Goal: Transaction & Acquisition: Purchase product/service

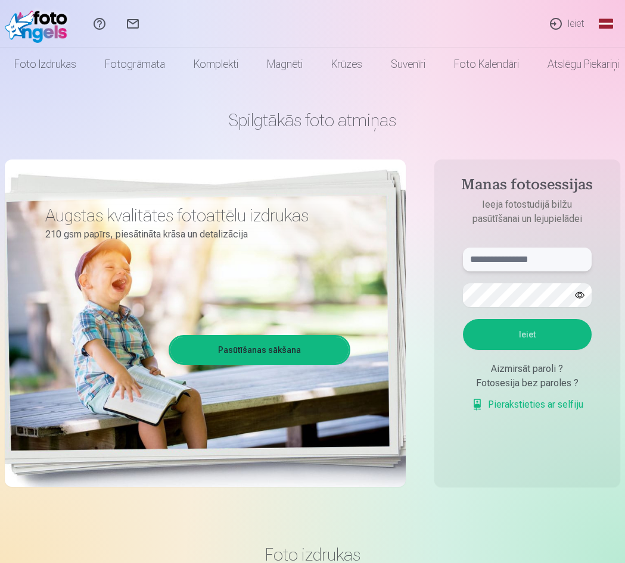
click at [494, 257] on input "text" at bounding box center [527, 260] width 129 height 24
type input "**********"
click at [509, 325] on button "Ieiet" at bounding box center [527, 334] width 129 height 31
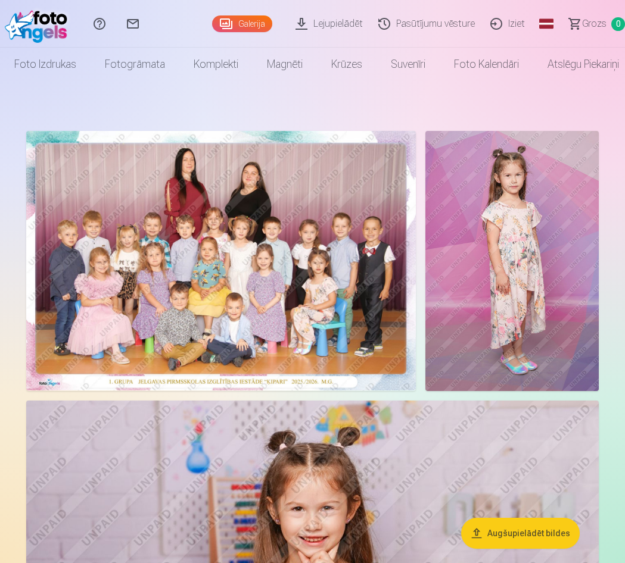
click at [314, 257] on img at bounding box center [221, 261] width 390 height 260
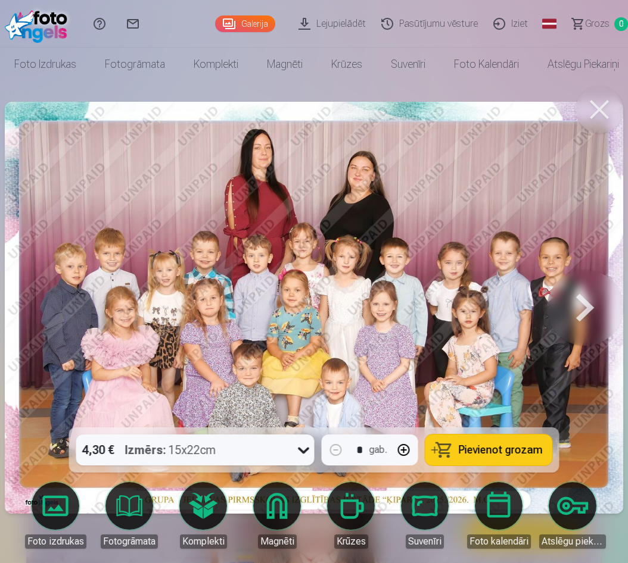
click at [581, 298] on button at bounding box center [585, 308] width 76 height 216
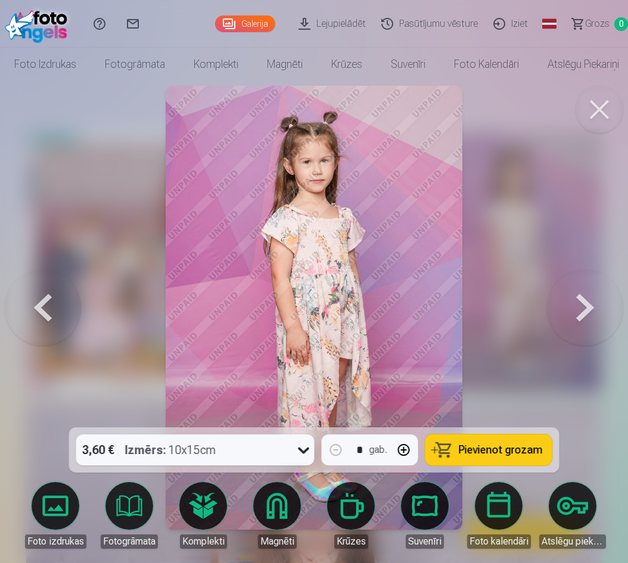
click at [582, 298] on button at bounding box center [585, 308] width 76 height 216
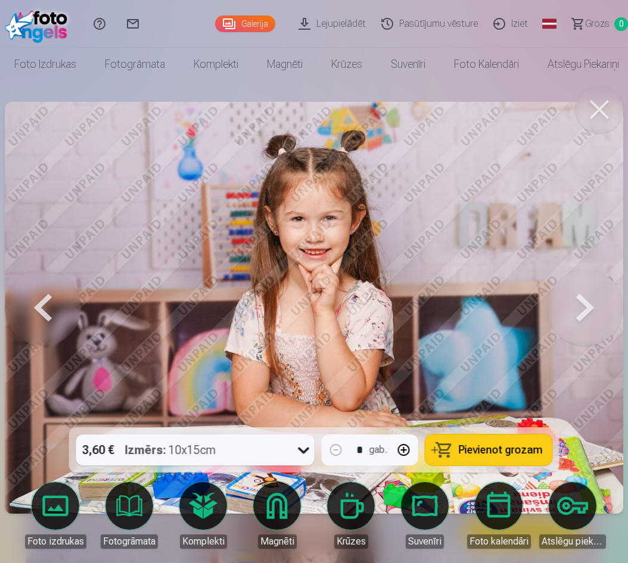
click at [583, 298] on button at bounding box center [585, 308] width 76 height 216
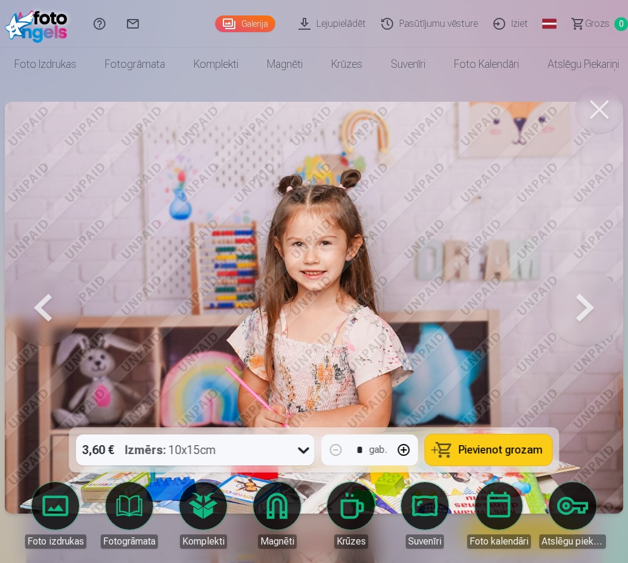
click at [583, 298] on button at bounding box center [585, 308] width 76 height 216
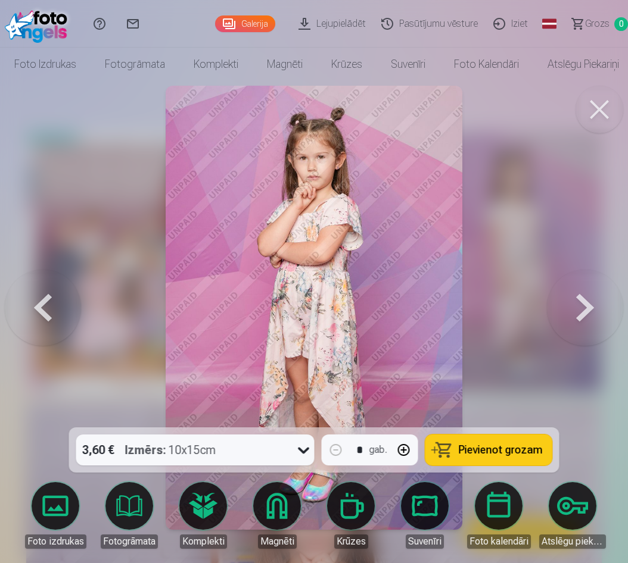
click at [583, 298] on button at bounding box center [585, 308] width 76 height 216
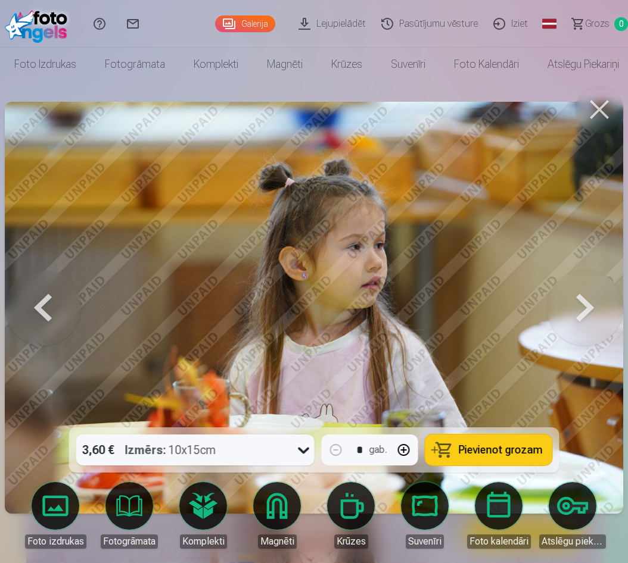
click at [586, 301] on button at bounding box center [585, 308] width 76 height 216
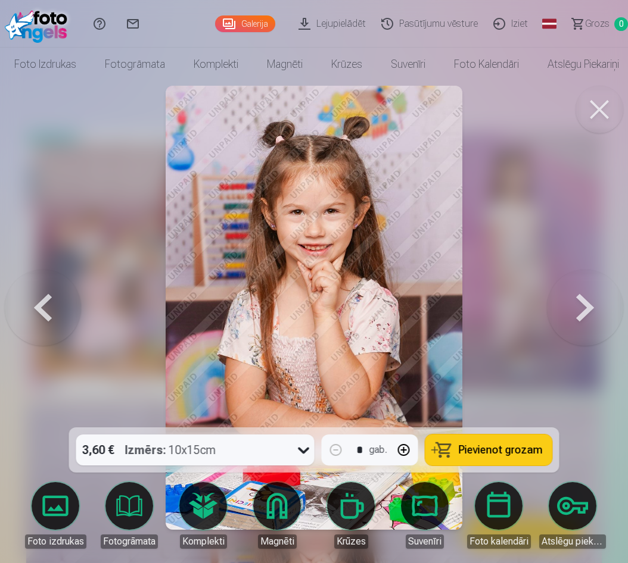
click at [586, 301] on button at bounding box center [585, 308] width 76 height 216
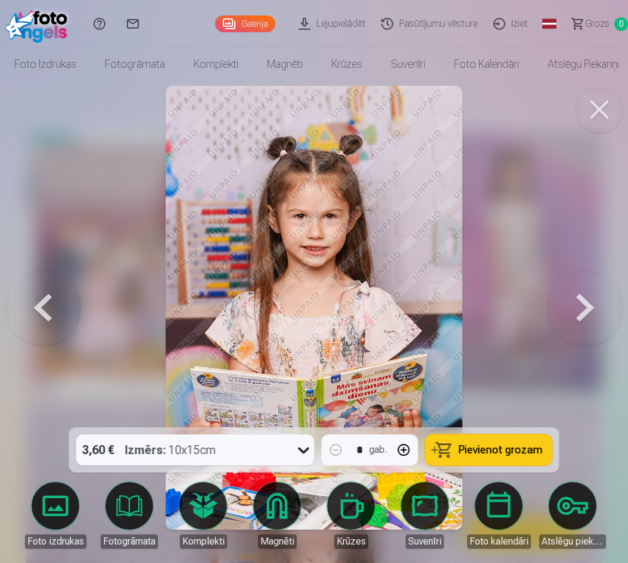
click at [586, 301] on button at bounding box center [585, 308] width 76 height 216
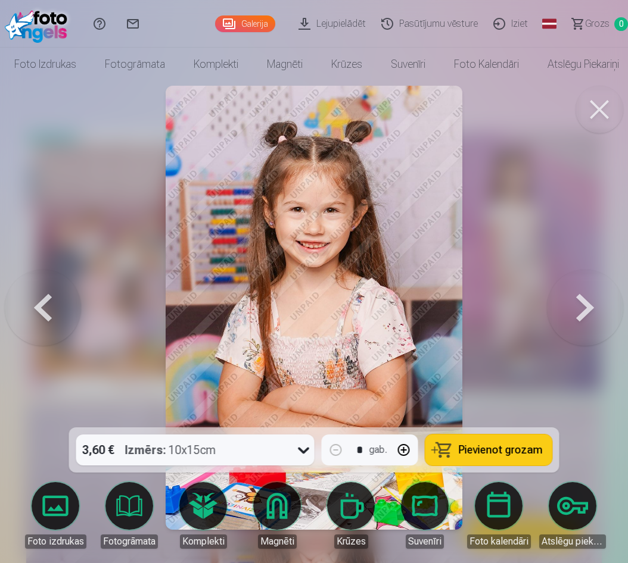
click at [586, 301] on button at bounding box center [585, 308] width 76 height 216
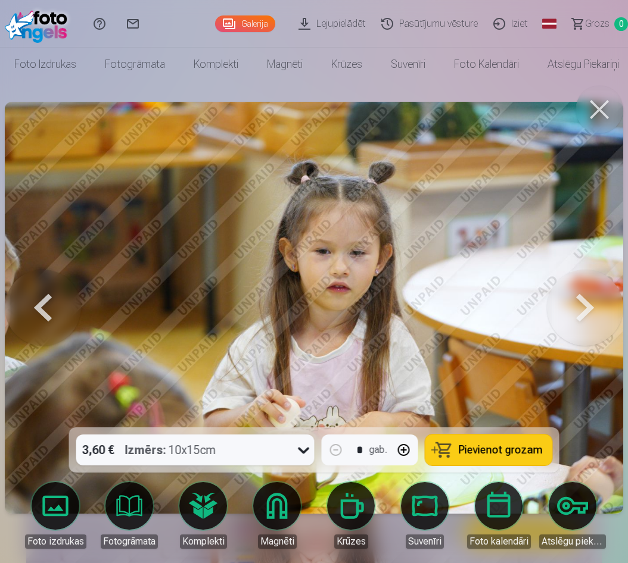
click at [586, 301] on button at bounding box center [585, 308] width 76 height 216
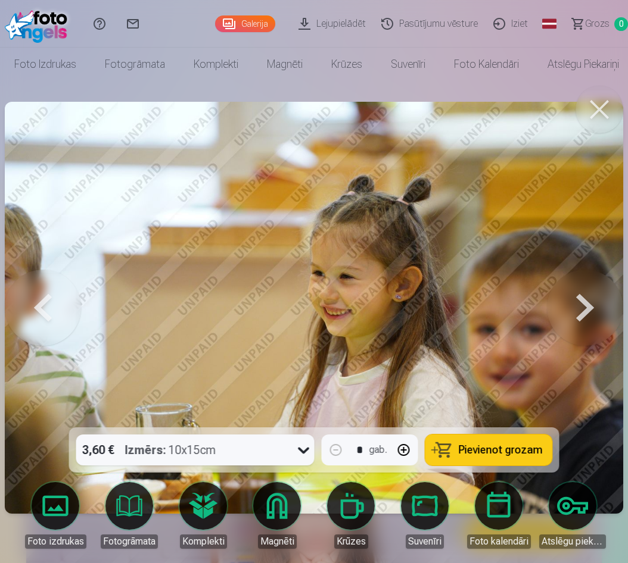
click at [586, 301] on button at bounding box center [585, 308] width 76 height 216
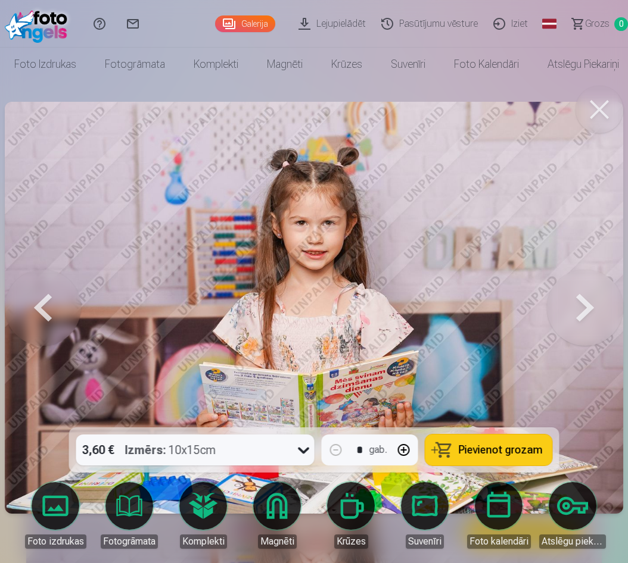
click at [586, 301] on button at bounding box center [585, 308] width 76 height 216
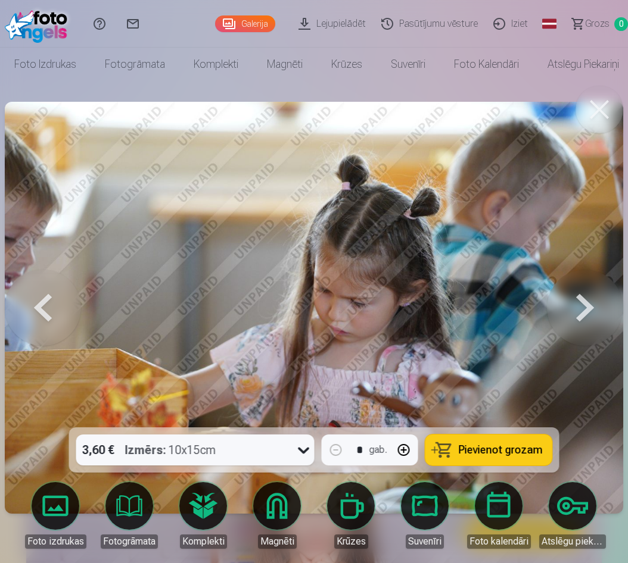
click at [586, 301] on button at bounding box center [585, 308] width 76 height 216
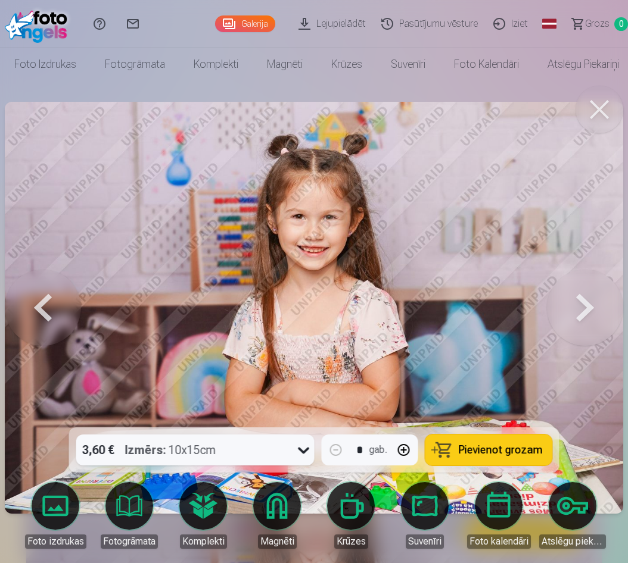
click at [586, 301] on button at bounding box center [585, 308] width 76 height 216
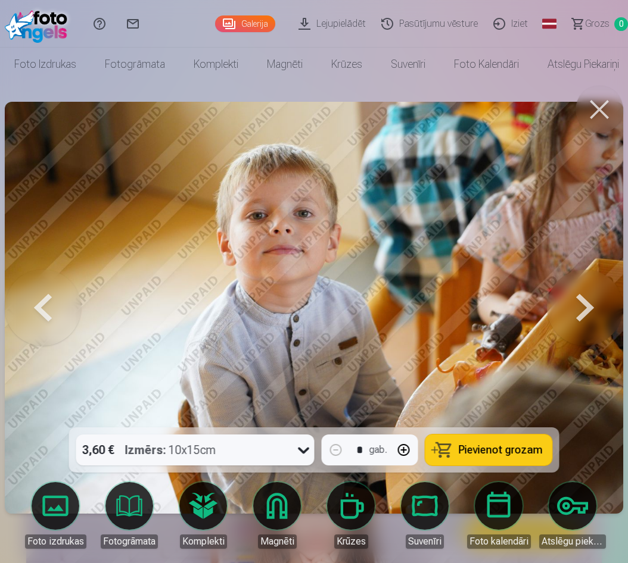
click at [586, 301] on button at bounding box center [585, 308] width 76 height 216
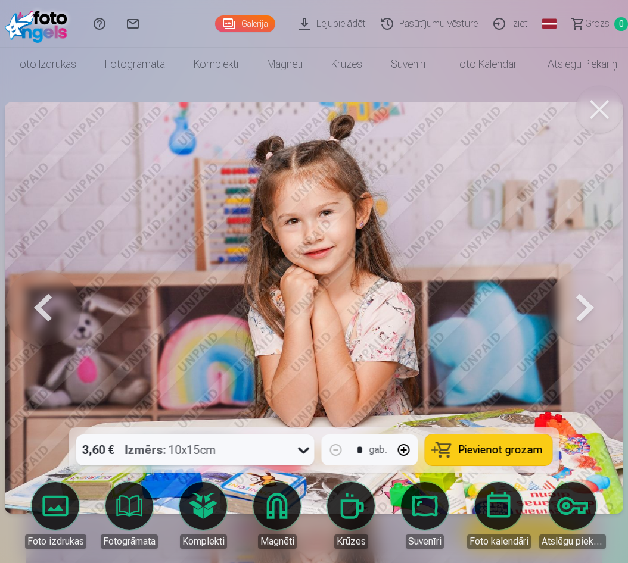
click at [586, 301] on button at bounding box center [585, 308] width 76 height 216
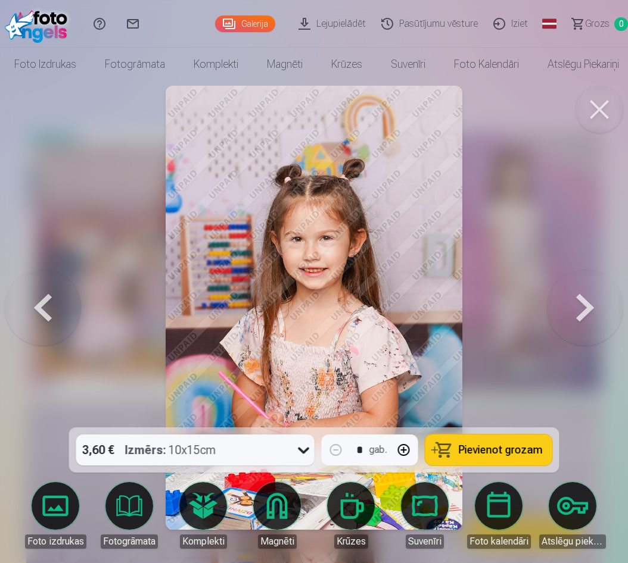
click at [586, 301] on button at bounding box center [585, 308] width 76 height 216
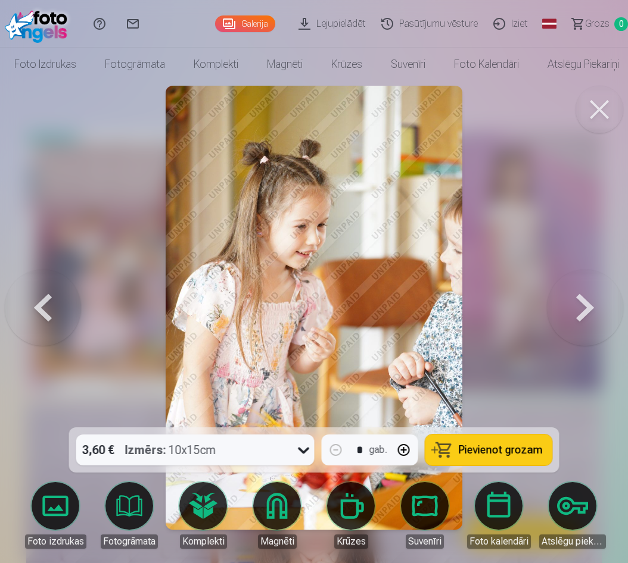
click at [586, 301] on button at bounding box center [585, 308] width 76 height 216
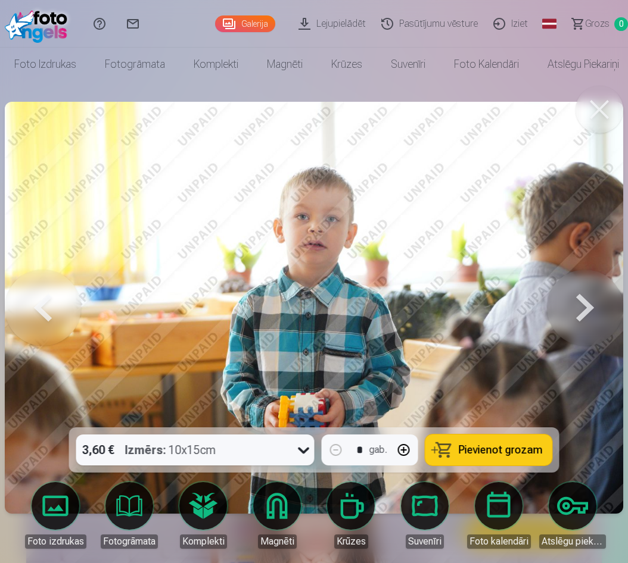
click at [586, 301] on button at bounding box center [585, 308] width 76 height 216
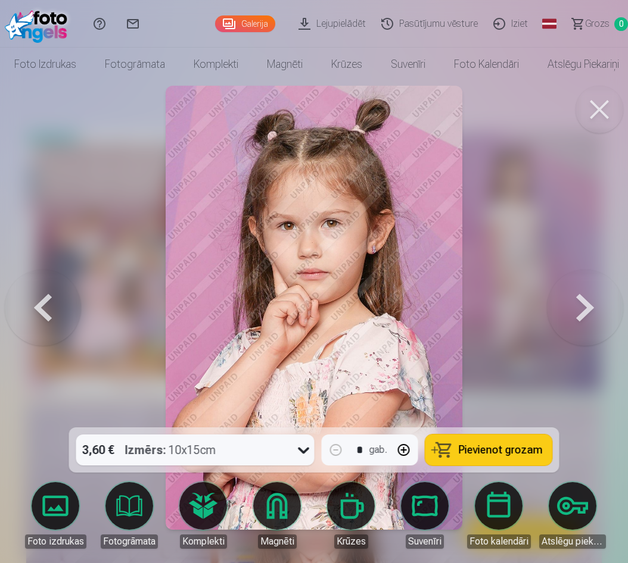
click at [586, 301] on button at bounding box center [585, 308] width 76 height 216
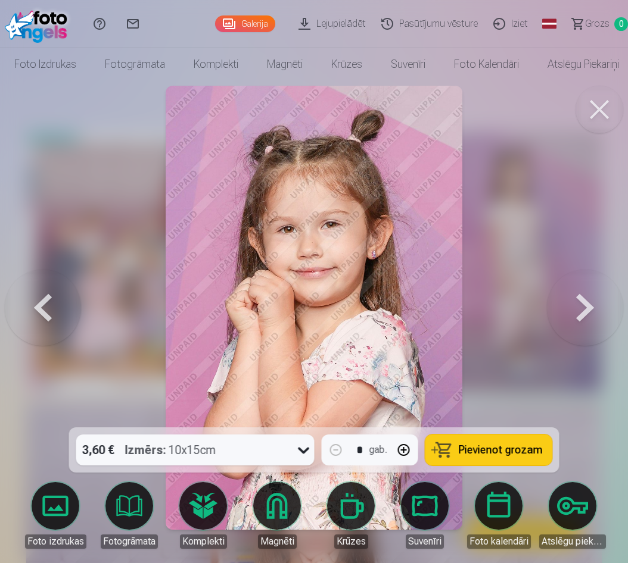
click at [586, 301] on button at bounding box center [585, 308] width 76 height 216
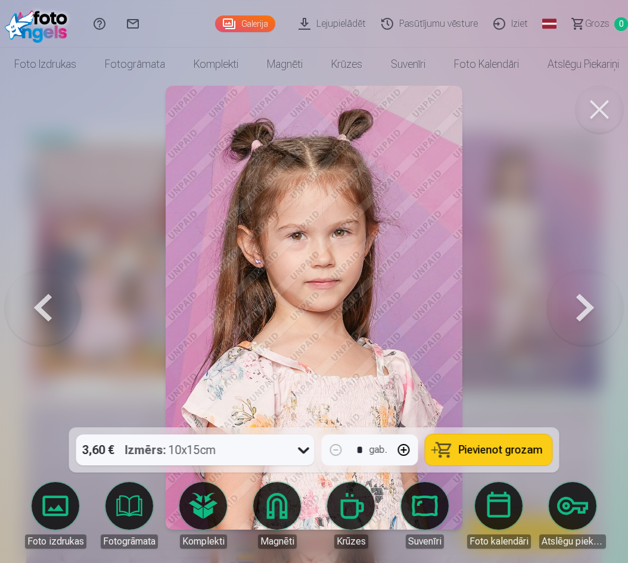
click at [586, 301] on button at bounding box center [585, 308] width 76 height 216
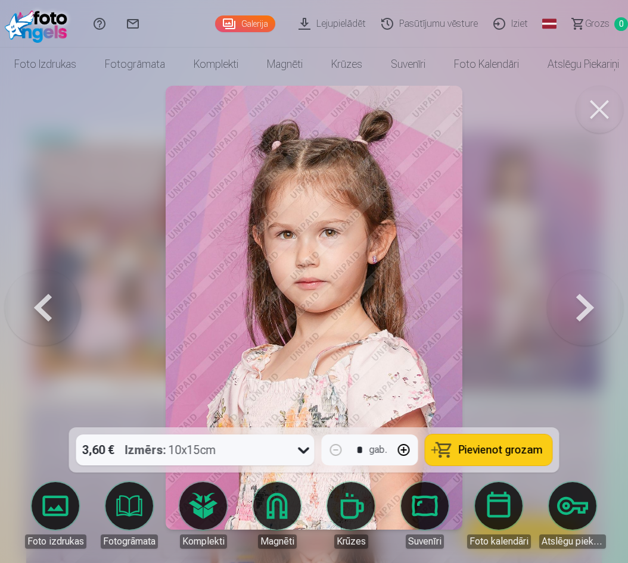
click at [586, 301] on button at bounding box center [585, 308] width 76 height 216
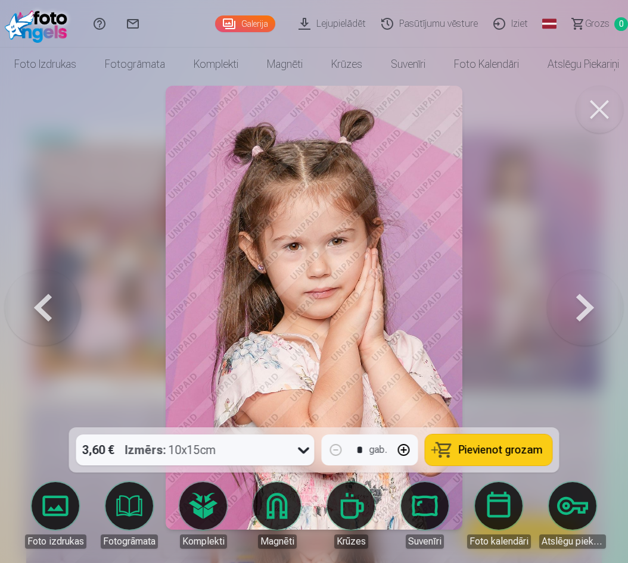
click at [586, 301] on button at bounding box center [585, 308] width 76 height 216
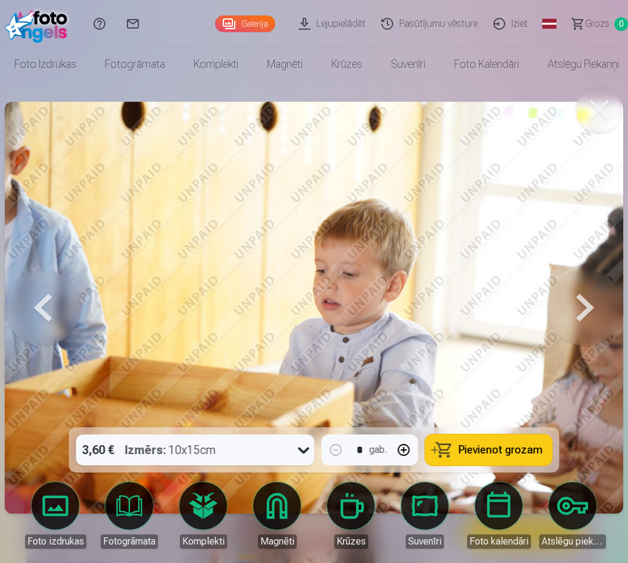
click at [586, 301] on button at bounding box center [585, 308] width 76 height 216
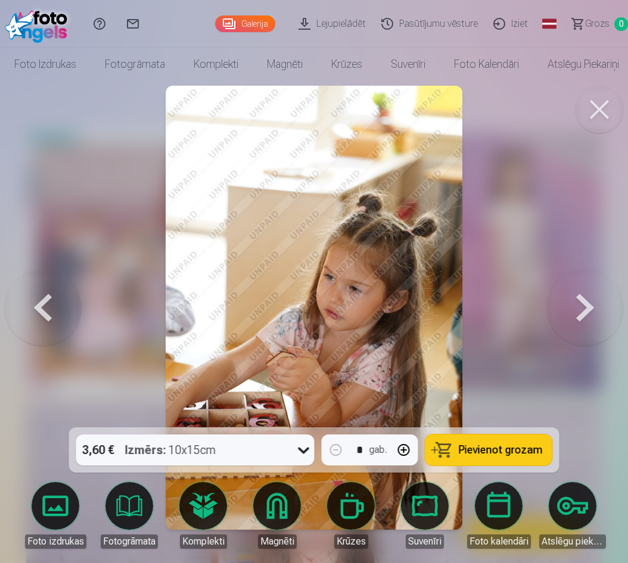
click at [586, 301] on button at bounding box center [585, 308] width 76 height 216
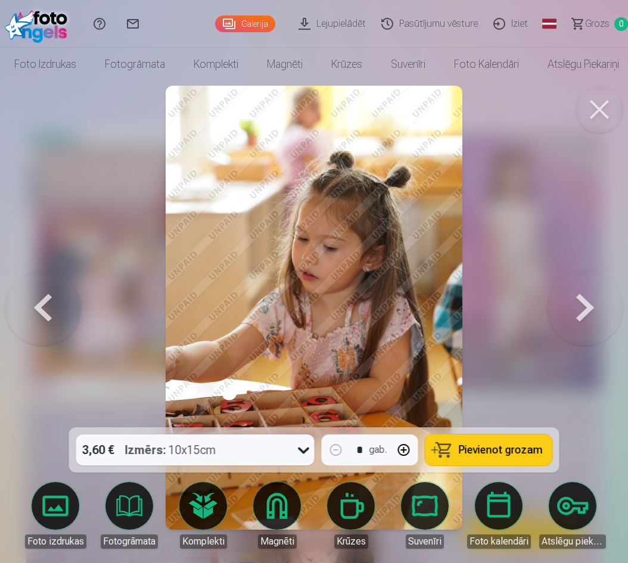
click at [586, 301] on button at bounding box center [585, 308] width 76 height 216
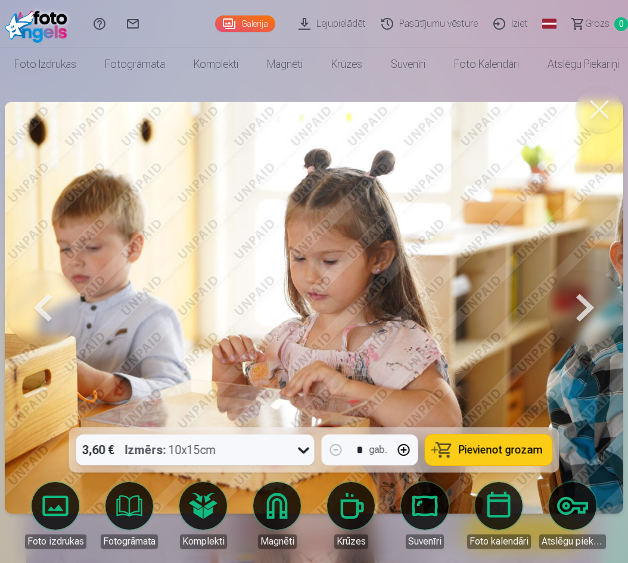
click at [586, 301] on button at bounding box center [585, 308] width 76 height 216
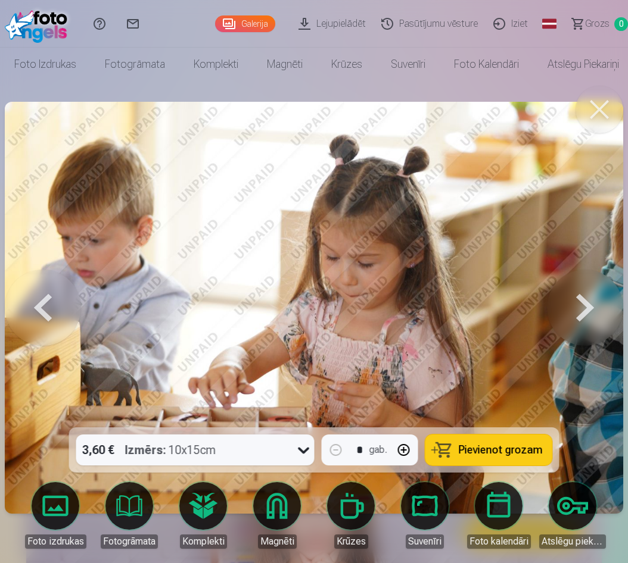
click at [586, 301] on button at bounding box center [585, 308] width 76 height 216
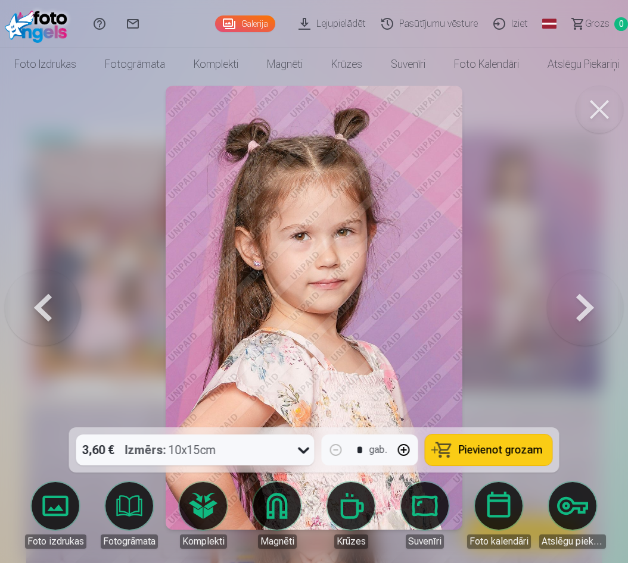
click at [586, 301] on button at bounding box center [585, 308] width 76 height 216
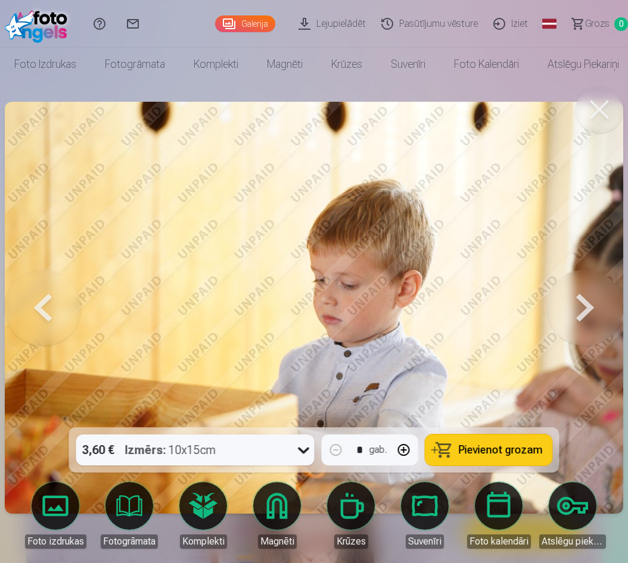
click at [590, 306] on button at bounding box center [585, 308] width 76 height 216
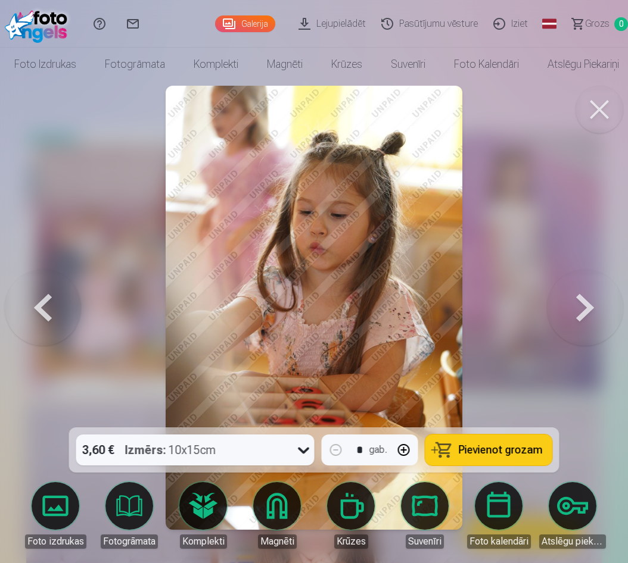
click at [589, 306] on button at bounding box center [585, 308] width 76 height 216
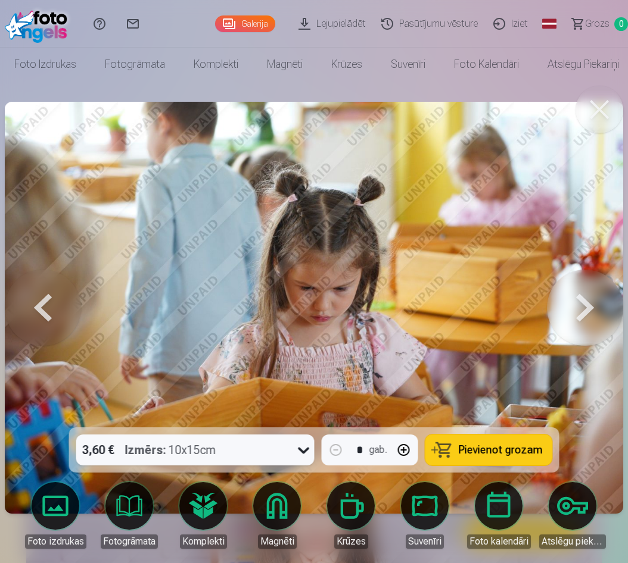
click at [589, 306] on button at bounding box center [585, 308] width 76 height 216
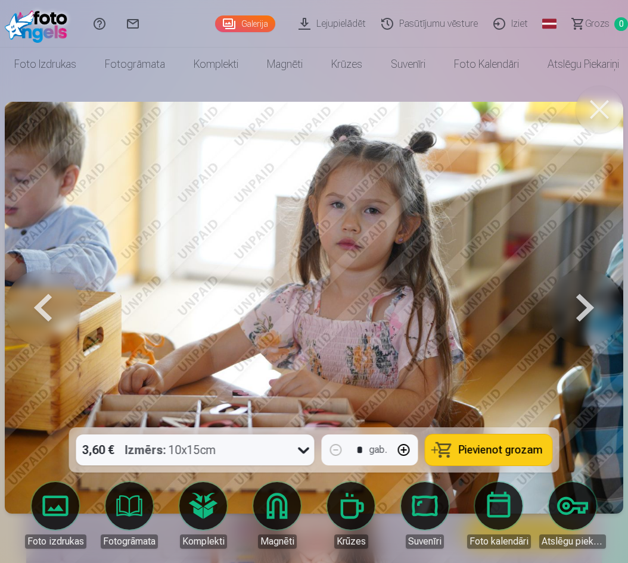
click at [589, 306] on button at bounding box center [585, 308] width 76 height 216
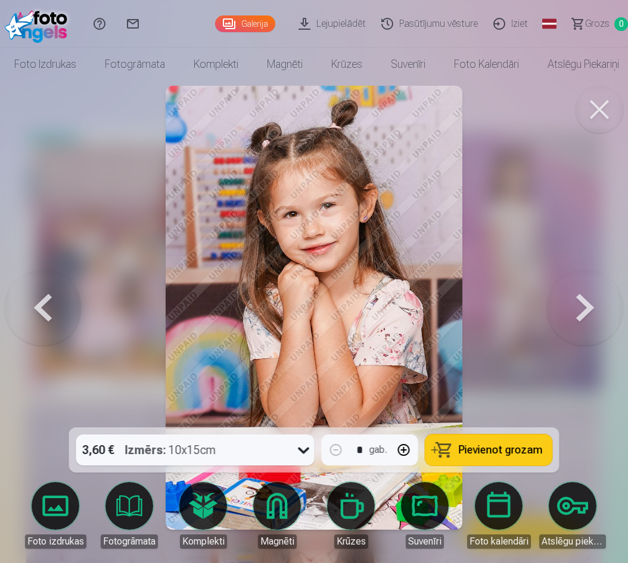
click at [589, 306] on button at bounding box center [585, 308] width 76 height 216
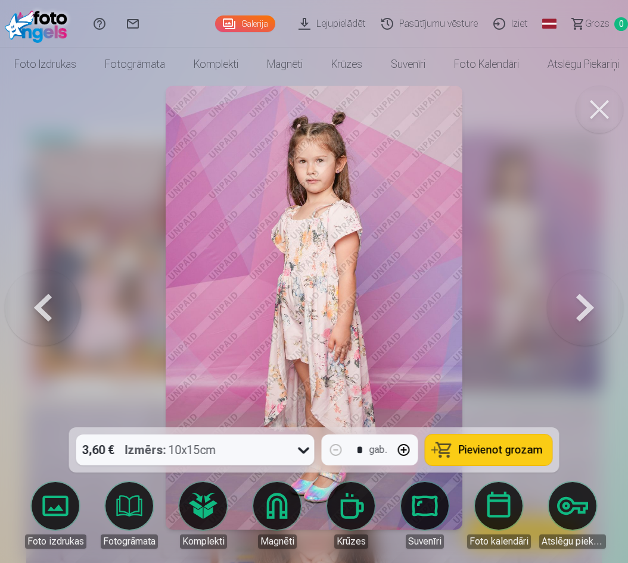
click at [589, 306] on button at bounding box center [585, 308] width 76 height 216
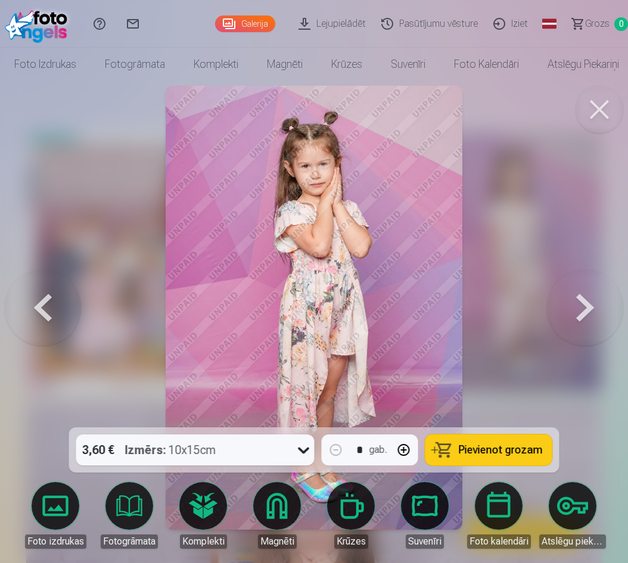
click at [589, 306] on button at bounding box center [585, 308] width 76 height 216
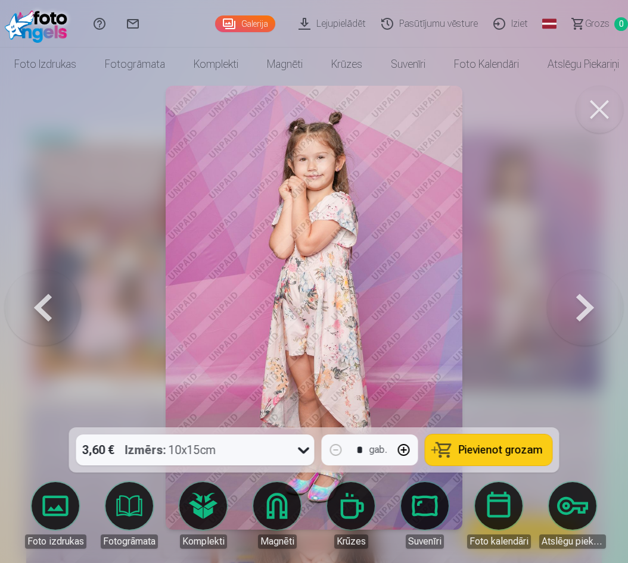
click at [589, 306] on button at bounding box center [585, 308] width 76 height 216
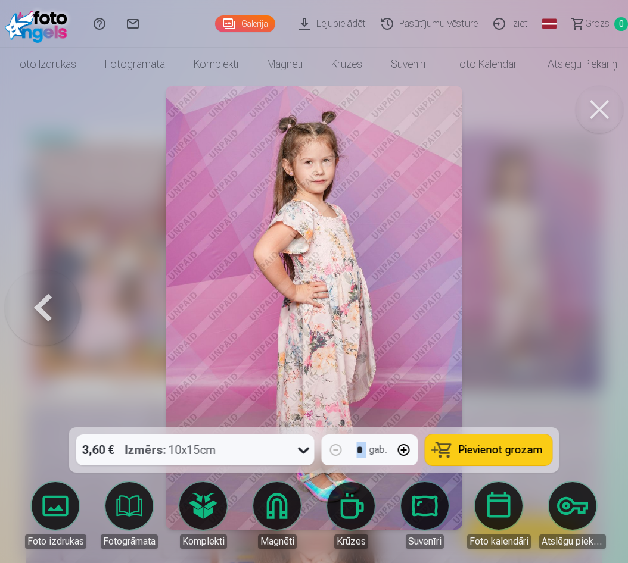
click at [589, 306] on div at bounding box center [314, 281] width 628 height 563
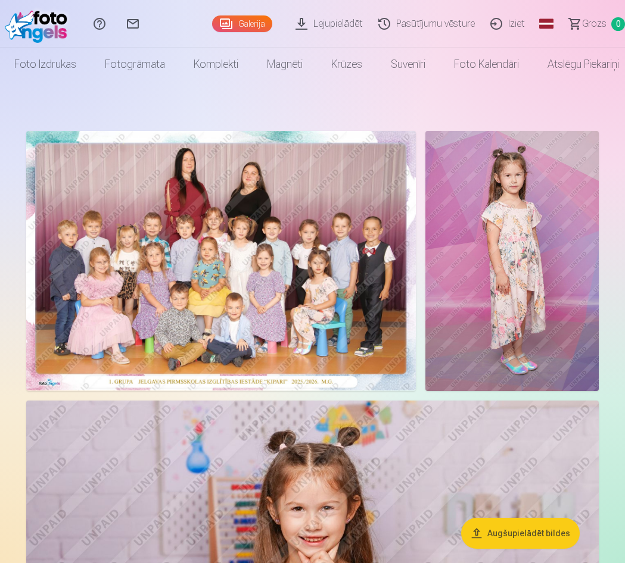
click at [589, 306] on img at bounding box center [511, 261] width 173 height 260
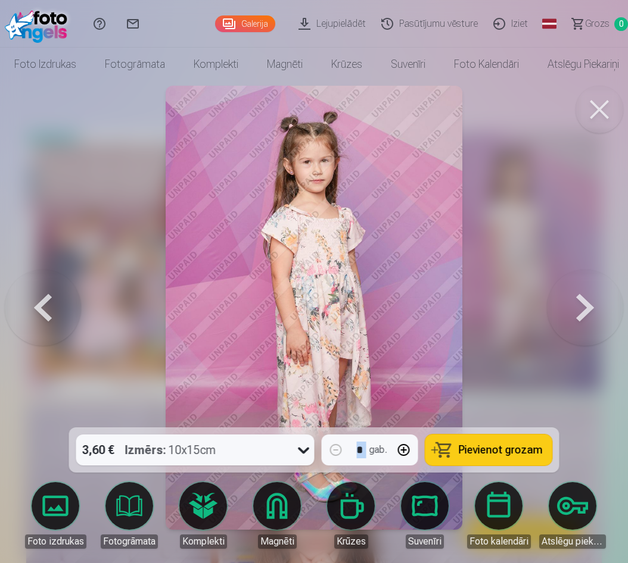
click at [596, 118] on button at bounding box center [599, 110] width 48 height 48
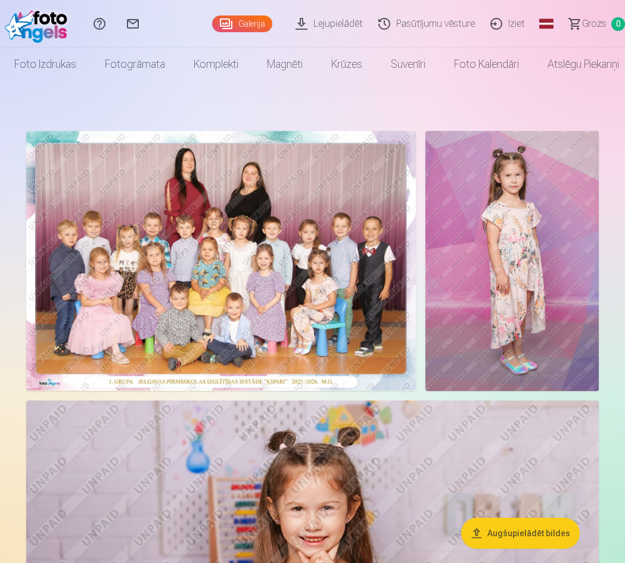
click at [344, 21] on link "Lejupielādēt" at bounding box center [330, 24] width 83 height 48
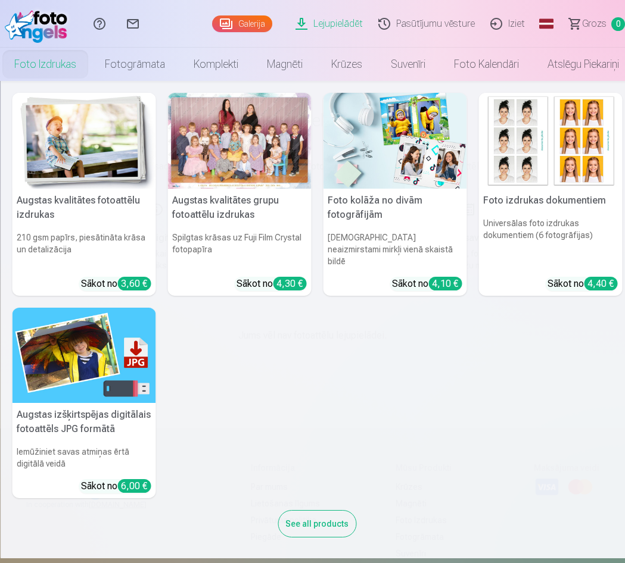
click at [30, 62] on link "Foto izdrukas" at bounding box center [45, 64] width 91 height 33
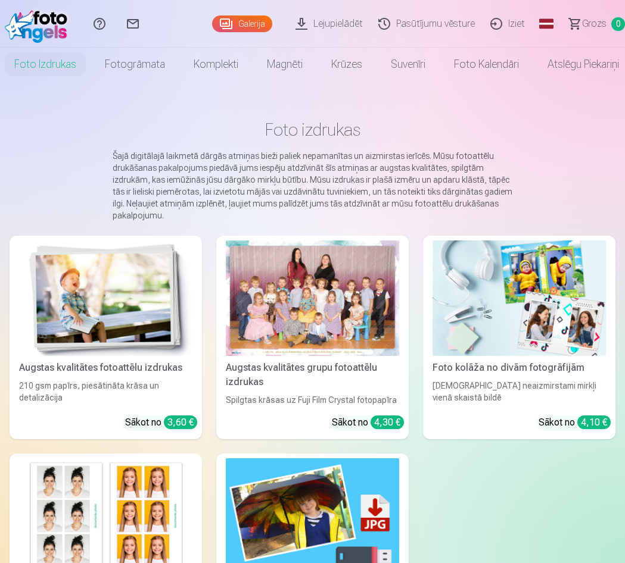
click at [259, 26] on link "Galerija" at bounding box center [242, 23] width 60 height 17
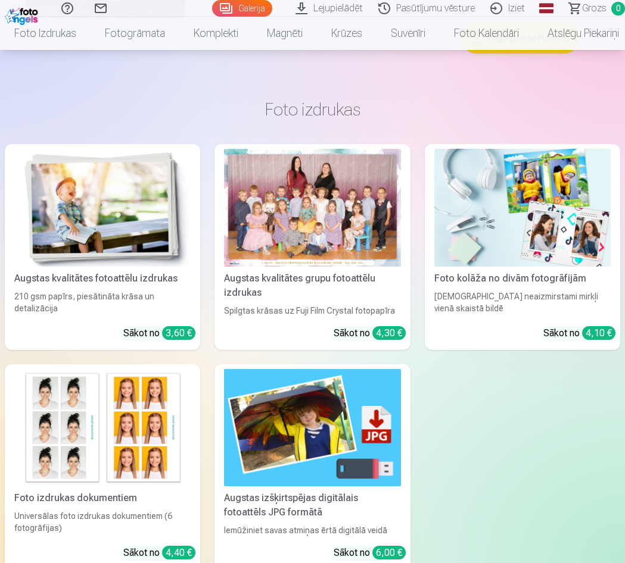
scroll to position [7624, 0]
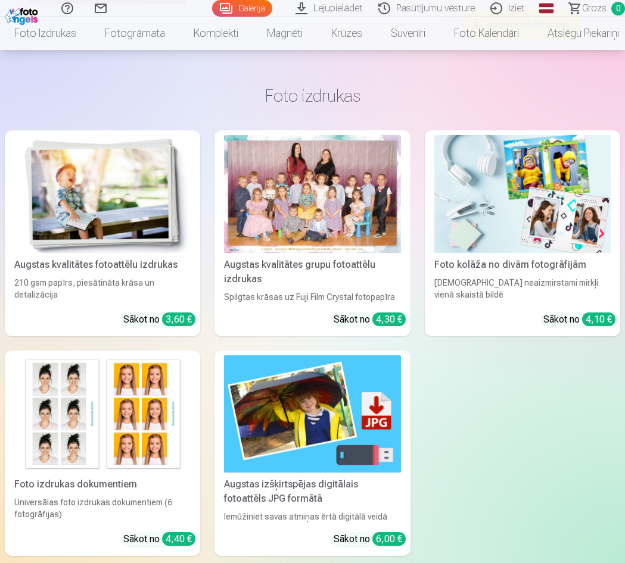
click at [326, 264] on div "Augstas kvalitātes grupu fotoattēlu izdrukas" at bounding box center [312, 272] width 186 height 29
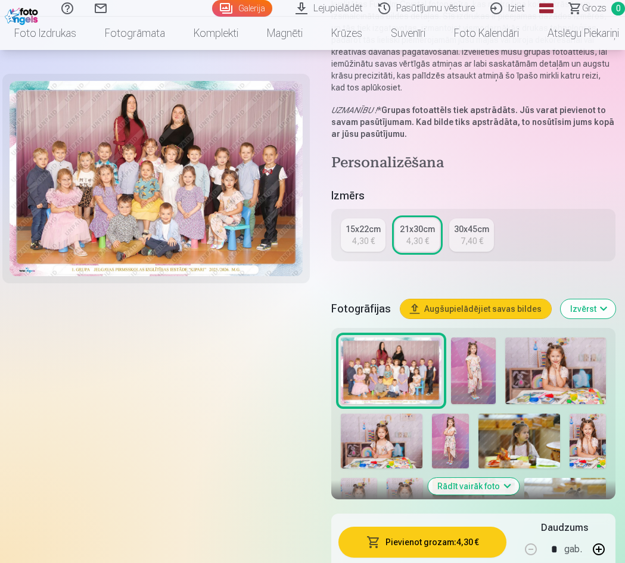
scroll to position [179, 0]
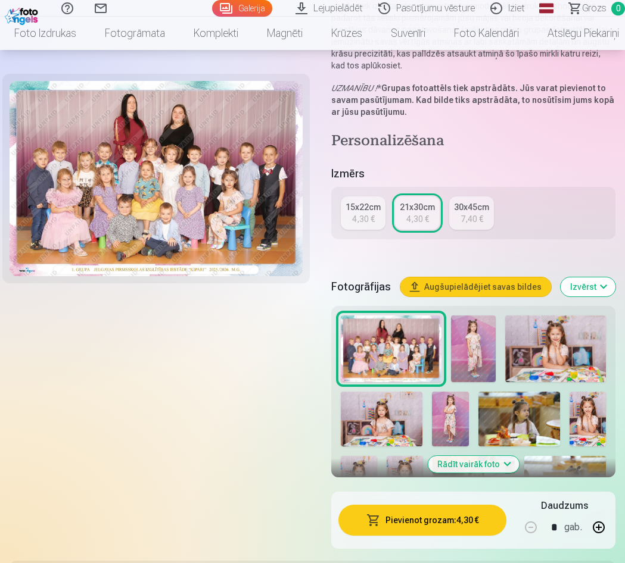
click at [429, 518] on button "Pievienot grozam : 4,30 €" at bounding box center [422, 520] width 168 height 31
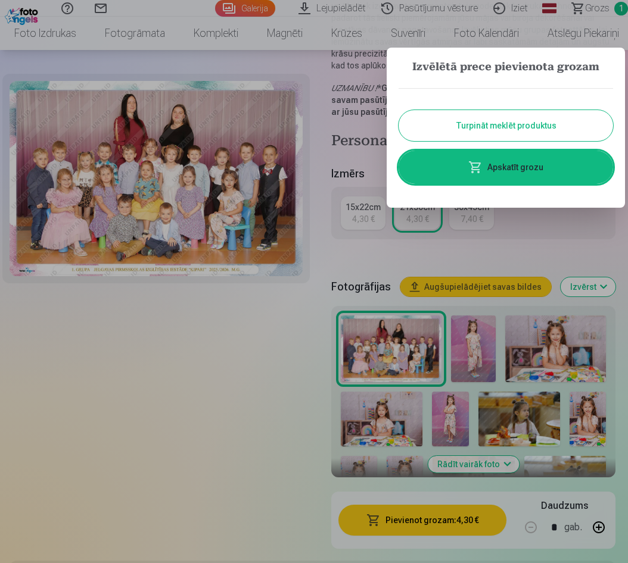
click at [505, 124] on button "Turpināt meklēt produktus" at bounding box center [505, 125] width 214 height 31
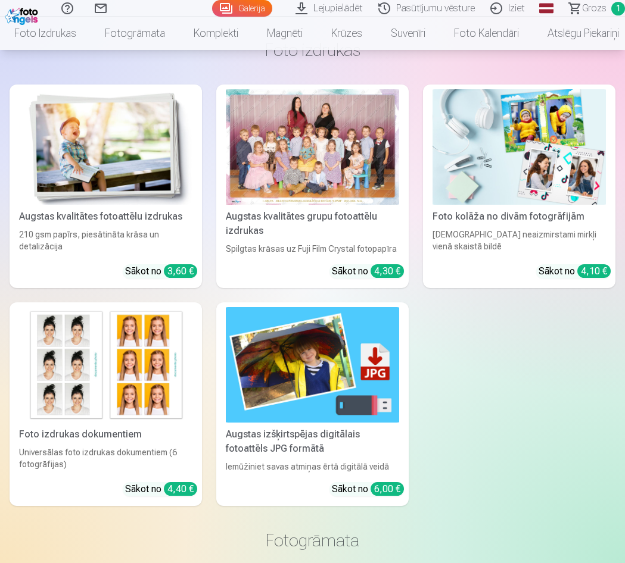
scroll to position [893, 0]
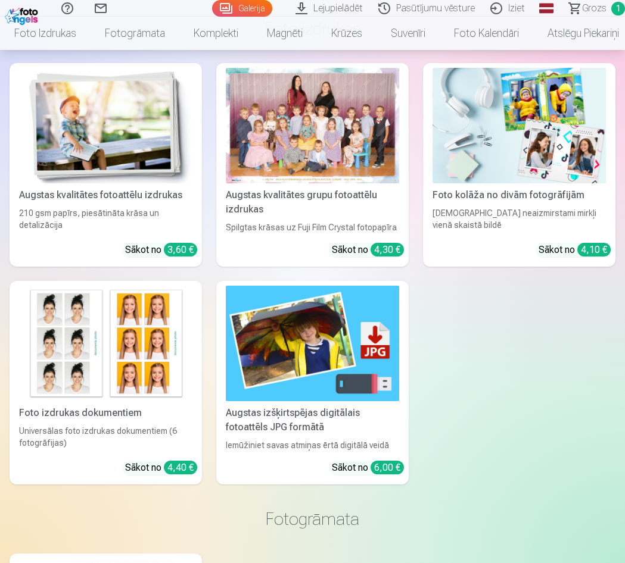
click at [327, 395] on img at bounding box center [312, 344] width 173 height 116
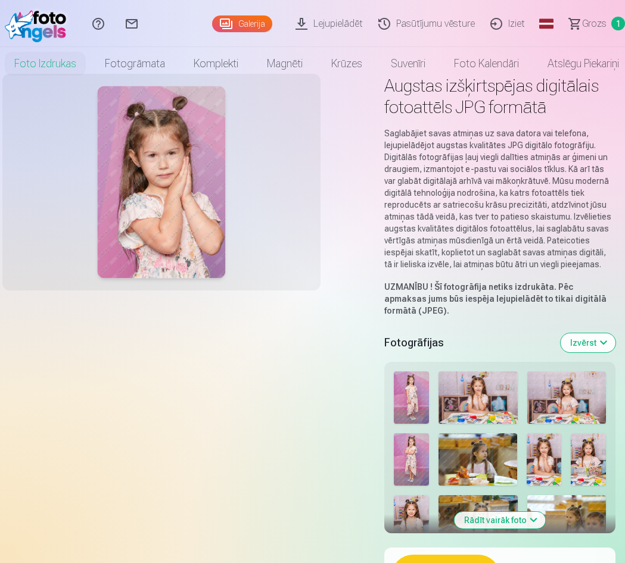
scroll to position [60, 0]
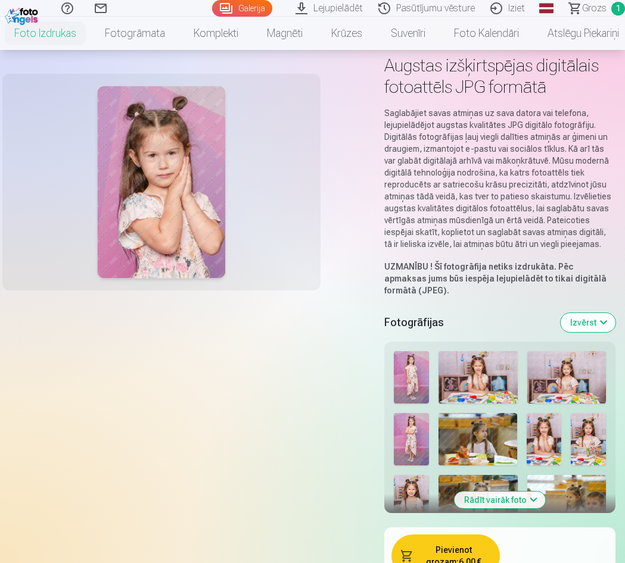
click at [608, 319] on button "Izvērst" at bounding box center [587, 322] width 55 height 19
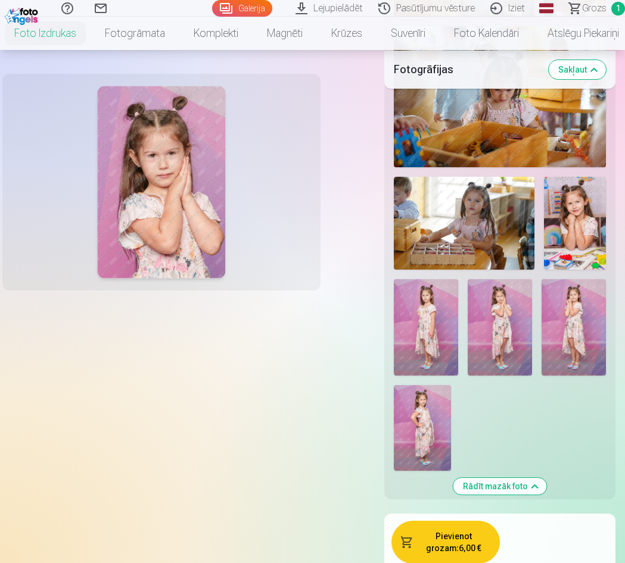
scroll to position [2752, 0]
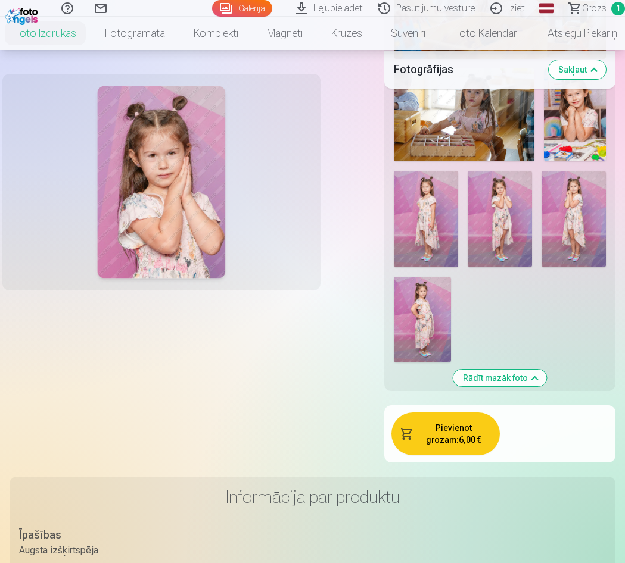
click at [516, 376] on button "Rādīt mazāk foto" at bounding box center [500, 378] width 94 height 17
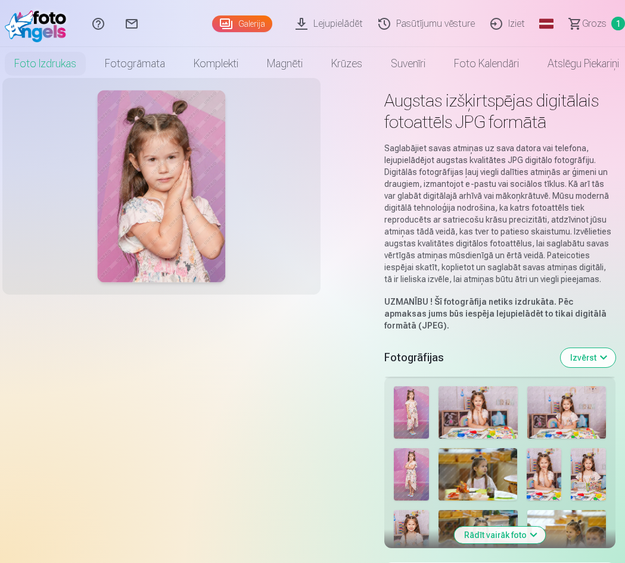
scroll to position [0, 0]
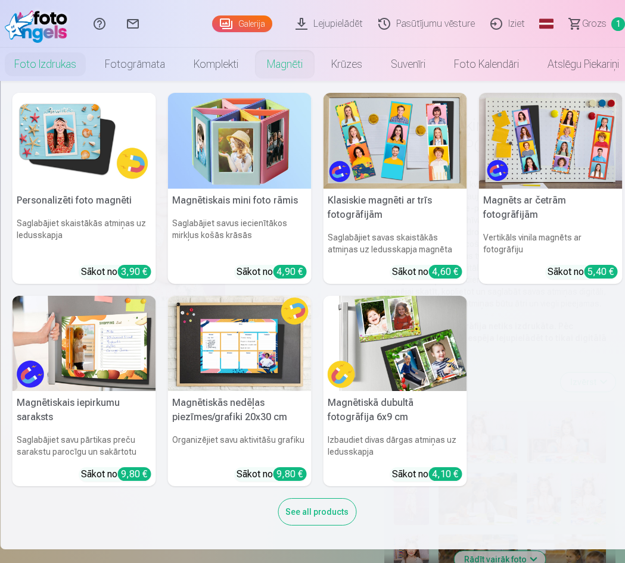
click at [272, 65] on link "Magnēti" at bounding box center [285, 64] width 64 height 33
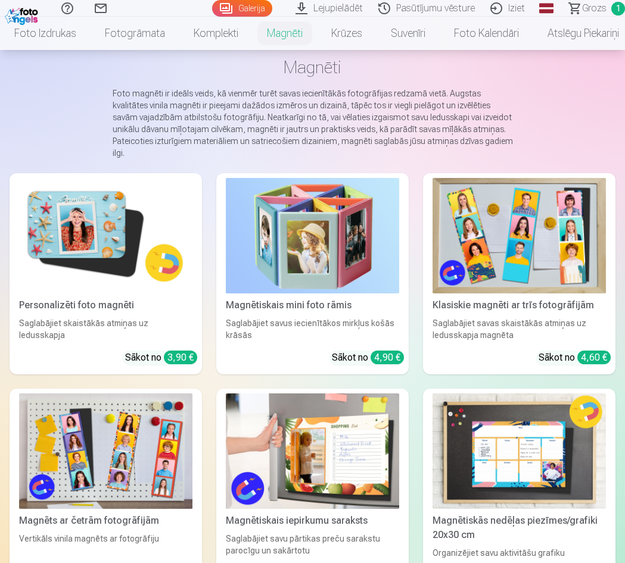
scroll to position [60, 0]
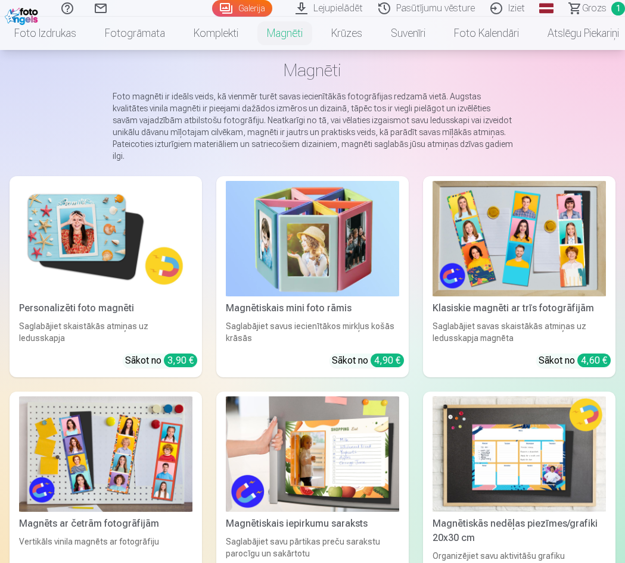
click at [79, 241] on img at bounding box center [105, 239] width 173 height 116
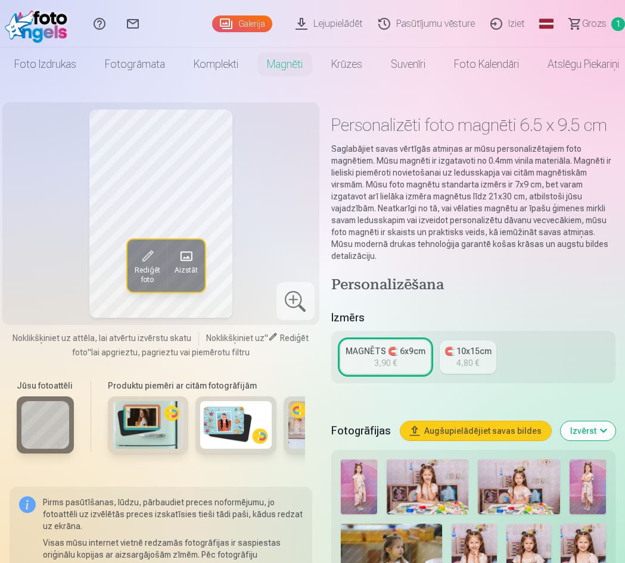
click at [477, 357] on div "🧲 10x15cm" at bounding box center [467, 351] width 47 height 12
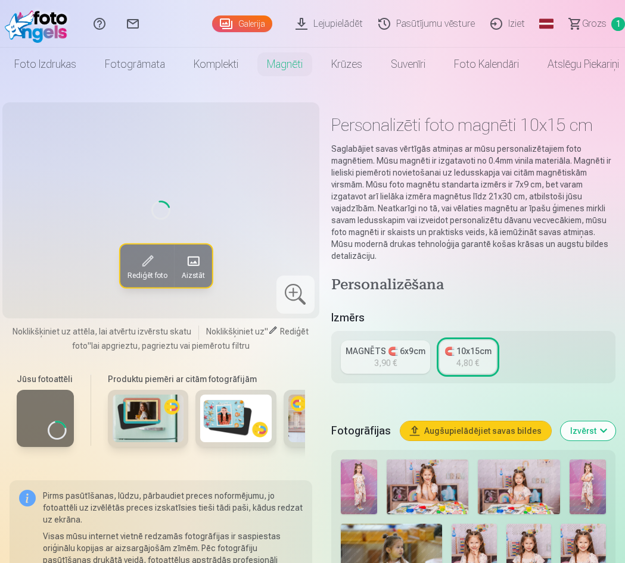
click at [397, 361] on div "3,90 €" at bounding box center [385, 363] width 23 height 12
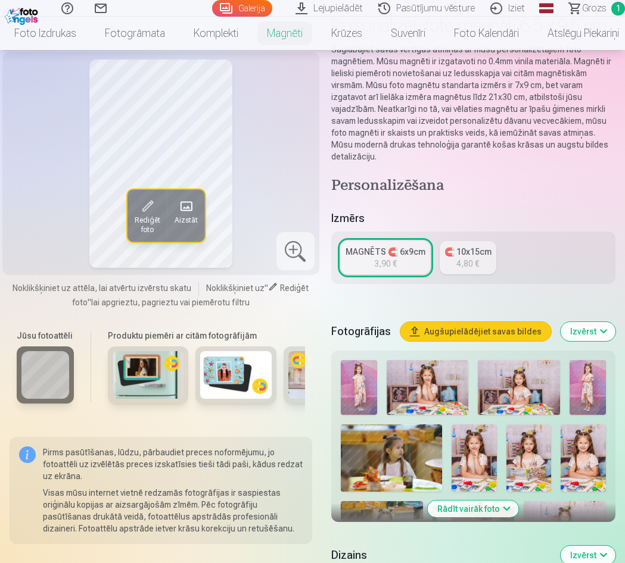
scroll to position [119, 0]
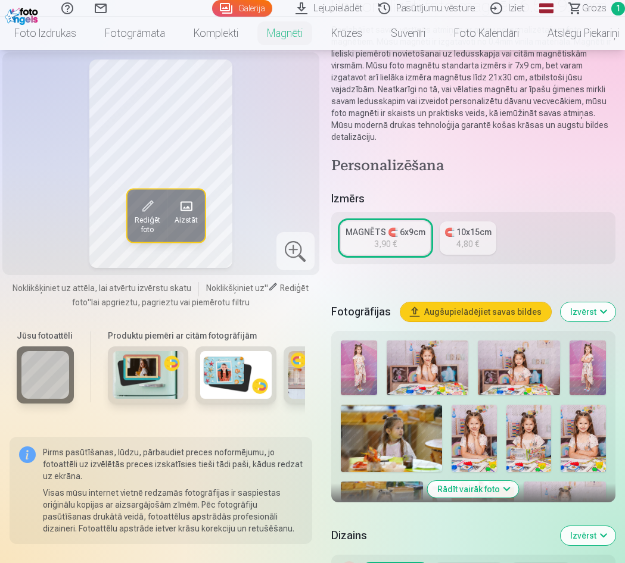
click at [588, 390] on img at bounding box center [587, 368] width 36 height 55
click at [586, 452] on img at bounding box center [582, 438] width 45 height 67
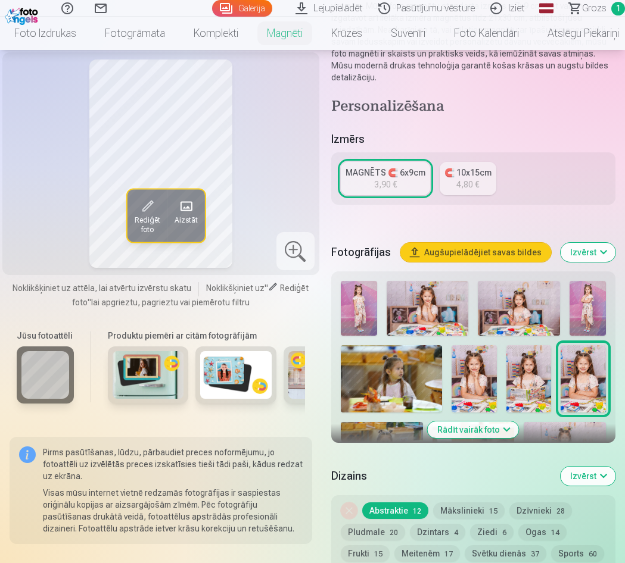
click at [480, 393] on img at bounding box center [473, 378] width 45 height 67
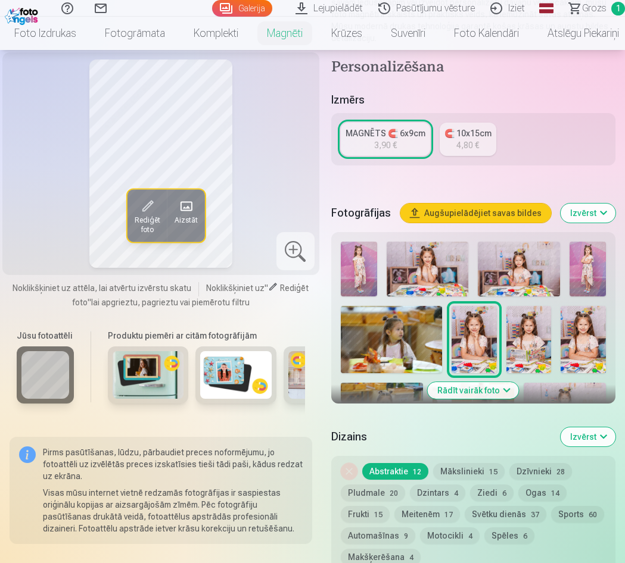
scroll to position [238, 0]
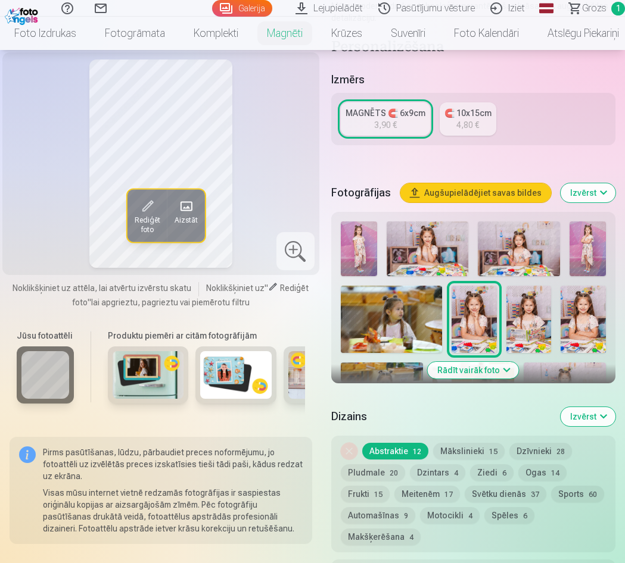
click at [506, 379] on button "Rādīt vairāk foto" at bounding box center [473, 370] width 91 height 17
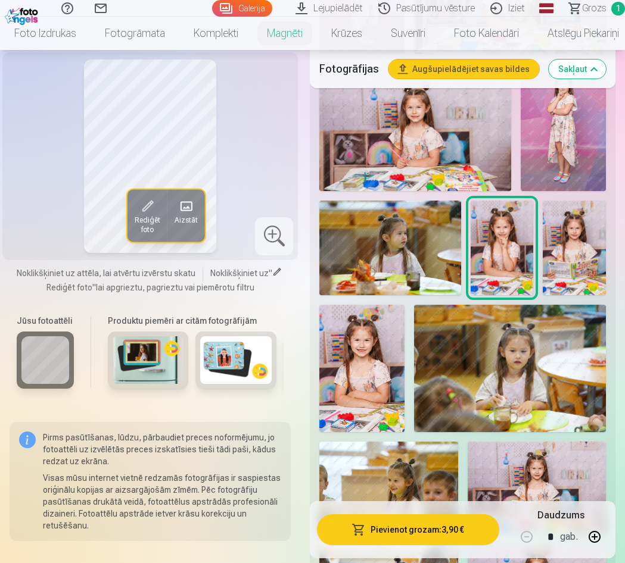
scroll to position [536, 0]
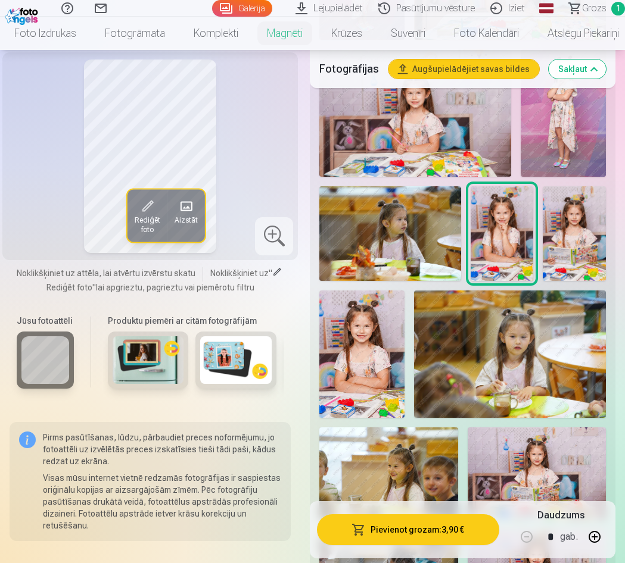
click at [379, 341] on img at bounding box center [361, 355] width 85 height 128
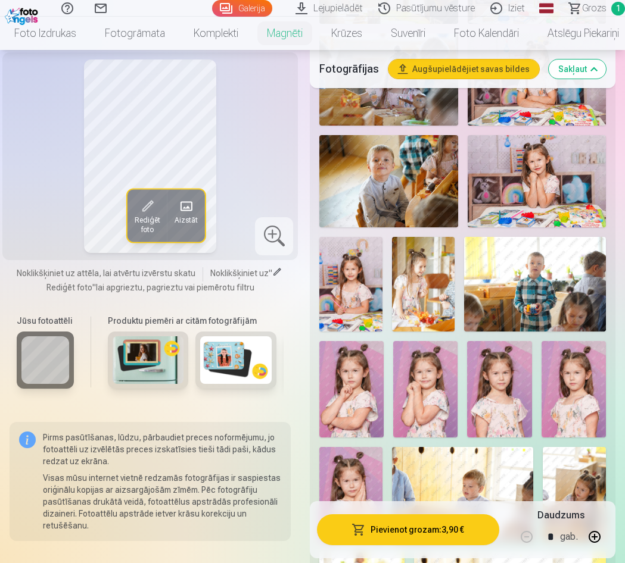
scroll to position [1072, 0]
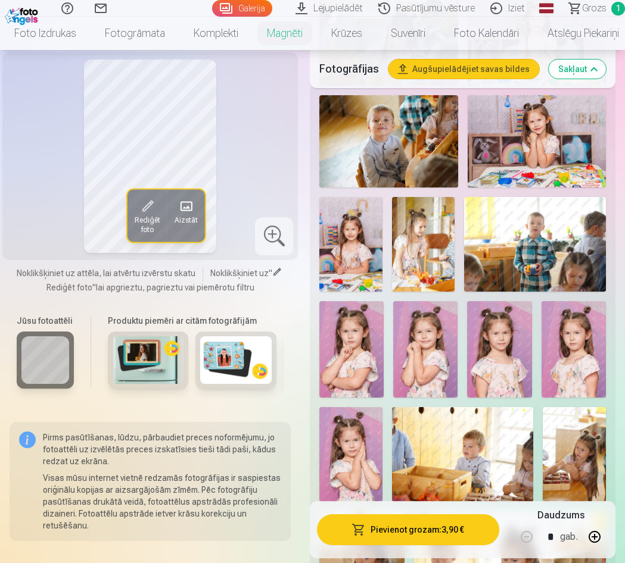
click at [362, 339] on img at bounding box center [351, 349] width 64 height 96
click at [366, 435] on img at bounding box center [350, 454] width 63 height 94
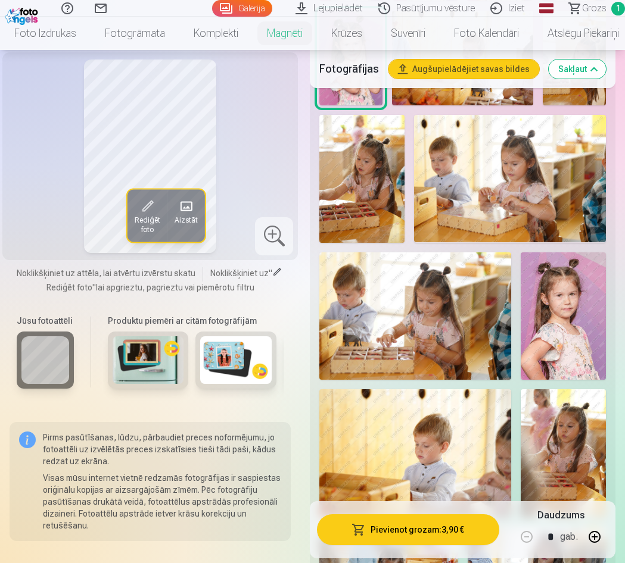
scroll to position [1489, 0]
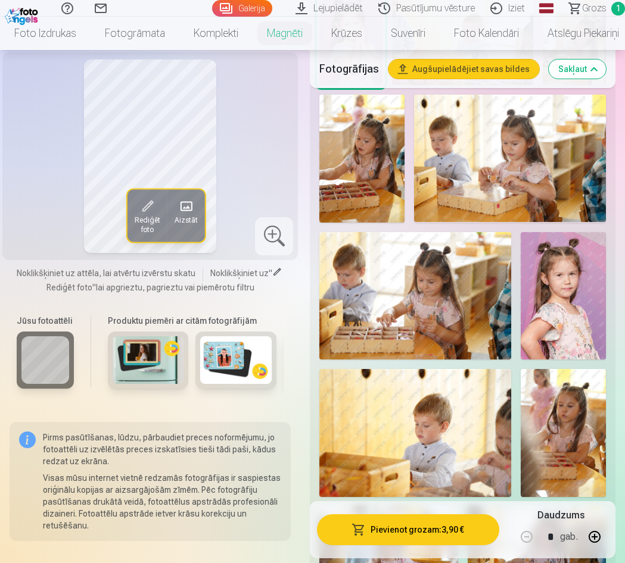
click at [564, 301] on img at bounding box center [563, 296] width 85 height 128
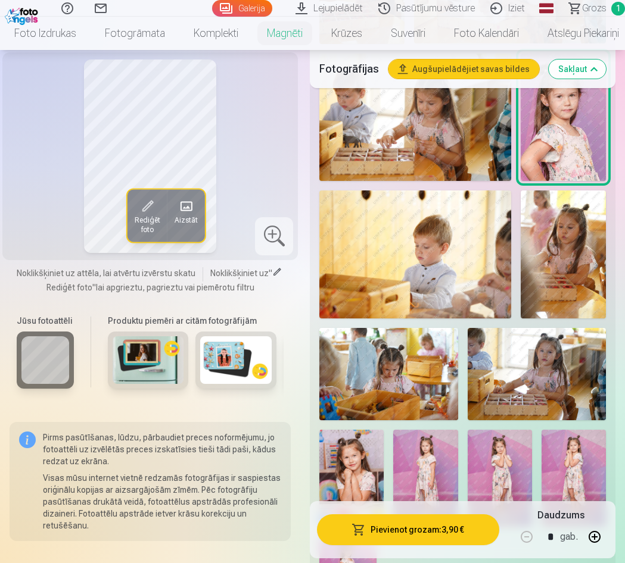
scroll to position [1727, 0]
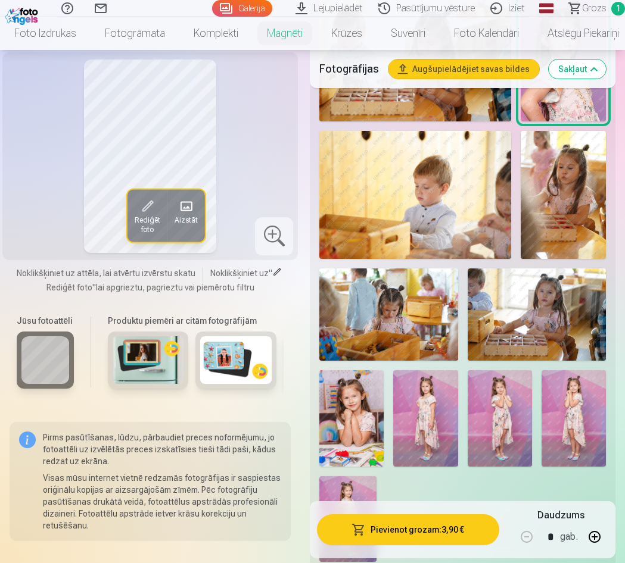
click at [375, 375] on img at bounding box center [351, 418] width 64 height 96
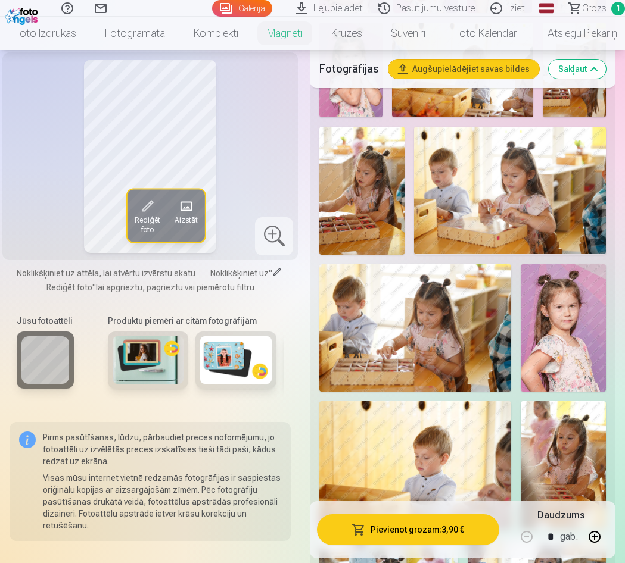
scroll to position [1430, 0]
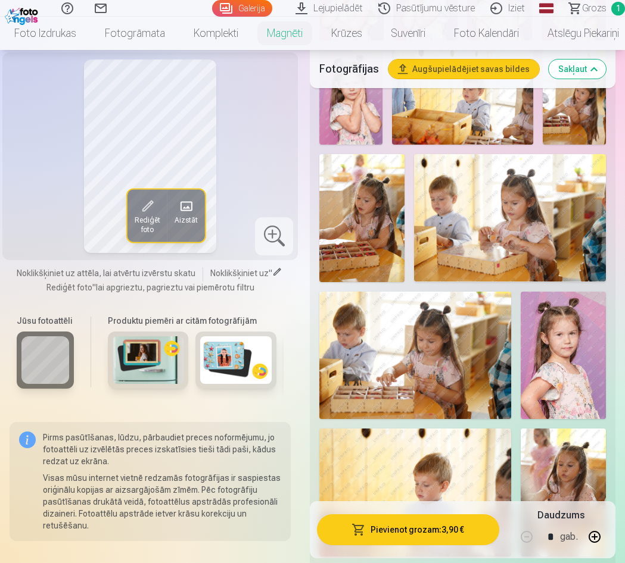
click at [560, 339] on img at bounding box center [563, 356] width 85 height 128
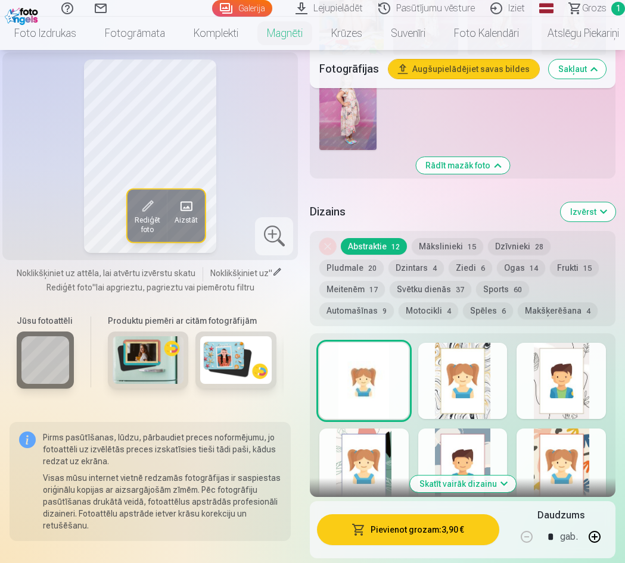
scroll to position [2144, 0]
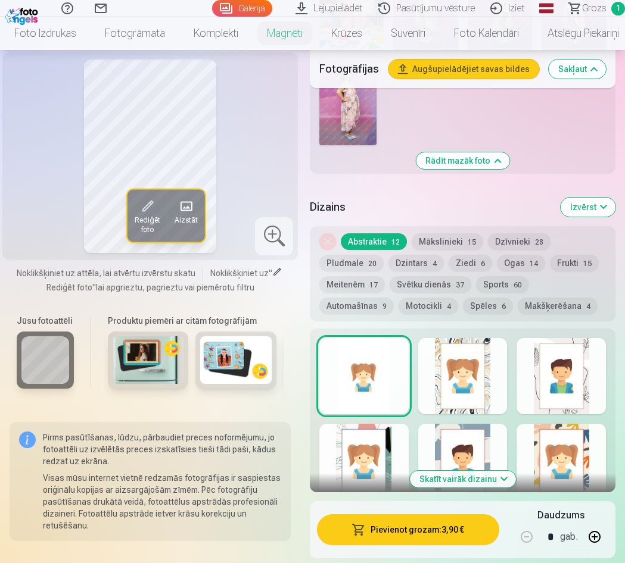
click at [464, 338] on div at bounding box center [462, 376] width 89 height 76
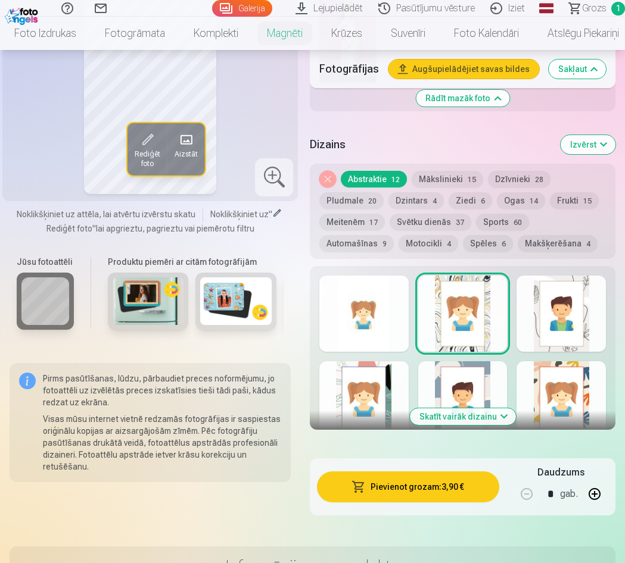
scroll to position [2204, 0]
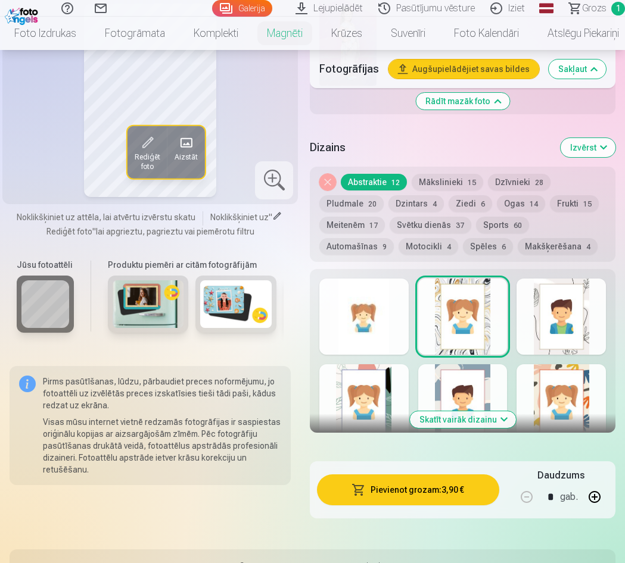
click at [491, 412] on button "Skatīt vairāk dizainu" at bounding box center [463, 420] width 106 height 17
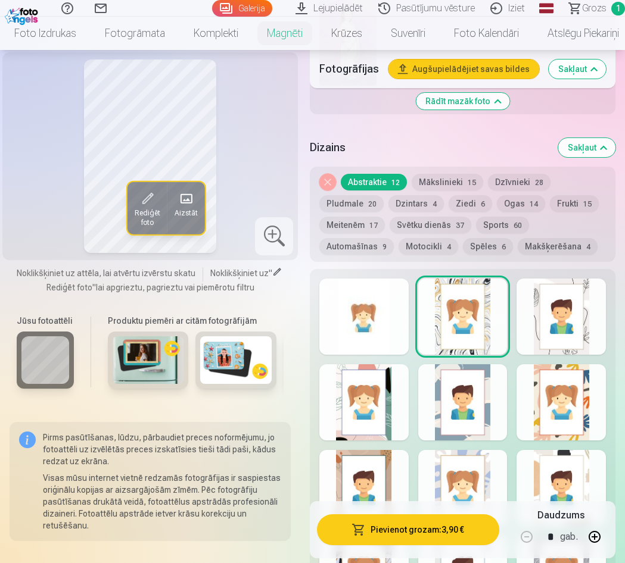
click at [473, 365] on div at bounding box center [462, 403] width 89 height 76
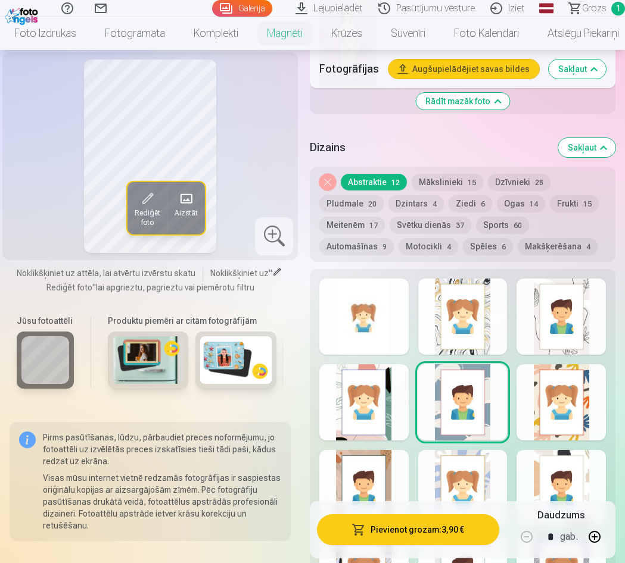
click at [404, 365] on div at bounding box center [363, 403] width 89 height 76
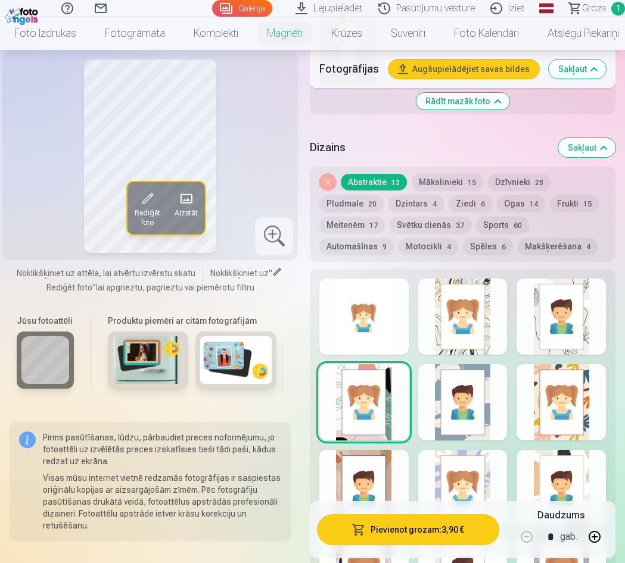
click at [378, 450] on div at bounding box center [363, 488] width 89 height 76
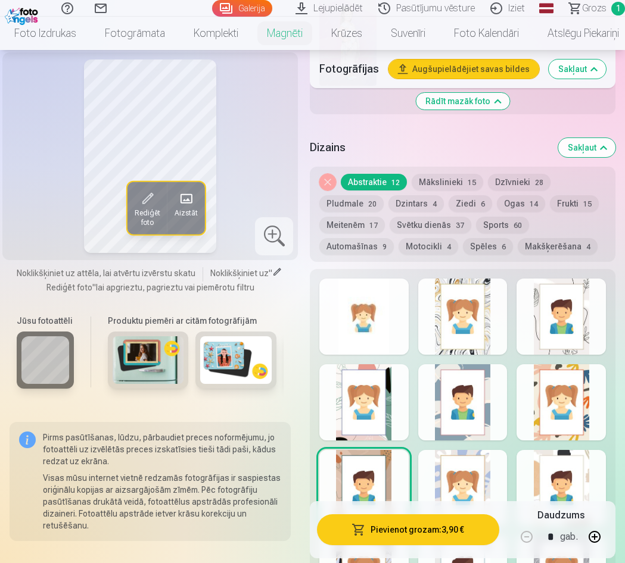
click at [382, 279] on div at bounding box center [363, 317] width 89 height 76
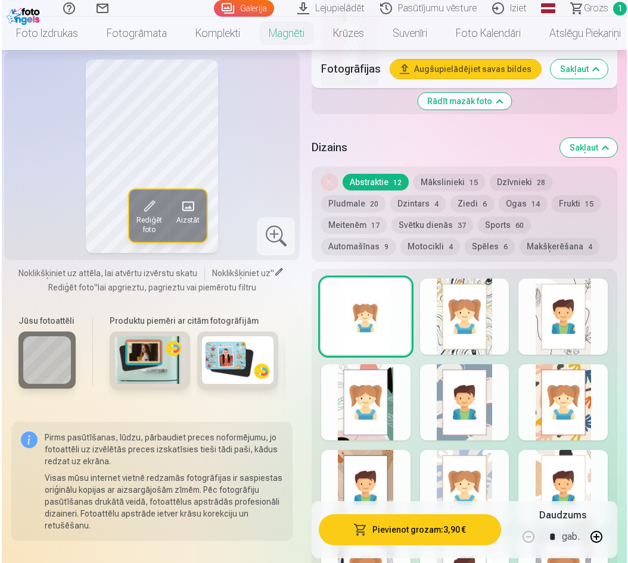
scroll to position [2263, 0]
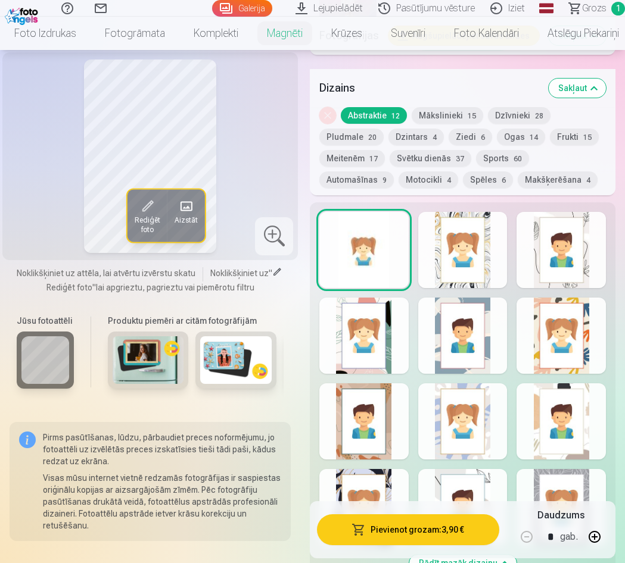
click at [446, 522] on button "Pievienot grozam : 3,90 €" at bounding box center [408, 530] width 182 height 31
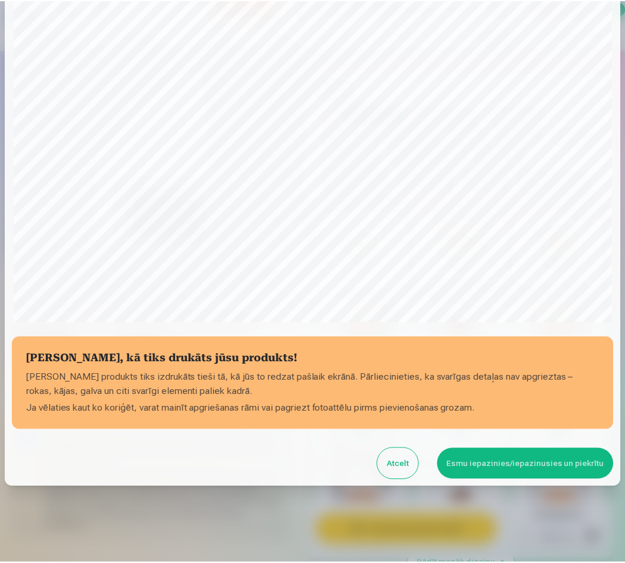
scroll to position [154, 0]
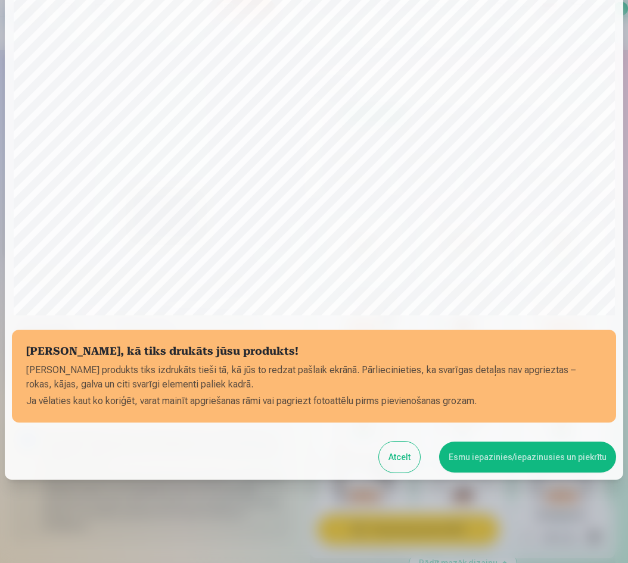
click at [406, 456] on button "Atcelt" at bounding box center [399, 457] width 41 height 31
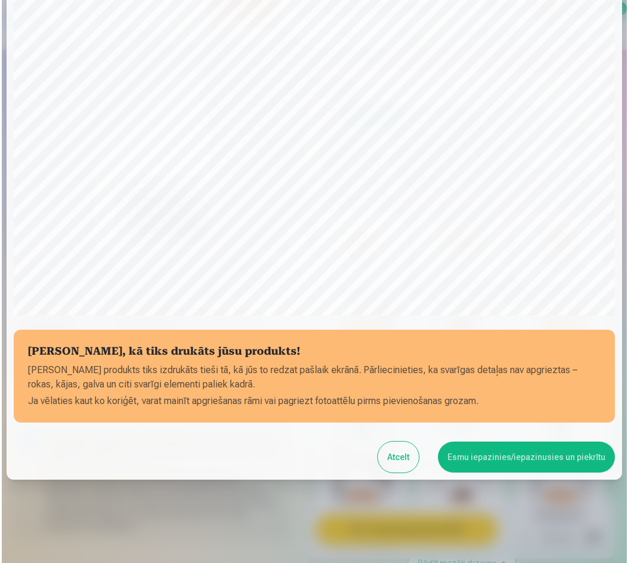
scroll to position [152, 0]
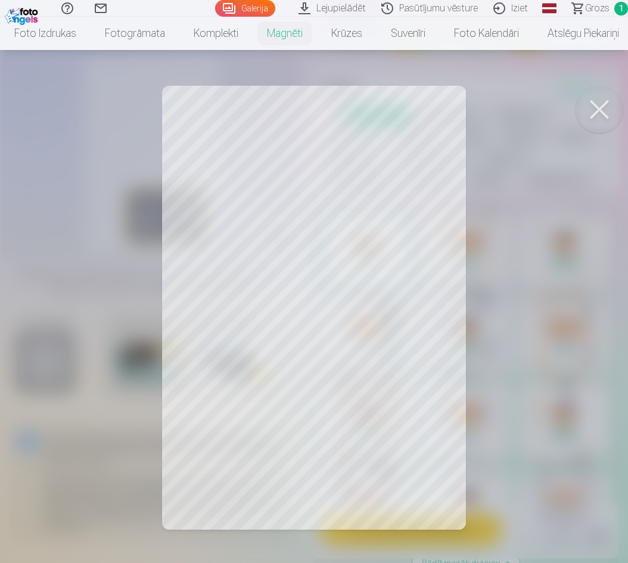
drag, startPoint x: 337, startPoint y: 390, endPoint x: 351, endPoint y: 391, distance: 14.9
click at [351, 391] on div at bounding box center [314, 281] width 628 height 563
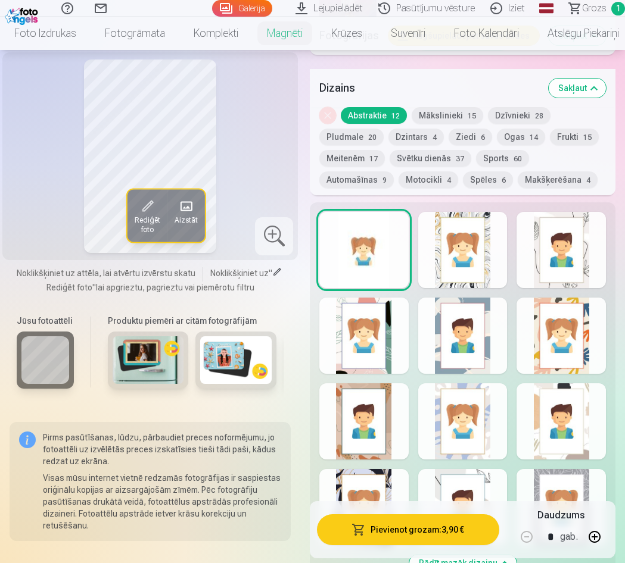
click at [151, 217] on span "Rediģēt foto" at bounding box center [148, 225] width 26 height 19
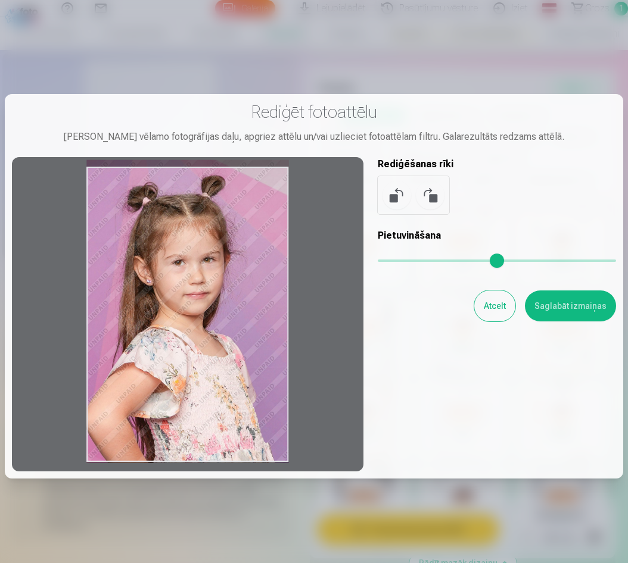
drag, startPoint x: 193, startPoint y: 325, endPoint x: 211, endPoint y: 328, distance: 18.6
click at [211, 328] on div at bounding box center [187, 314] width 351 height 314
drag, startPoint x: 211, startPoint y: 328, endPoint x: 225, endPoint y: 272, distance: 57.5
click at [225, 272] on div at bounding box center [187, 314] width 351 height 314
drag, startPoint x: 188, startPoint y: 331, endPoint x: 221, endPoint y: 296, distance: 48.5
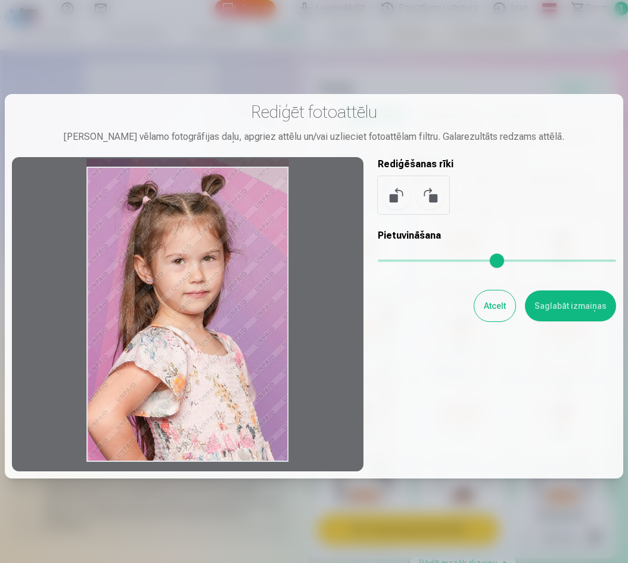
click at [220, 297] on div at bounding box center [187, 314] width 351 height 314
click at [567, 301] on button "Saglabāt izmaiņas" at bounding box center [570, 306] width 91 height 31
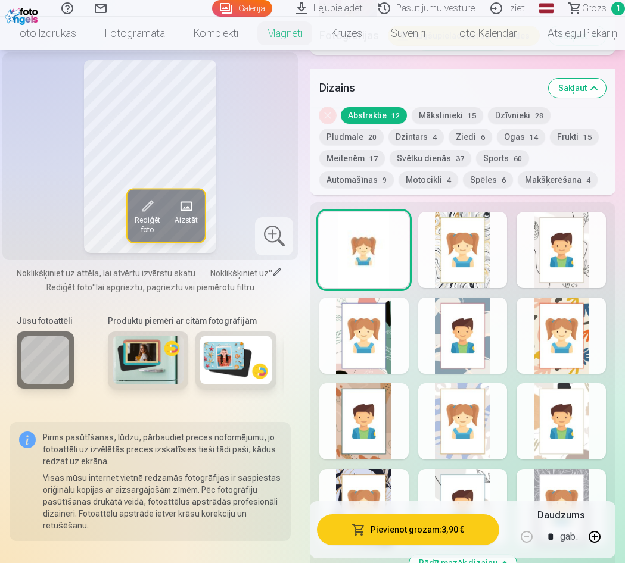
click at [438, 531] on button "Pievienot grozam : 3,90 €" at bounding box center [408, 530] width 182 height 31
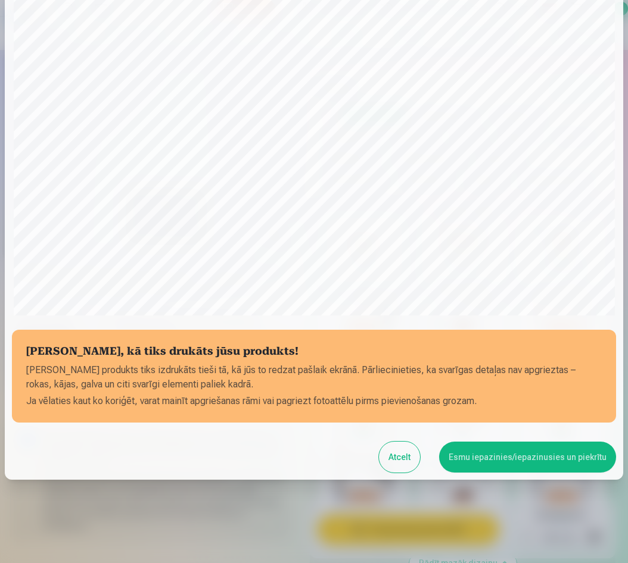
click at [477, 453] on button "Esmu iepazinies/iepazinusies un piekrītu" at bounding box center [527, 457] width 177 height 31
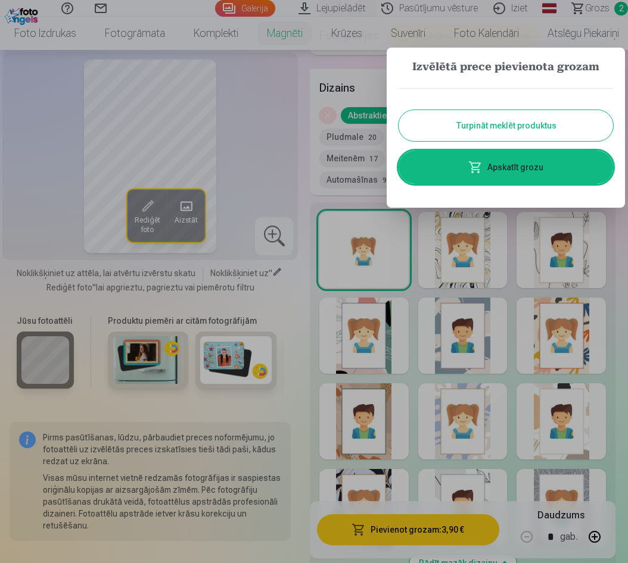
click at [493, 129] on button "Turpināt meklēt produktus" at bounding box center [505, 125] width 214 height 31
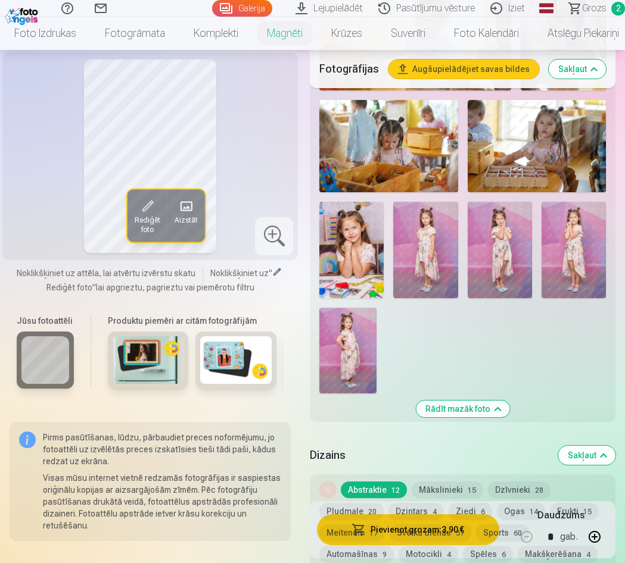
scroll to position [1787, 0]
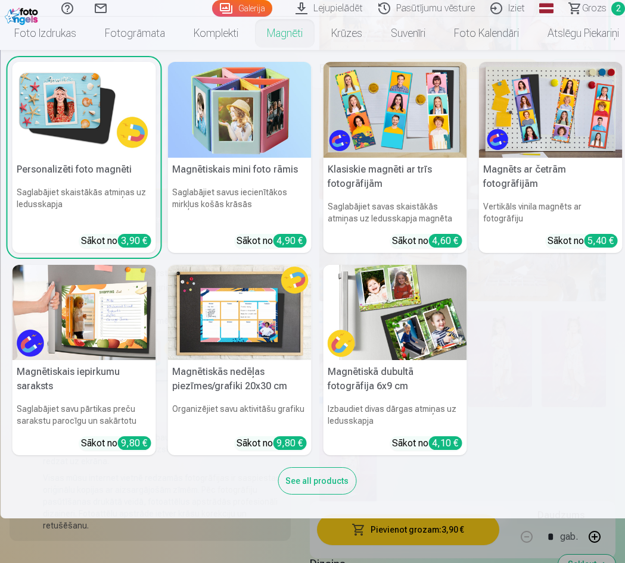
click at [283, 28] on link "Magnēti" at bounding box center [285, 33] width 64 height 33
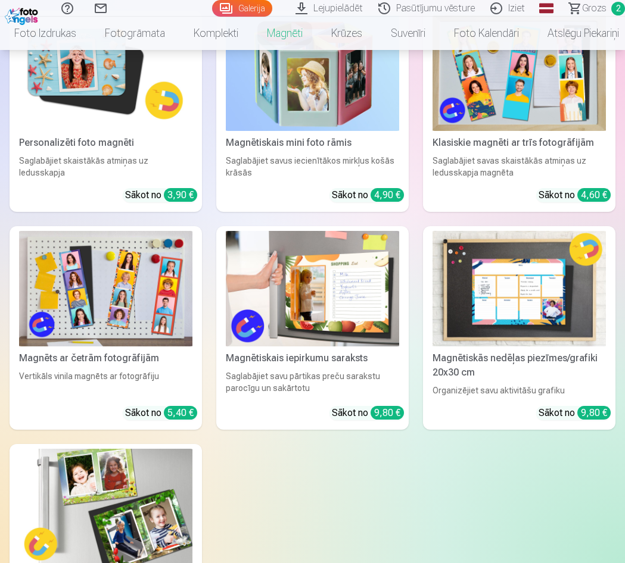
scroll to position [357, 0]
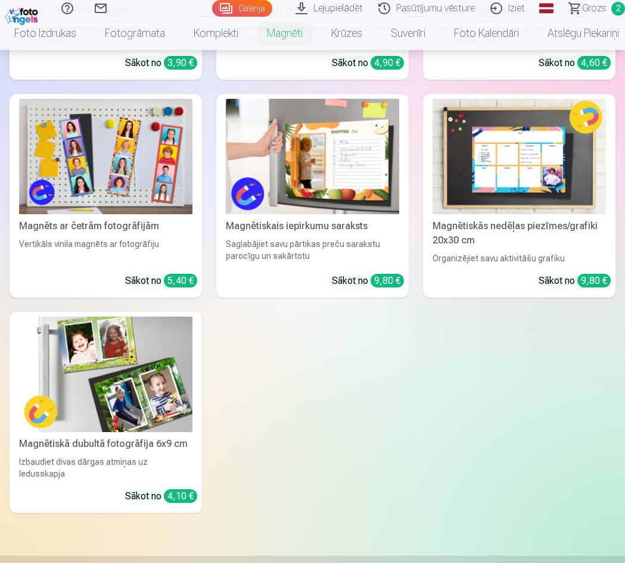
click at [120, 370] on img at bounding box center [105, 375] width 173 height 116
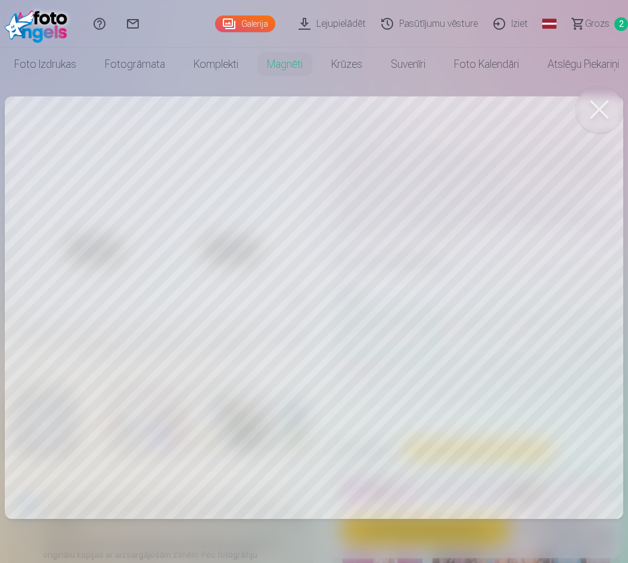
click at [166, 307] on div at bounding box center [314, 281] width 628 height 563
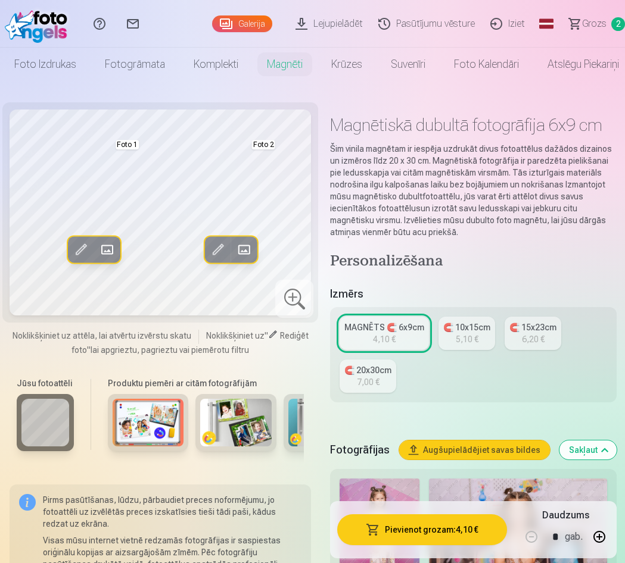
click at [80, 248] on span at bounding box center [81, 250] width 19 height 19
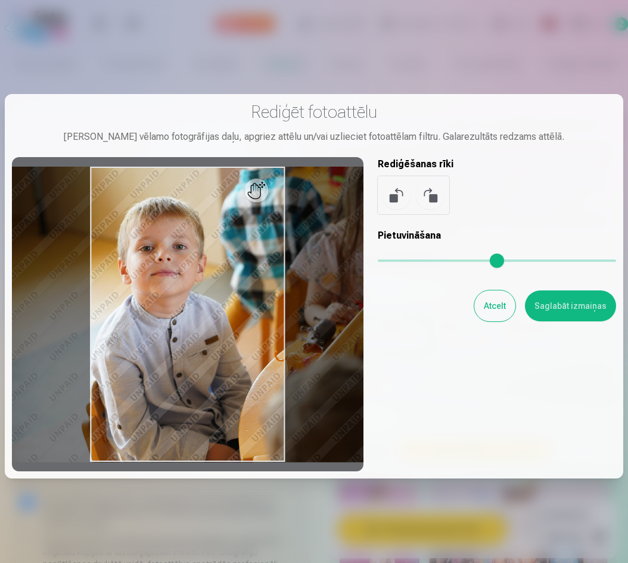
click at [500, 303] on button "Atcelt" at bounding box center [494, 306] width 41 height 31
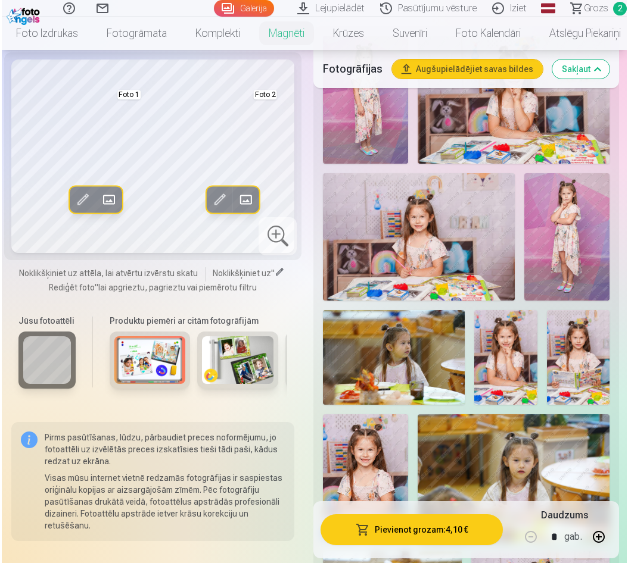
scroll to position [477, 0]
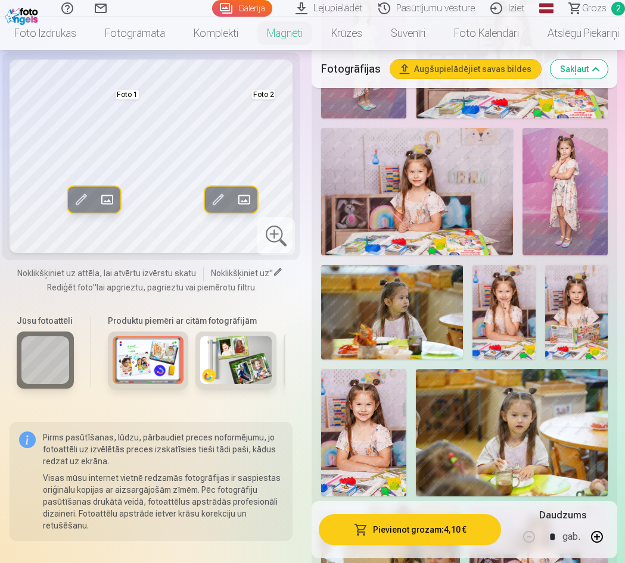
click at [107, 197] on span at bounding box center [107, 200] width 19 height 19
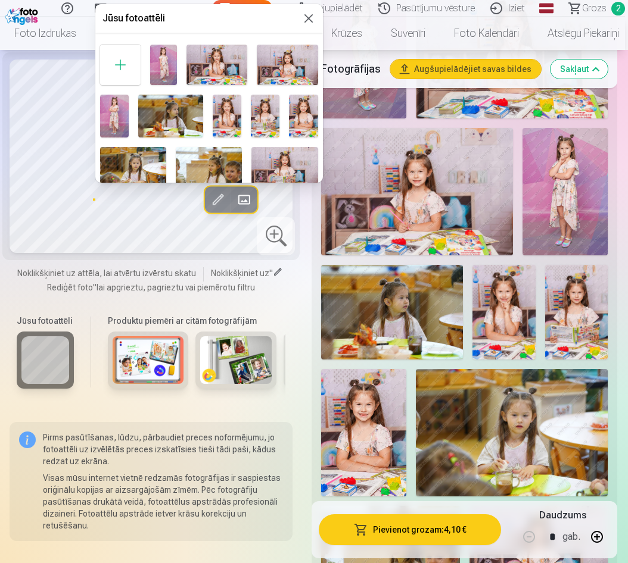
click at [226, 117] on img at bounding box center [227, 116] width 29 height 43
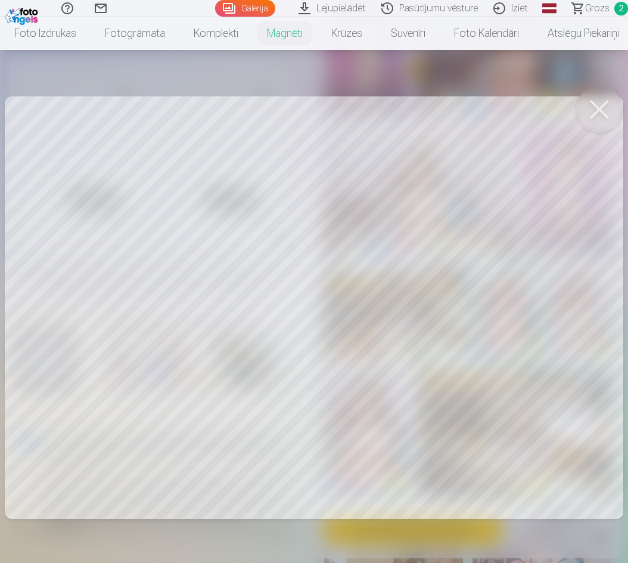
click at [451, 275] on div at bounding box center [314, 281] width 628 height 563
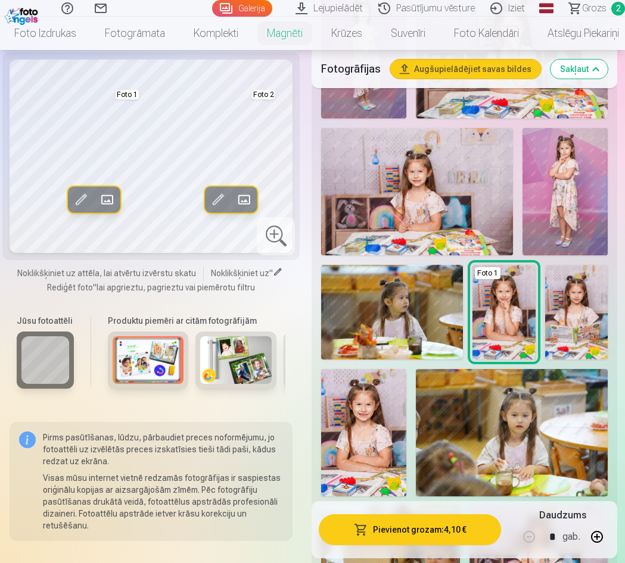
click at [248, 195] on span at bounding box center [244, 200] width 19 height 19
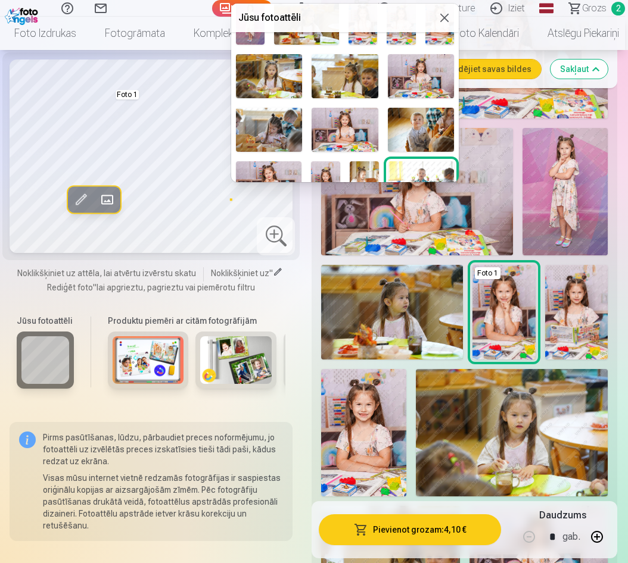
scroll to position [119, 0]
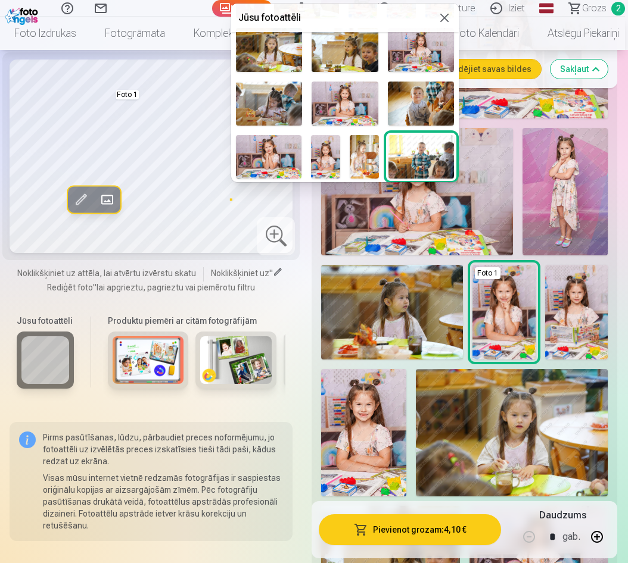
click at [278, 149] on img at bounding box center [269, 156] width 66 height 43
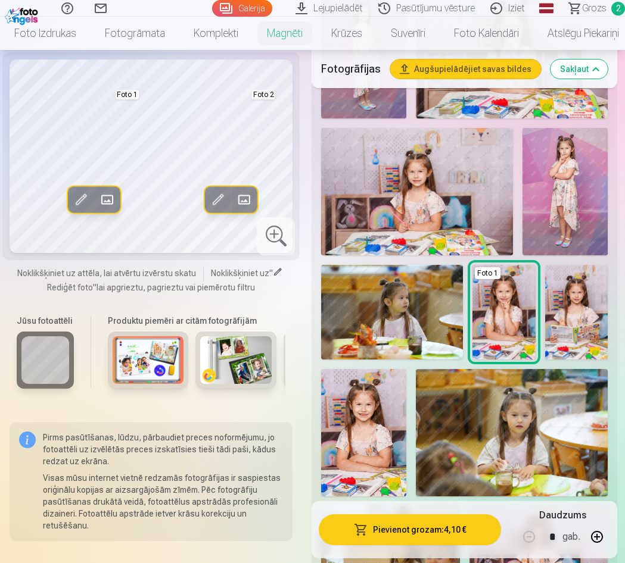
click at [110, 199] on span at bounding box center [107, 200] width 19 height 19
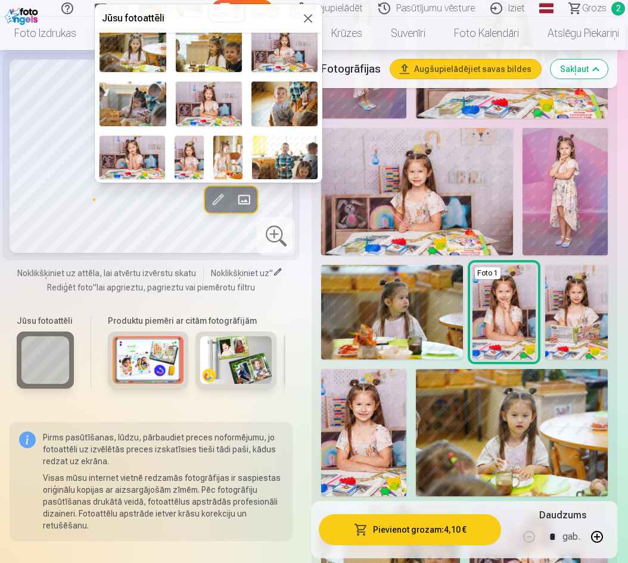
scroll to position [179, 0]
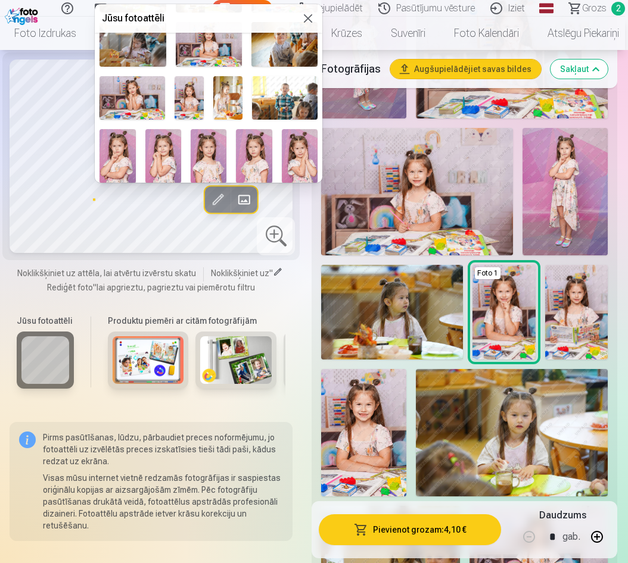
click at [203, 160] on img at bounding box center [209, 156] width 36 height 54
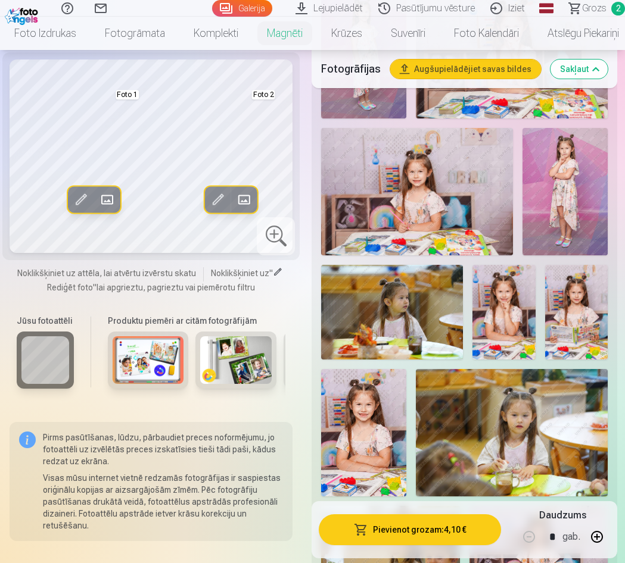
click at [105, 199] on span at bounding box center [107, 200] width 19 height 19
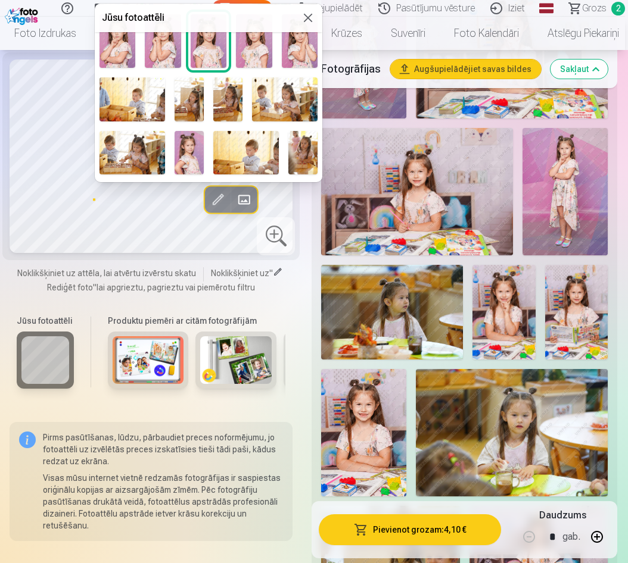
scroll to position [385, 0]
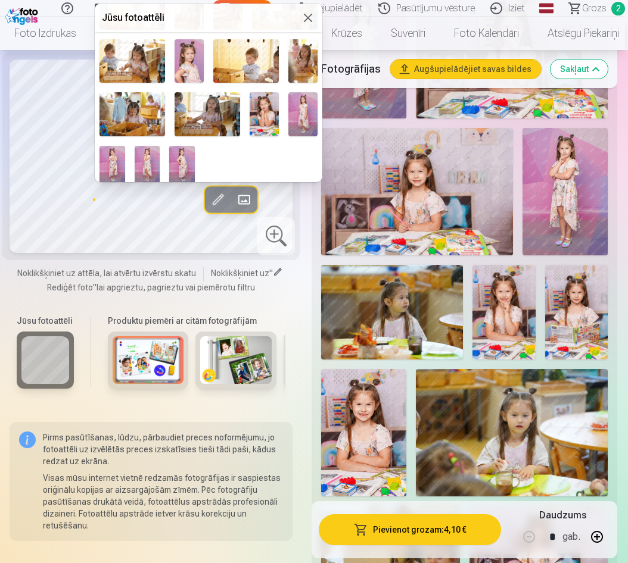
click at [263, 109] on img at bounding box center [264, 113] width 29 height 43
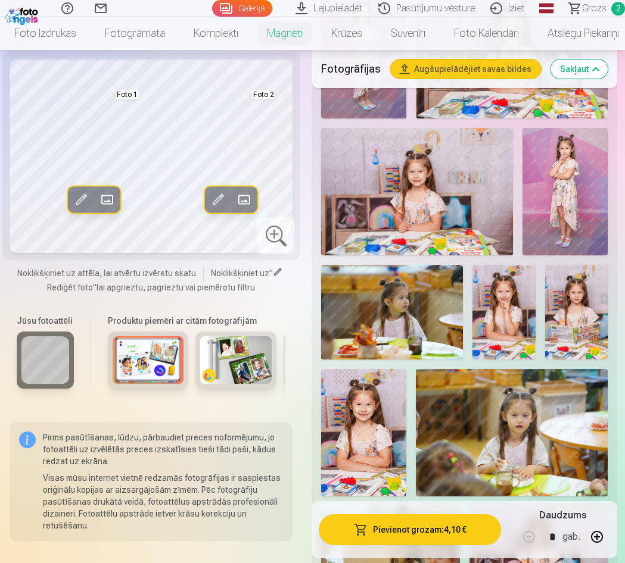
click at [241, 198] on span at bounding box center [244, 200] width 19 height 19
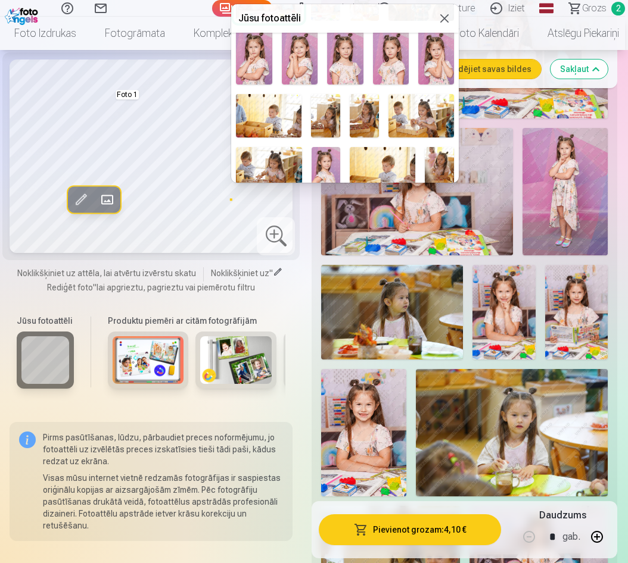
scroll to position [298, 0]
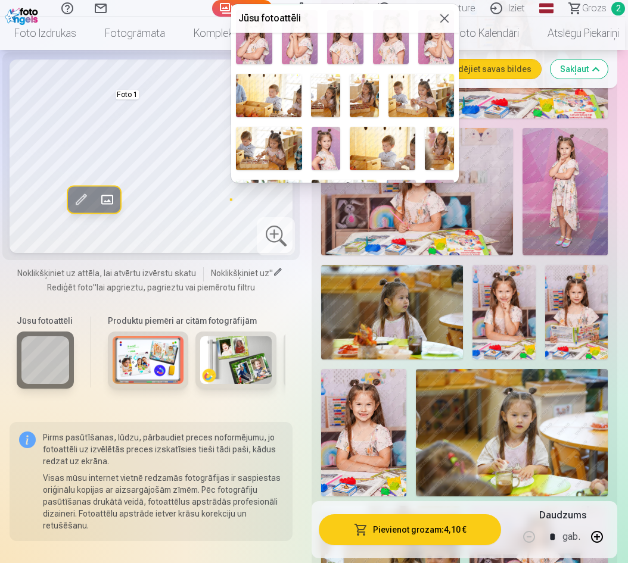
click at [324, 147] on img at bounding box center [326, 148] width 29 height 43
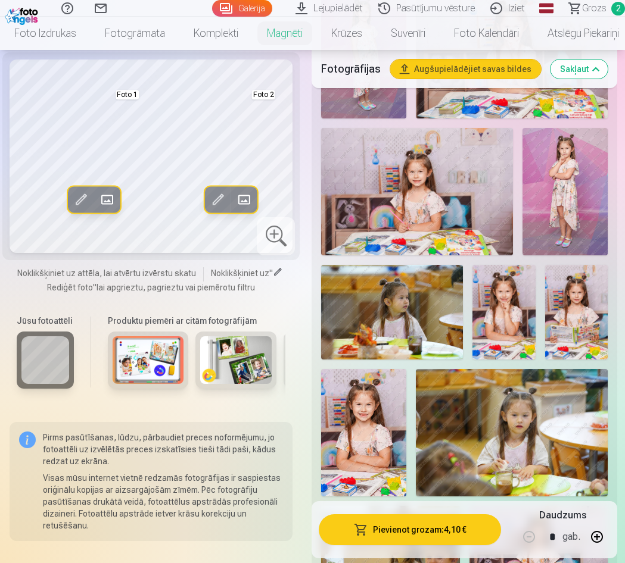
click at [111, 197] on span at bounding box center [107, 200] width 19 height 19
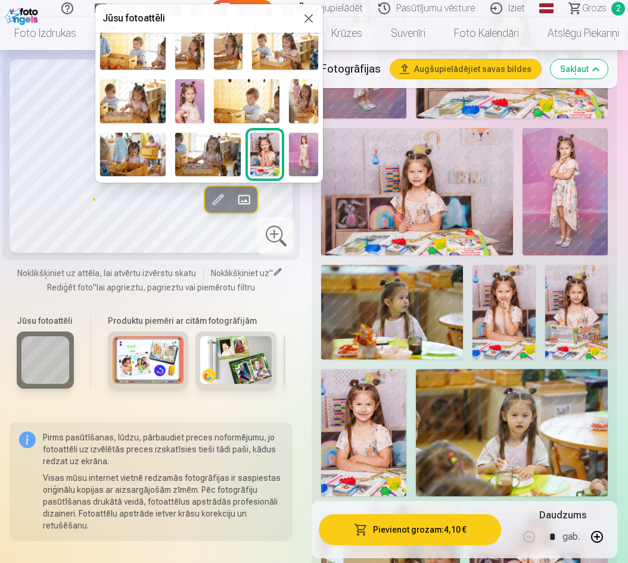
scroll to position [326, 0]
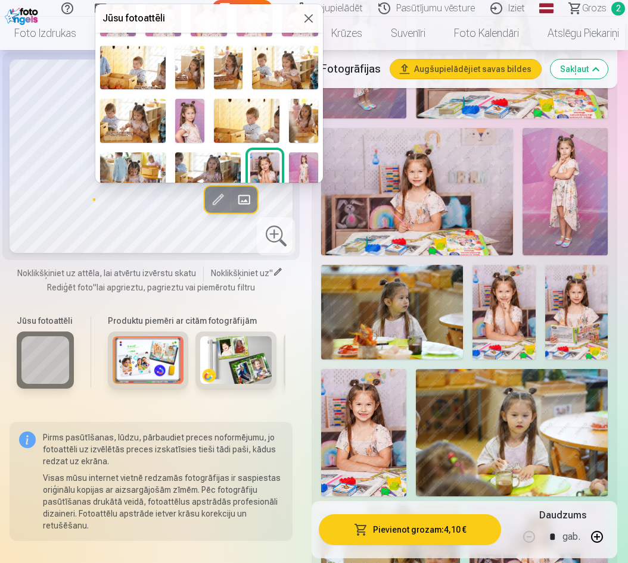
click at [186, 116] on img at bounding box center [189, 120] width 29 height 43
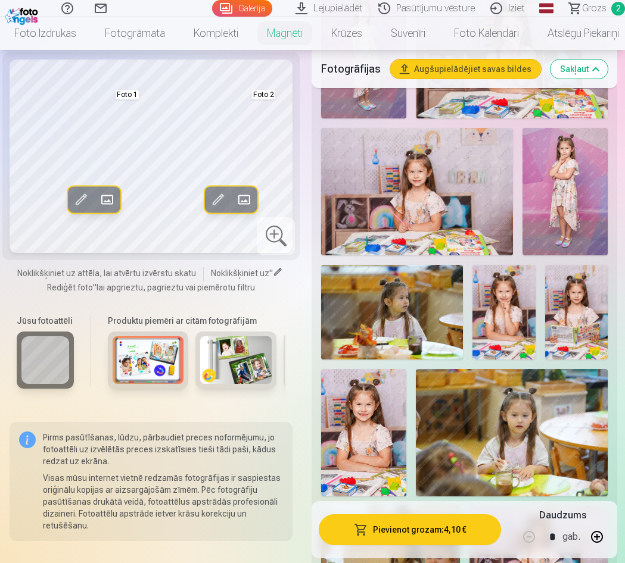
click at [250, 194] on span at bounding box center [244, 200] width 19 height 19
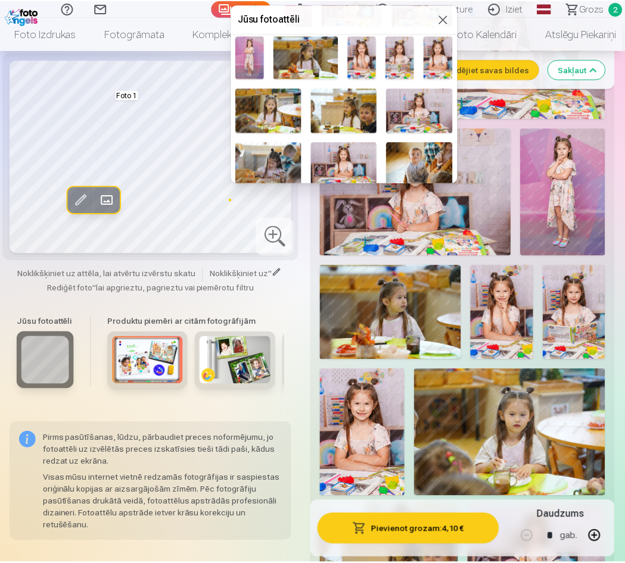
scroll to position [119, 0]
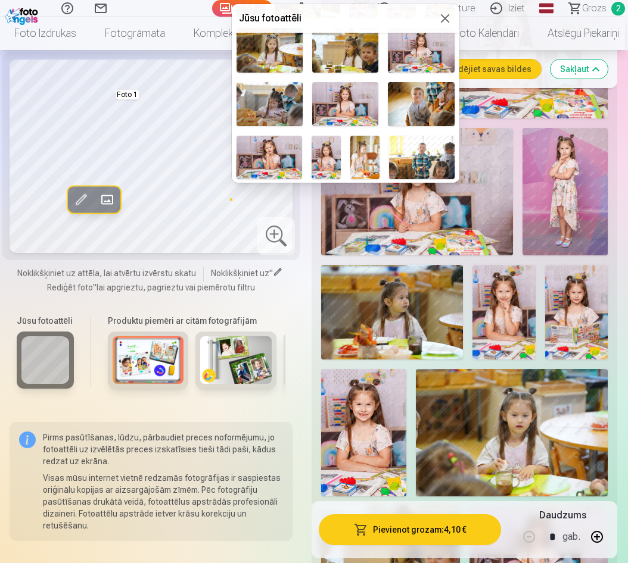
click at [274, 150] on img at bounding box center [269, 157] width 66 height 43
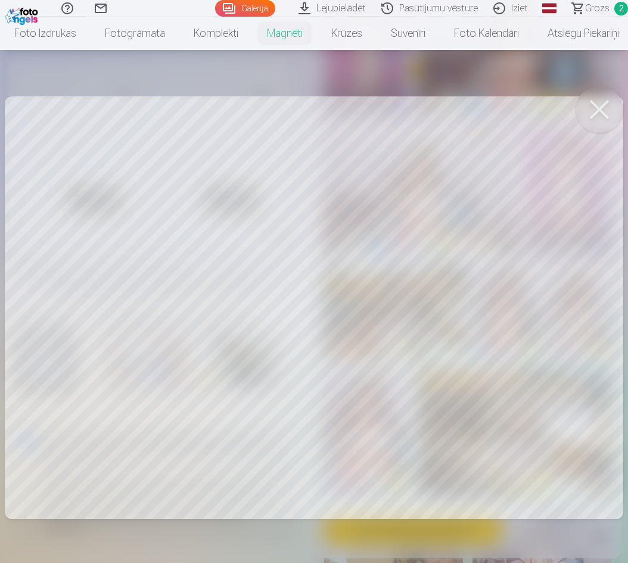
click at [602, 112] on button at bounding box center [599, 110] width 48 height 48
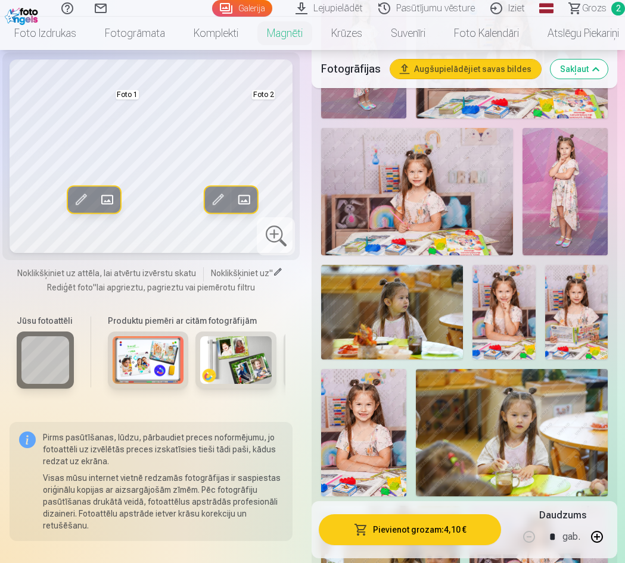
click at [220, 198] on span at bounding box center [217, 200] width 19 height 19
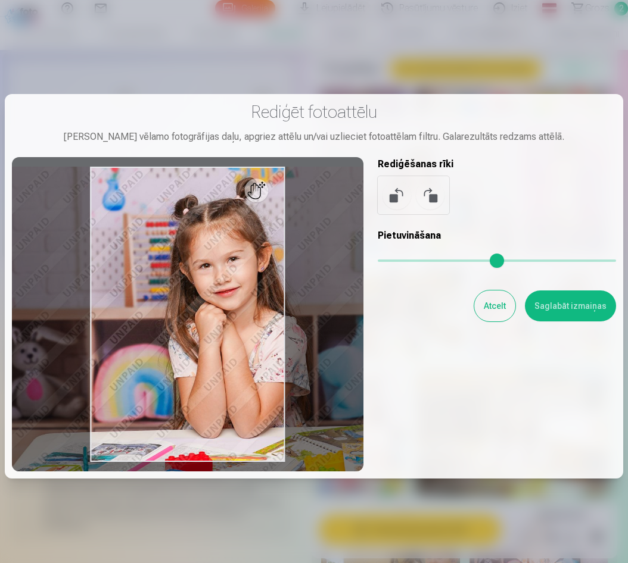
drag, startPoint x: 386, startPoint y: 262, endPoint x: 394, endPoint y: 261, distance: 7.8
click at [394, 261] on input "range" at bounding box center [497, 261] width 238 height 2
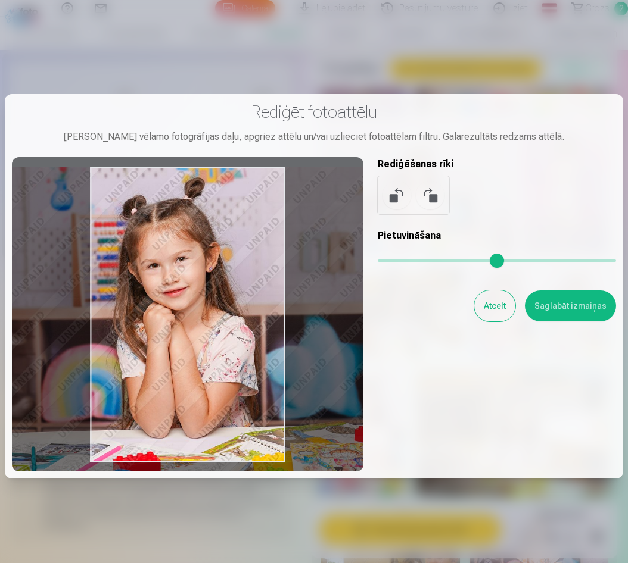
drag, startPoint x: 229, startPoint y: 320, endPoint x: 176, endPoint y: 323, distance: 53.1
click at [176, 323] on div at bounding box center [187, 314] width 351 height 314
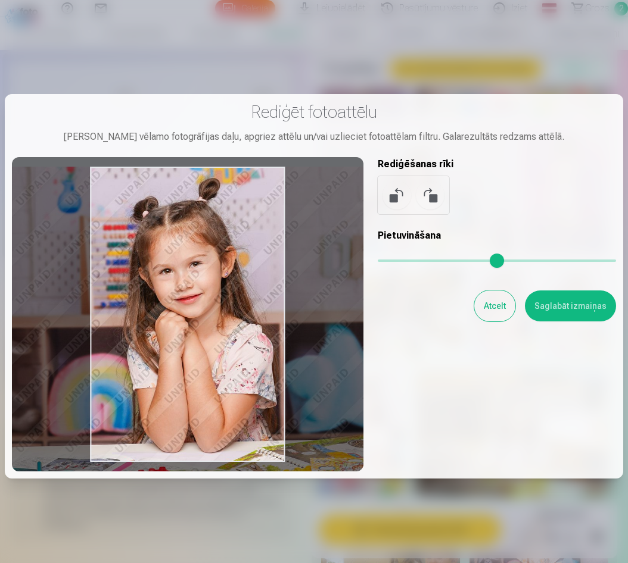
drag, startPoint x: 389, startPoint y: 258, endPoint x: 398, endPoint y: 259, distance: 9.0
click at [398, 260] on input "range" at bounding box center [497, 261] width 238 height 2
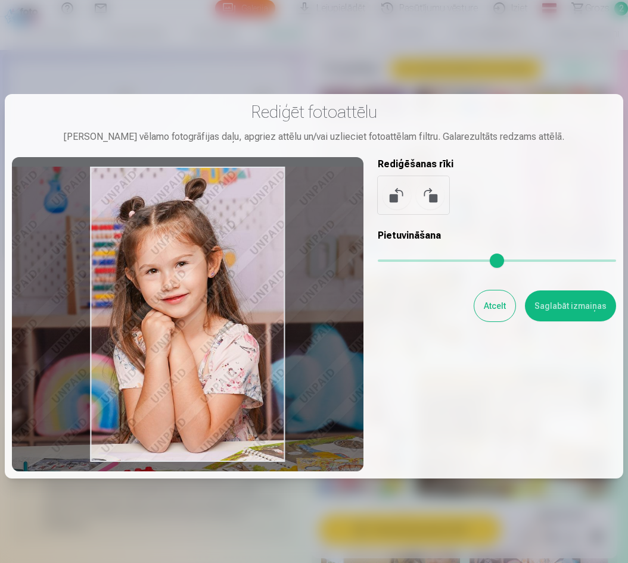
drag, startPoint x: 216, startPoint y: 285, endPoint x: 223, endPoint y: 289, distance: 8.0
click at [204, 289] on div at bounding box center [187, 314] width 351 height 314
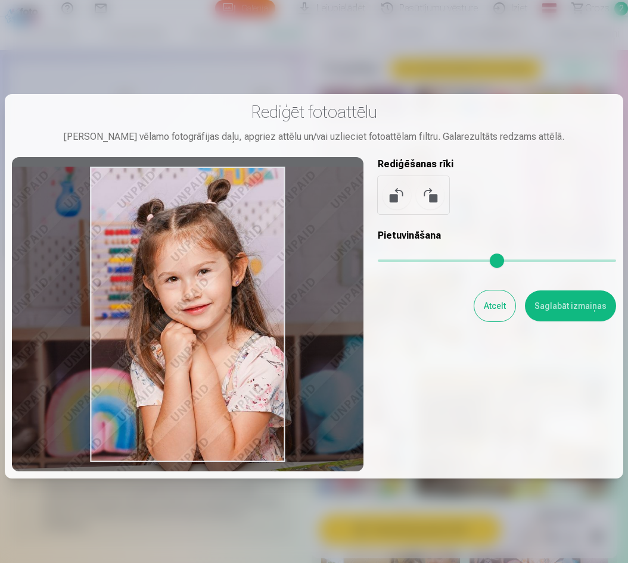
click at [403, 262] on input "range" at bounding box center [497, 261] width 238 height 2
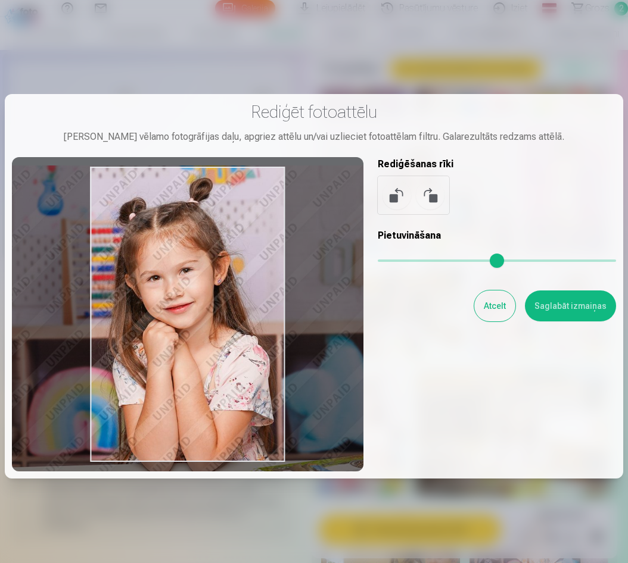
drag, startPoint x: 220, startPoint y: 314, endPoint x: 203, endPoint y: 313, distance: 17.9
click at [203, 313] on div at bounding box center [187, 314] width 351 height 314
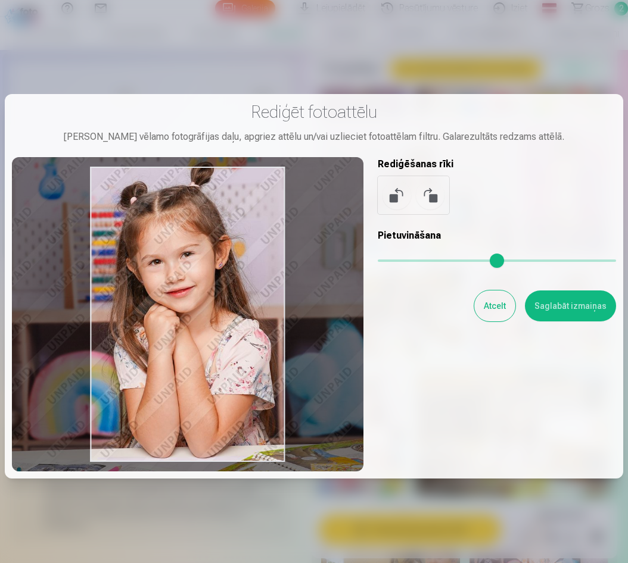
drag, startPoint x: 203, startPoint y: 313, endPoint x: 204, endPoint y: 297, distance: 16.1
click at [204, 297] on div at bounding box center [187, 314] width 351 height 314
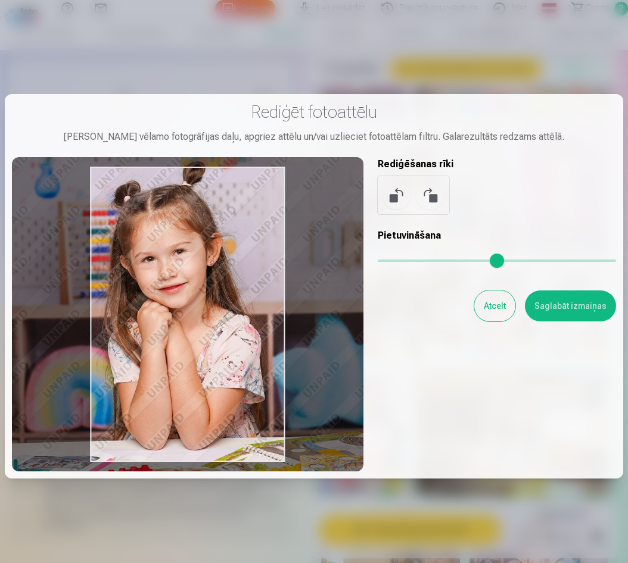
click at [401, 262] on input "range" at bounding box center [497, 261] width 238 height 2
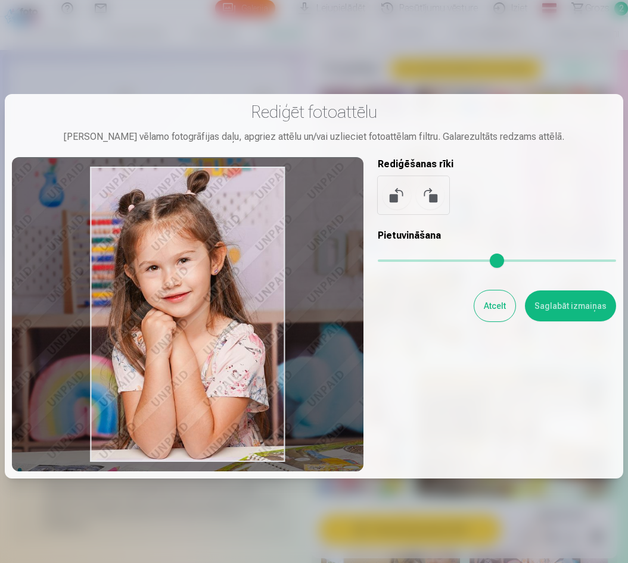
type input "****"
drag, startPoint x: 252, startPoint y: 279, endPoint x: 256, endPoint y: 288, distance: 9.6
click at [256, 288] on div at bounding box center [187, 314] width 351 height 314
click at [571, 304] on button "Saglabāt izmaiņas" at bounding box center [570, 306] width 91 height 31
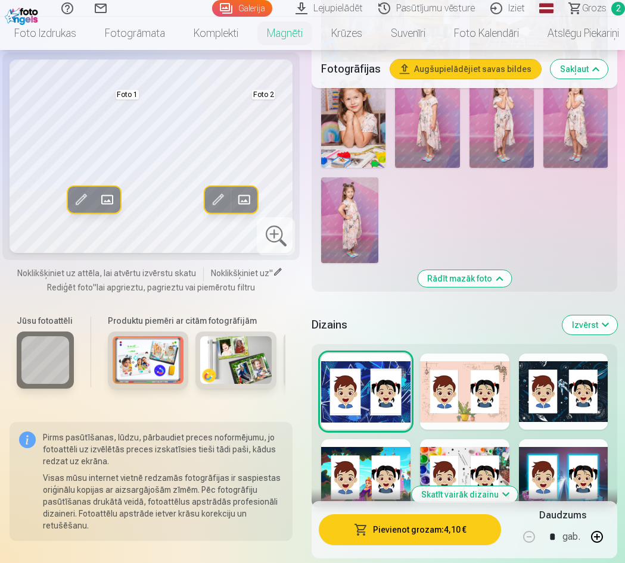
scroll to position [1966, 0]
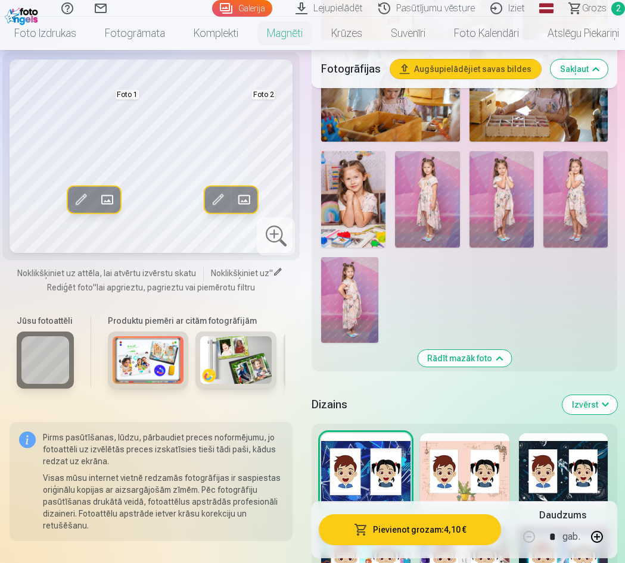
click at [477, 434] on div at bounding box center [464, 472] width 89 height 76
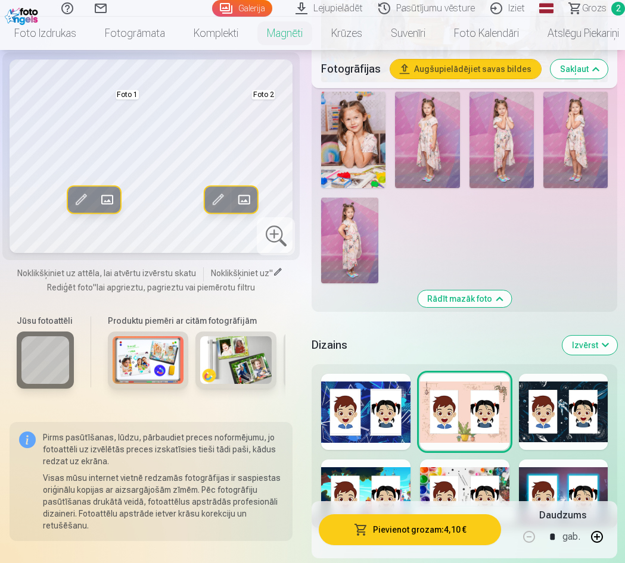
scroll to position [2085, 0]
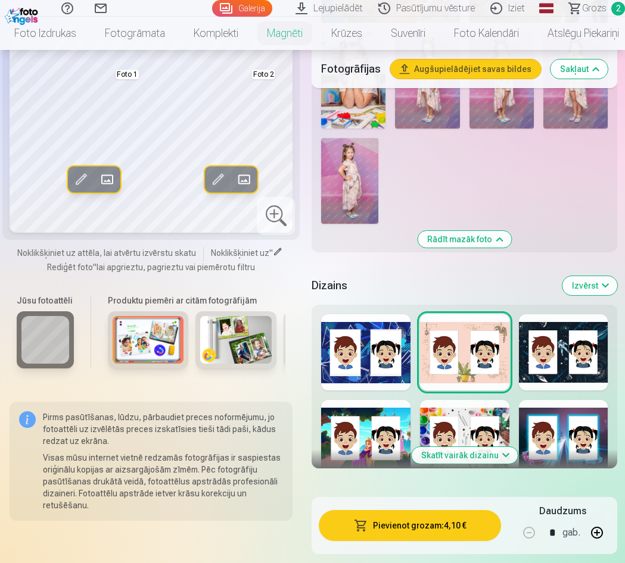
click at [475, 447] on button "Skatīt vairāk dizainu" at bounding box center [465, 455] width 106 height 17
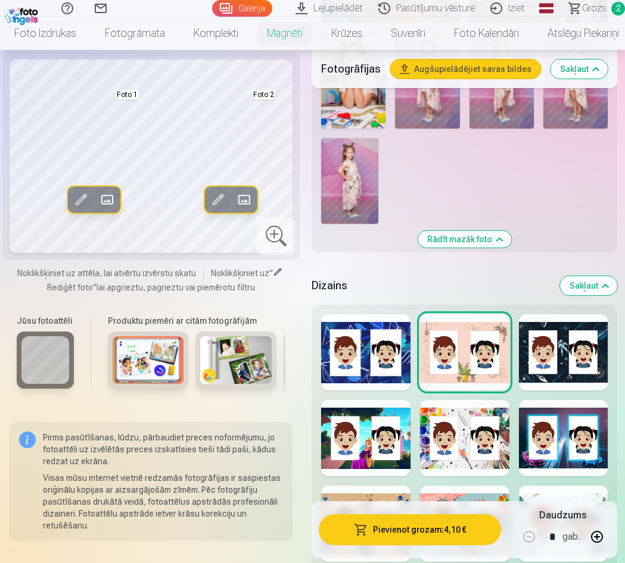
click at [473, 400] on div at bounding box center [464, 438] width 89 height 76
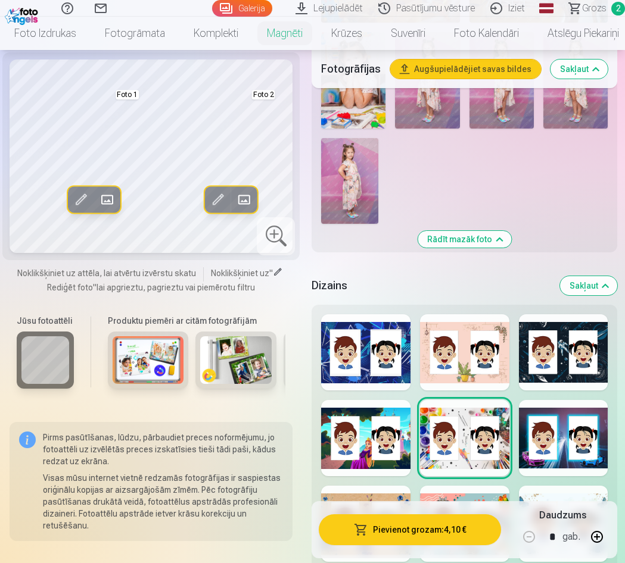
click at [472, 486] on div at bounding box center [464, 524] width 89 height 76
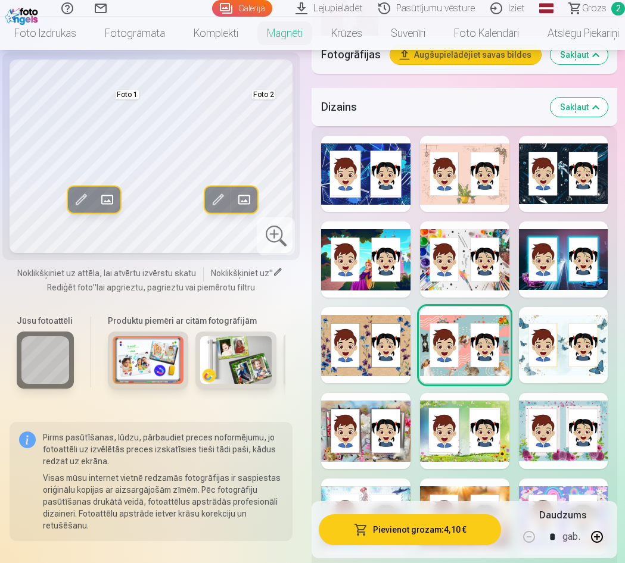
scroll to position [2323, 0]
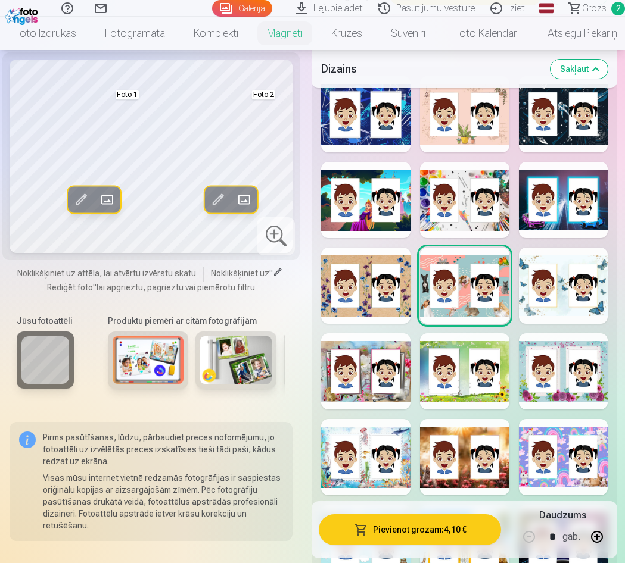
click at [380, 338] on div at bounding box center [365, 372] width 89 height 76
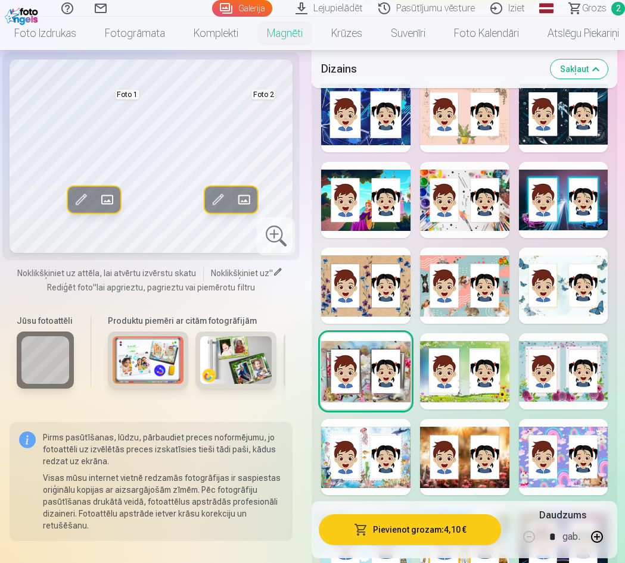
click at [468, 437] on div at bounding box center [464, 457] width 89 height 76
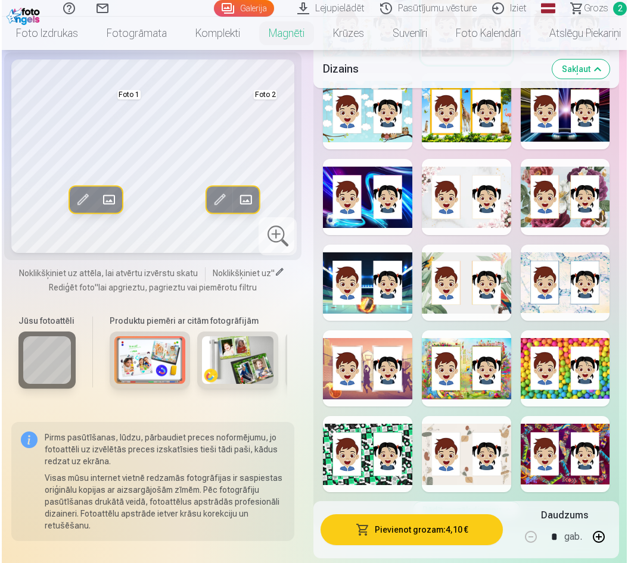
scroll to position [2740, 0]
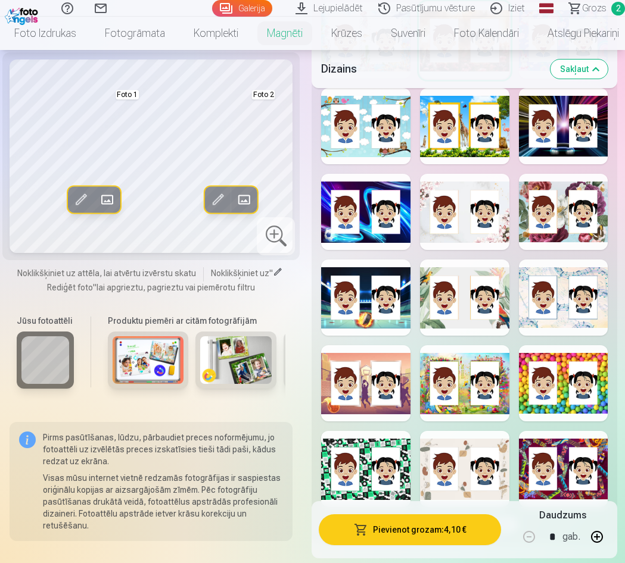
click at [491, 431] on div at bounding box center [464, 469] width 89 height 76
click at [400, 531] on button "Pievienot grozam : 4,10 €" at bounding box center [410, 530] width 182 height 31
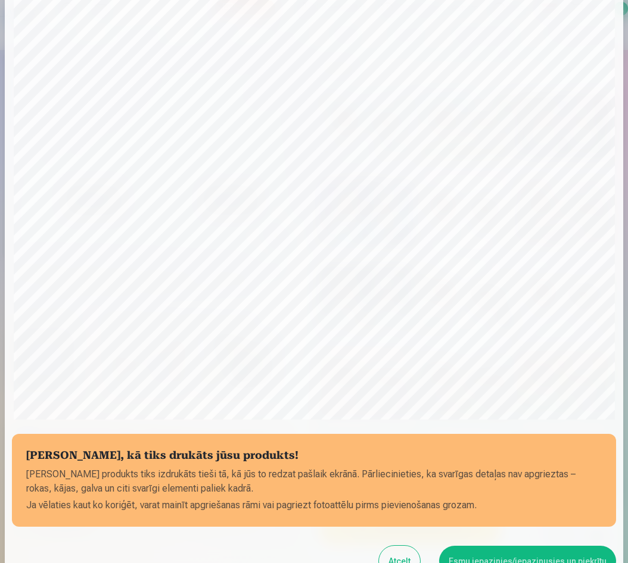
scroll to position [35, 0]
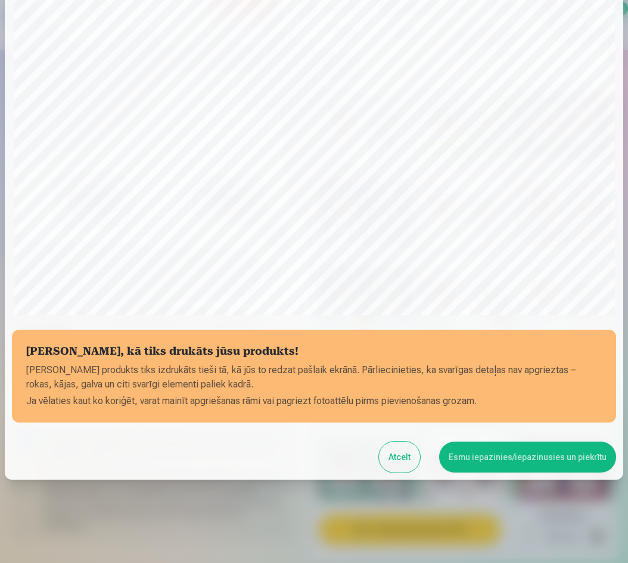
click at [406, 448] on button "Atcelt" at bounding box center [399, 457] width 41 height 31
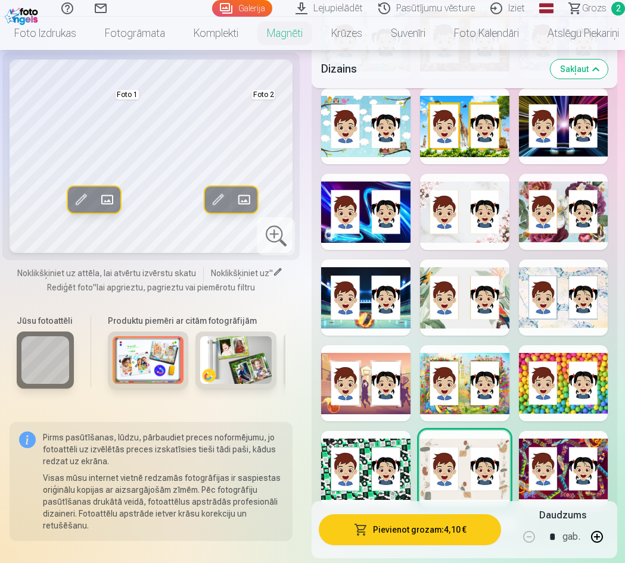
click at [215, 198] on span at bounding box center [217, 200] width 19 height 19
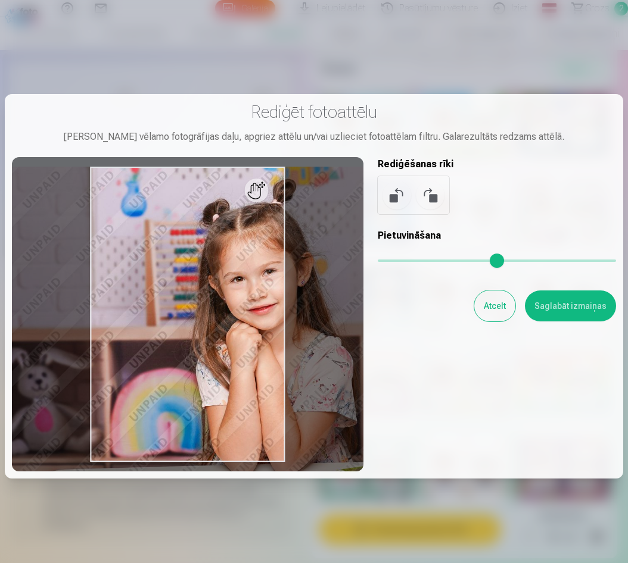
drag, startPoint x: 384, startPoint y: 263, endPoint x: 405, endPoint y: 263, distance: 20.8
click at [405, 262] on input "range" at bounding box center [497, 261] width 238 height 2
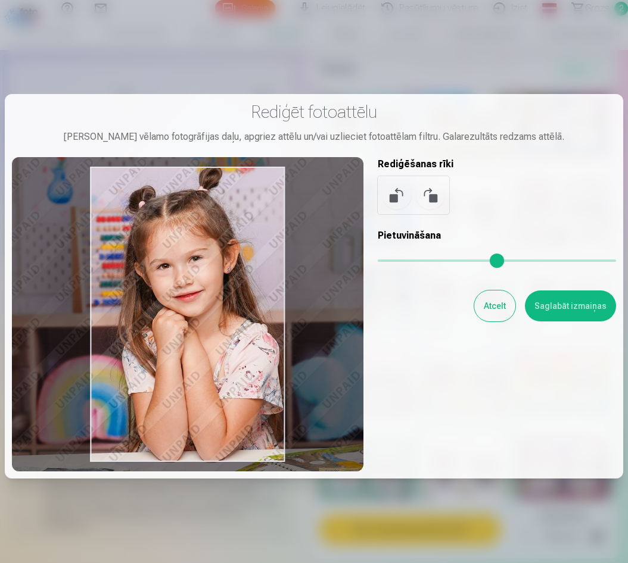
drag, startPoint x: 272, startPoint y: 285, endPoint x: 200, endPoint y: 272, distance: 73.8
click at [200, 272] on div at bounding box center [187, 314] width 351 height 314
click at [405, 262] on input "range" at bounding box center [497, 261] width 238 height 2
click at [404, 260] on input "range" at bounding box center [497, 261] width 238 height 2
click at [272, 273] on div at bounding box center [187, 314] width 351 height 314
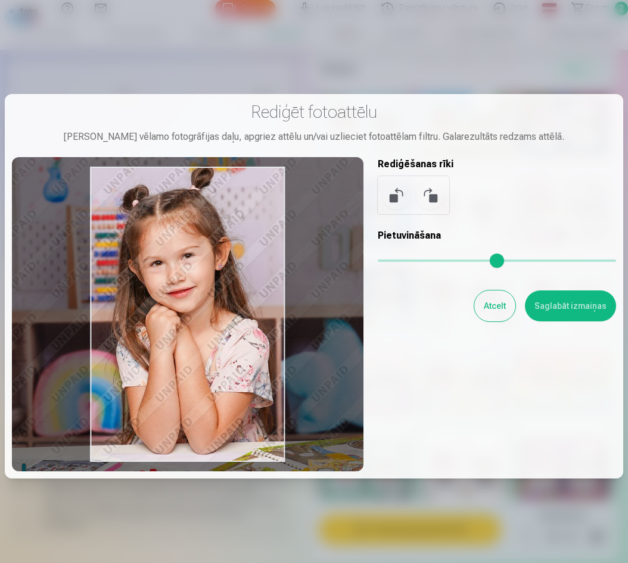
drag, startPoint x: 408, startPoint y: 262, endPoint x: 399, endPoint y: 262, distance: 8.9
click at [400, 262] on input "range" at bounding box center [497, 261] width 238 height 2
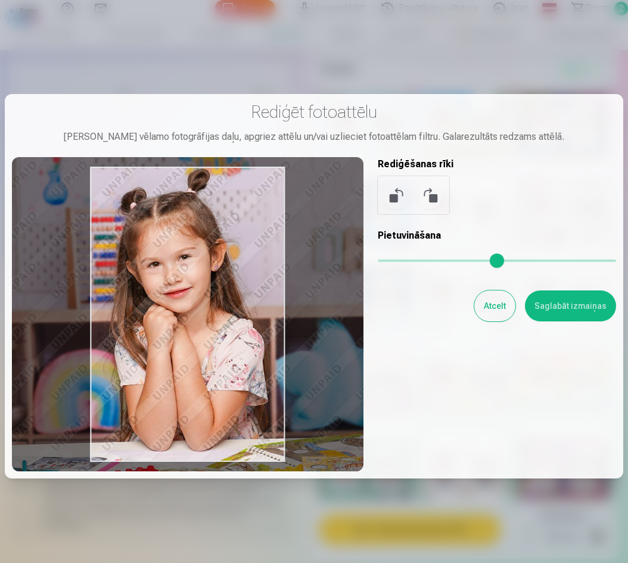
type input "****"
click at [259, 270] on div at bounding box center [187, 314] width 351 height 314
click at [566, 304] on button "Saglabāt izmaiņas" at bounding box center [570, 306] width 91 height 31
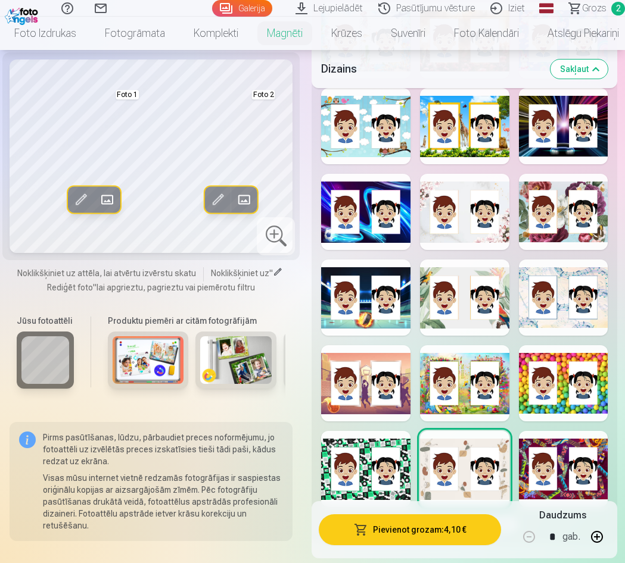
click at [434, 526] on button "Pievienot grozam : 4,10 €" at bounding box center [410, 530] width 182 height 31
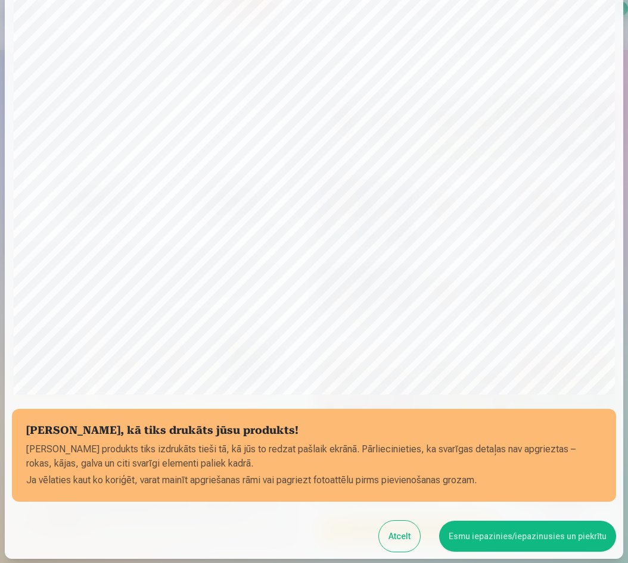
scroll to position [35, 0]
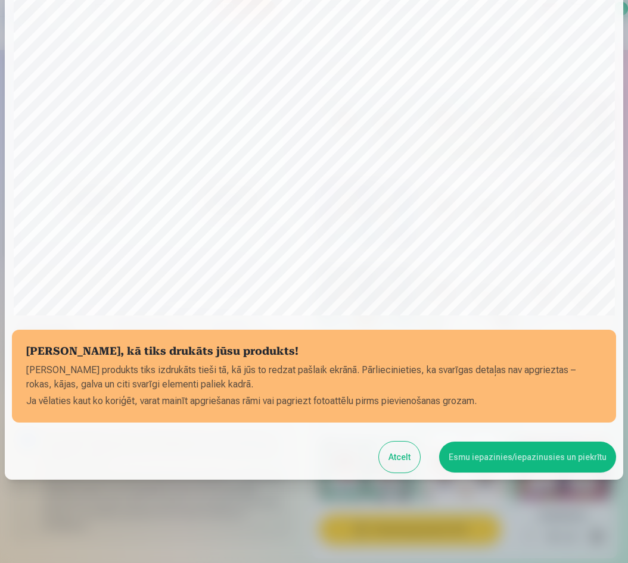
click at [398, 460] on button "Atcelt" at bounding box center [399, 457] width 41 height 31
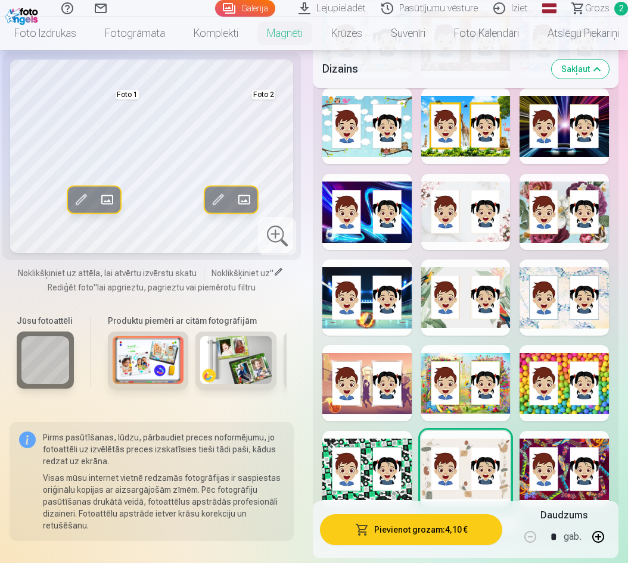
scroll to position [152, 0]
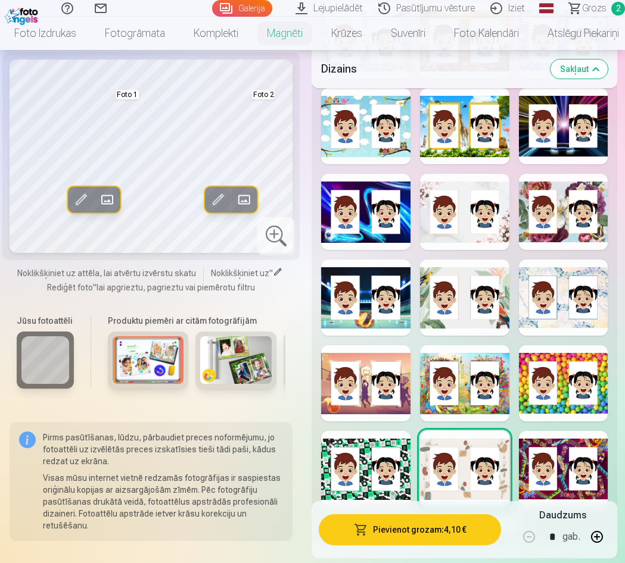
click at [213, 201] on span at bounding box center [217, 200] width 19 height 19
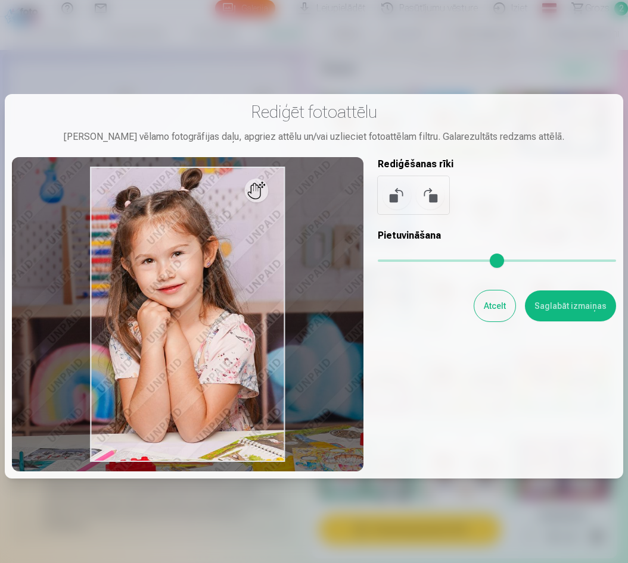
click at [397, 262] on input "range" at bounding box center [497, 261] width 238 height 2
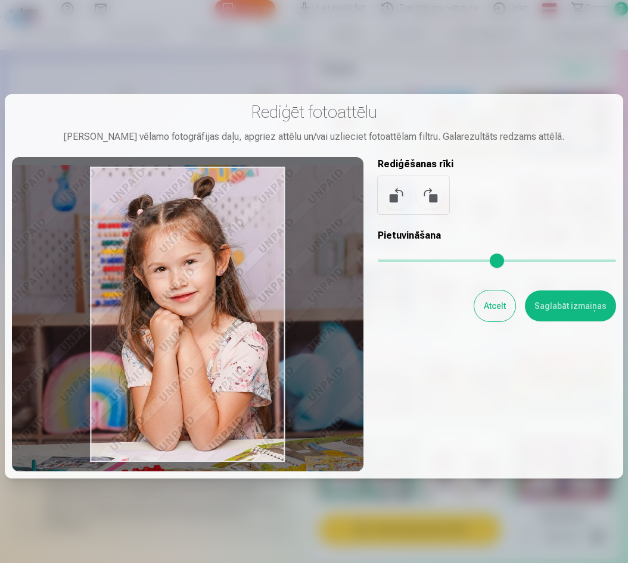
drag, startPoint x: 244, startPoint y: 275, endPoint x: 257, endPoint y: 284, distance: 15.0
click at [257, 284] on div at bounding box center [187, 314] width 351 height 314
type input "****"
click at [578, 310] on button "Saglabāt izmaiņas" at bounding box center [570, 306] width 91 height 31
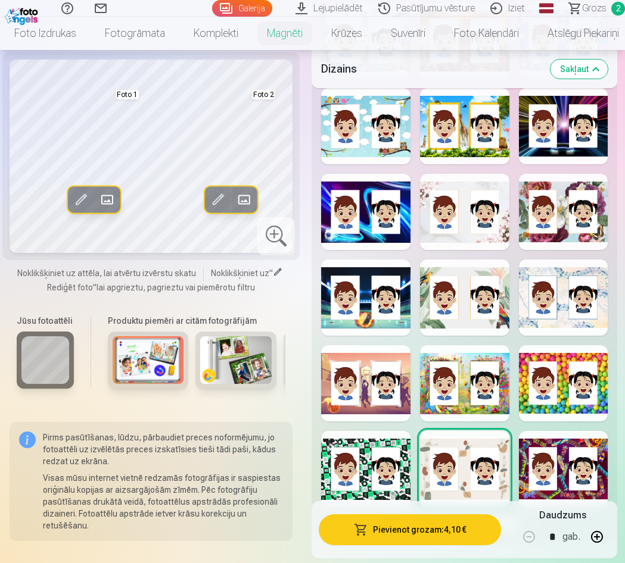
click at [460, 527] on button "Pievienot grozam : 4,10 €" at bounding box center [410, 530] width 182 height 31
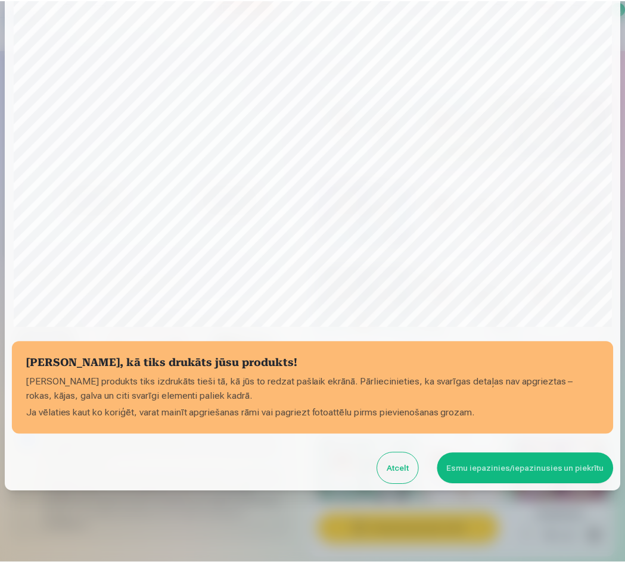
scroll to position [154, 0]
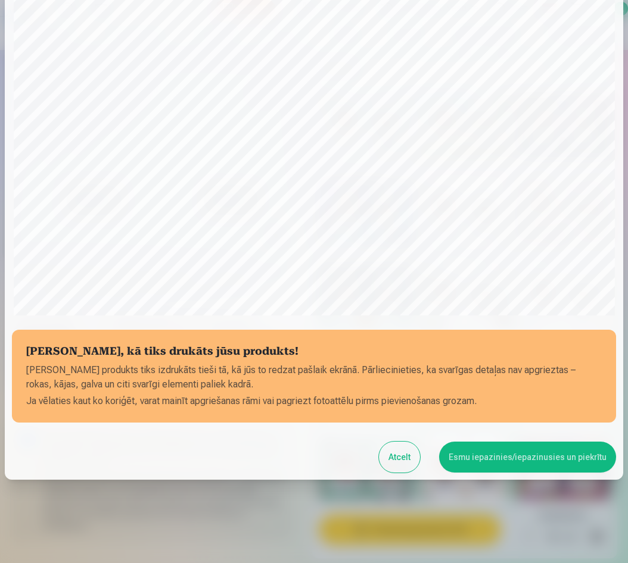
click at [533, 457] on button "Esmu iepazinies/iepazinusies un piekrītu" at bounding box center [527, 457] width 177 height 31
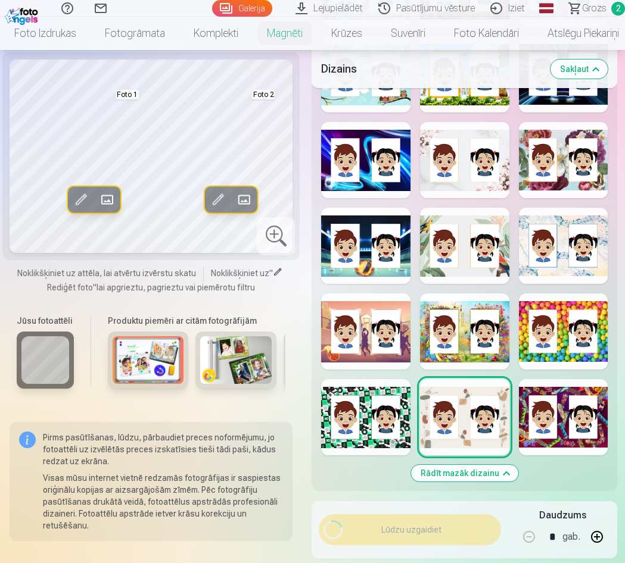
scroll to position [2919, 0]
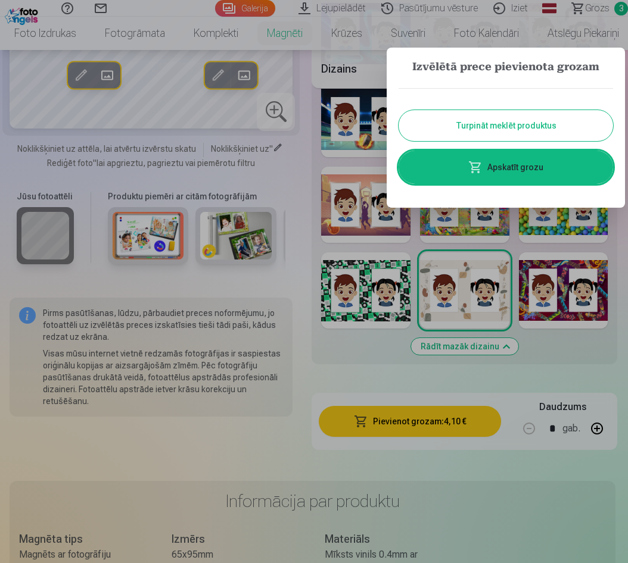
click at [515, 126] on button "Turpināt meklēt produktus" at bounding box center [505, 125] width 214 height 31
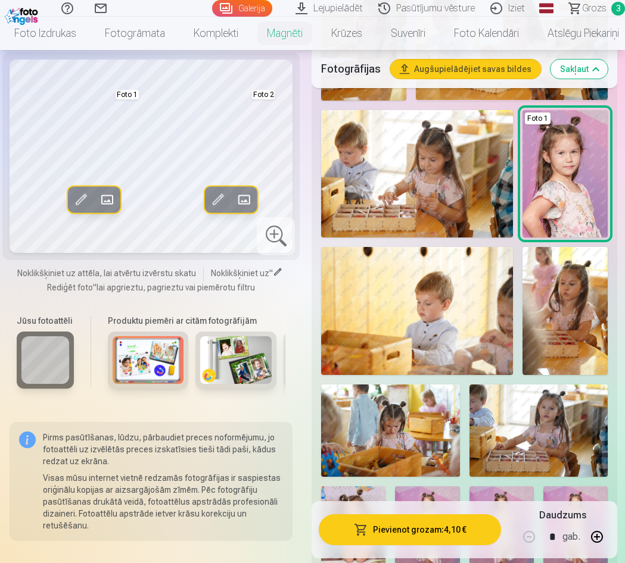
scroll to position [1489, 0]
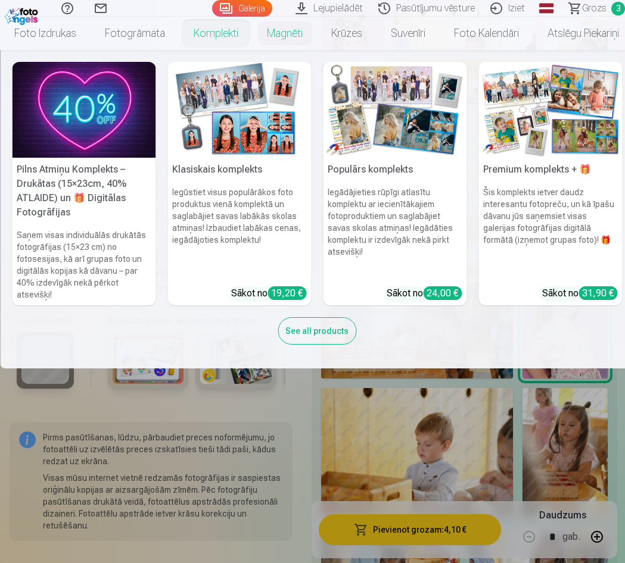
click at [220, 29] on link "Komplekti" at bounding box center [215, 33] width 73 height 33
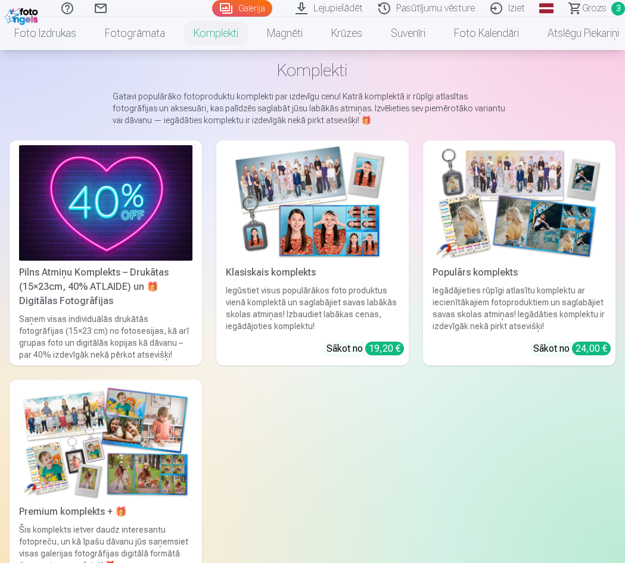
scroll to position [119, 0]
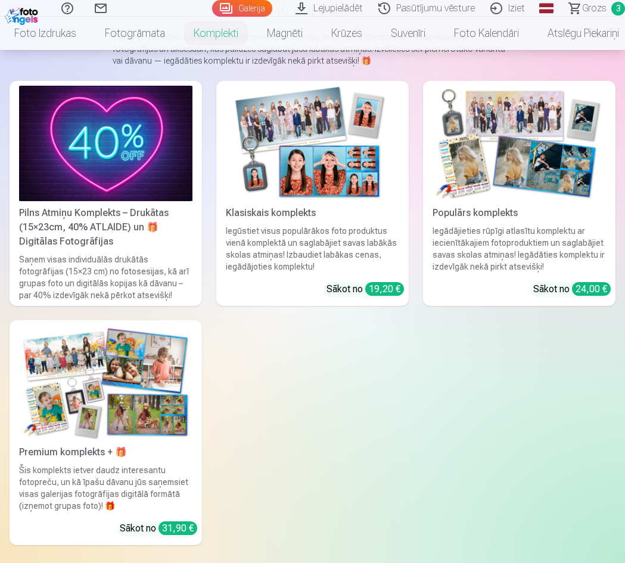
click at [99, 225] on div "Pilns Atmiņu Komplekts – Drukātas (15×23cm, 40% ATLAIDE) un 🎁 Digitālas Fotogrā…" at bounding box center [105, 227] width 183 height 43
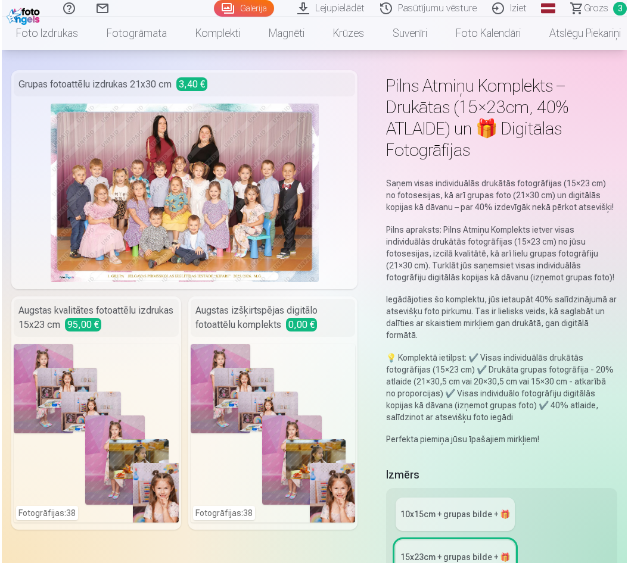
scroll to position [60, 0]
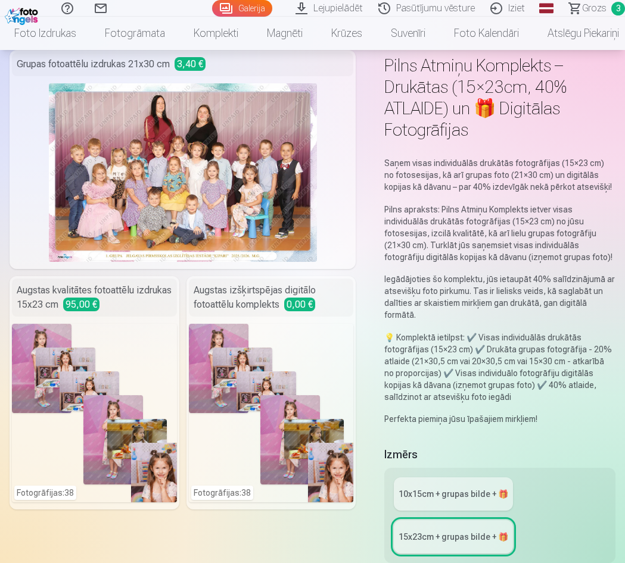
click at [296, 341] on div "Fotogrāfijas : 38" at bounding box center [271, 413] width 165 height 179
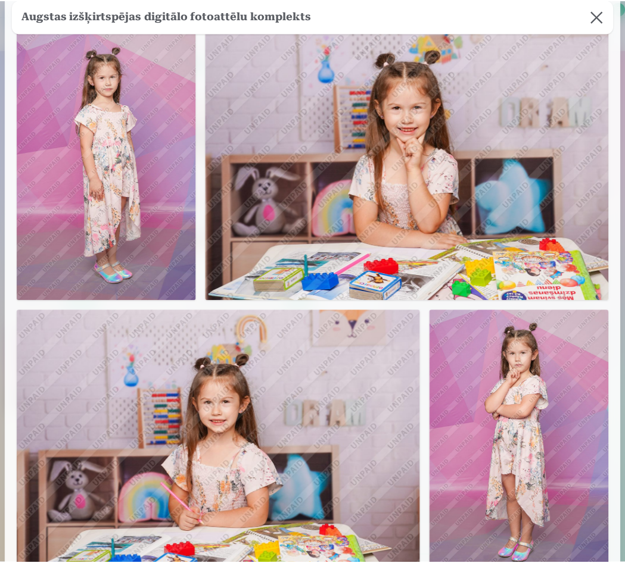
scroll to position [0, 0]
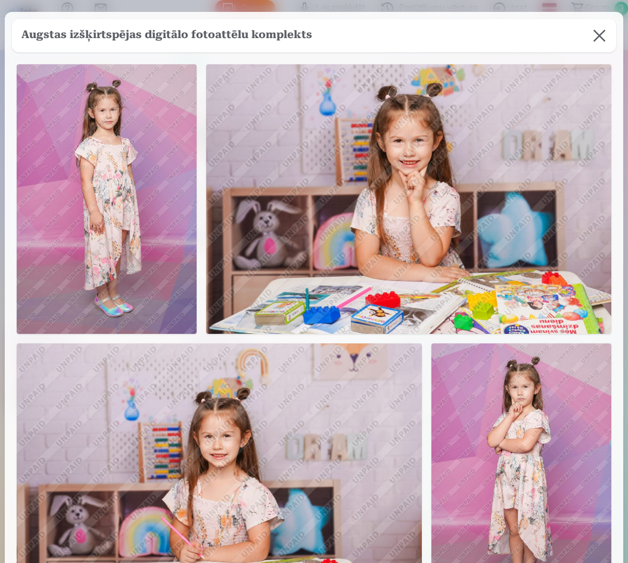
click at [597, 40] on button at bounding box center [599, 35] width 33 height 33
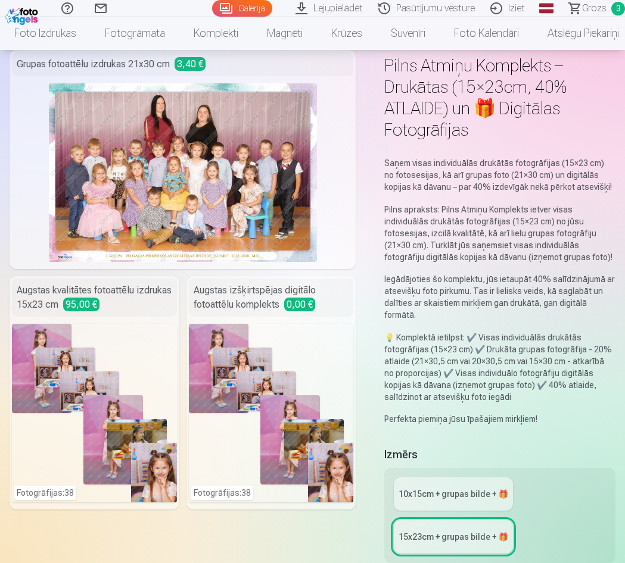
scroll to position [119, 0]
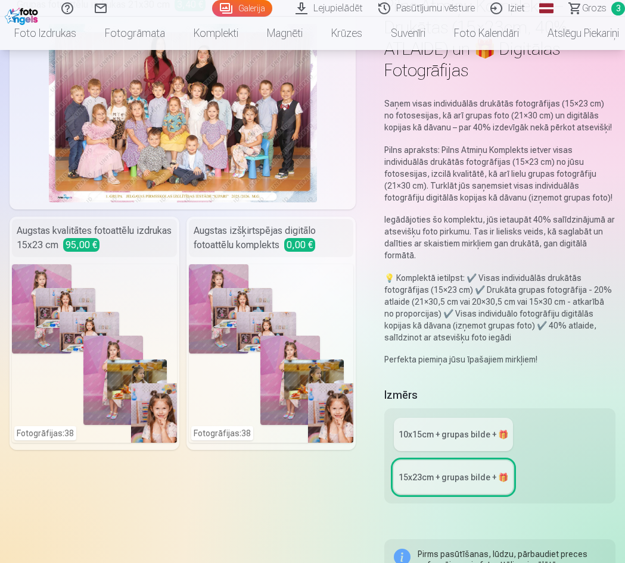
click at [321, 289] on div "Fotogrāfijas : 38" at bounding box center [271, 353] width 165 height 179
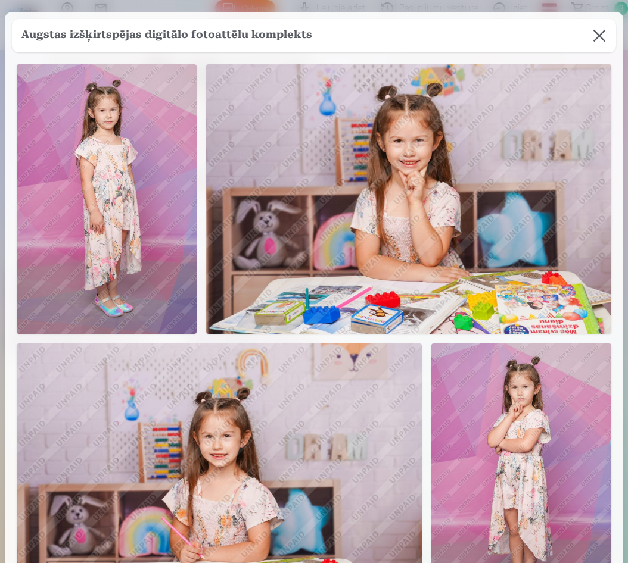
click at [599, 37] on button at bounding box center [599, 35] width 33 height 33
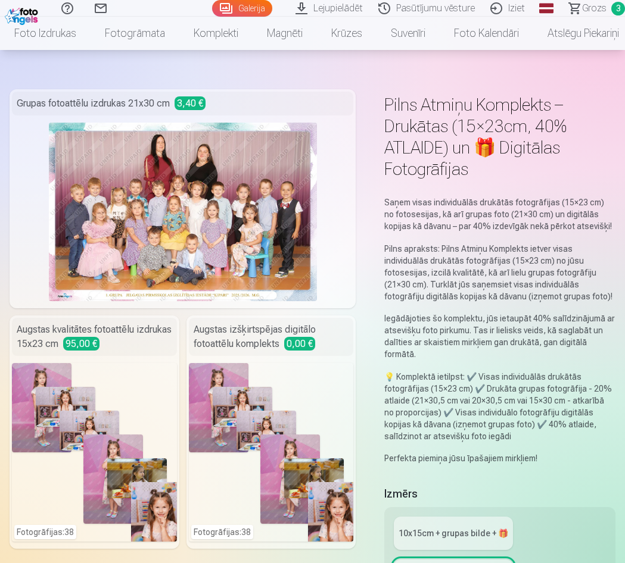
scroll to position [0, 0]
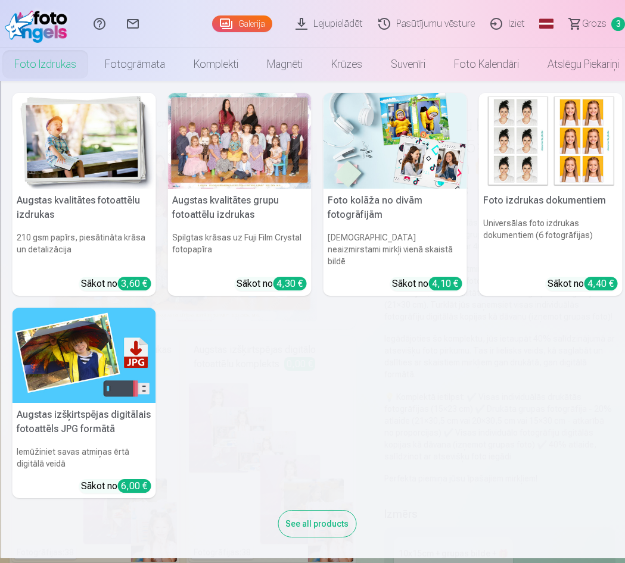
click at [46, 65] on link "Foto izdrukas" at bounding box center [45, 64] width 91 height 33
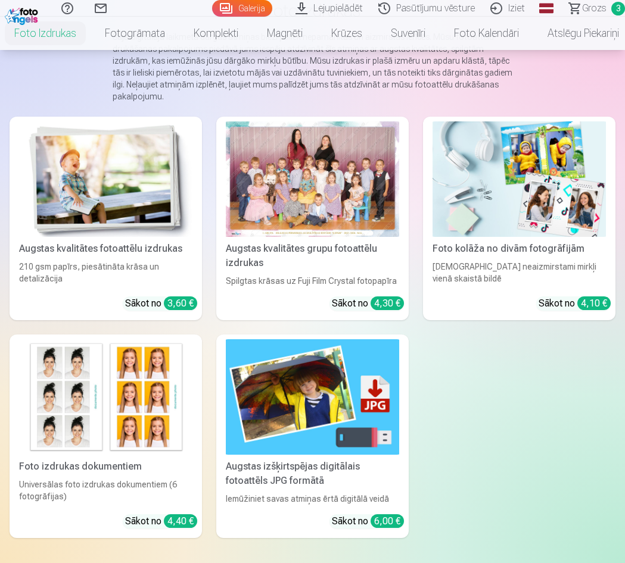
scroll to position [179, 0]
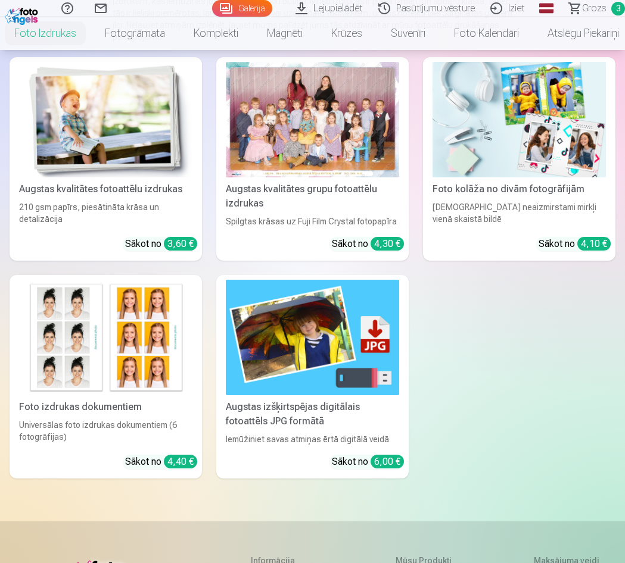
click at [303, 368] on img at bounding box center [312, 338] width 173 height 116
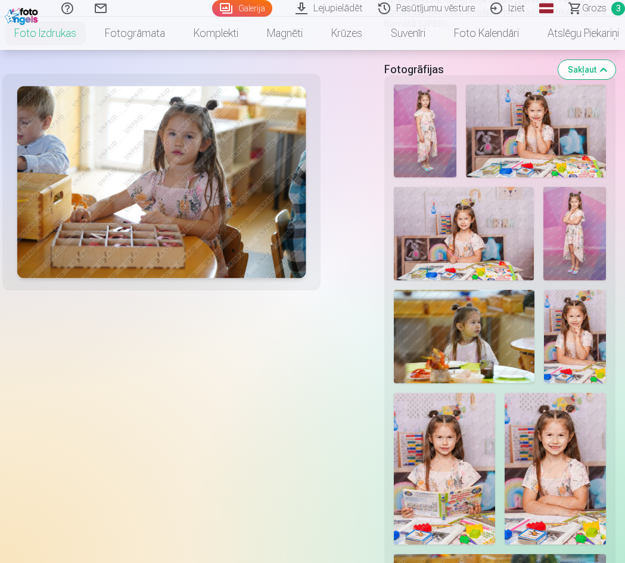
scroll to position [119, 0]
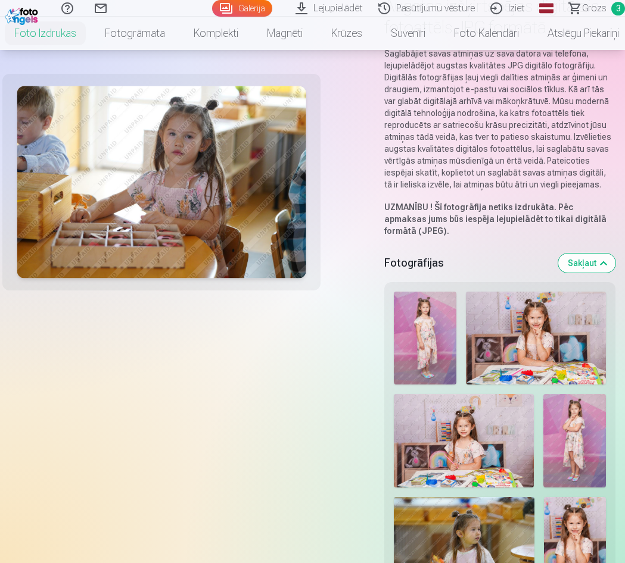
click at [597, 7] on span "Grozs" at bounding box center [594, 8] width 24 height 14
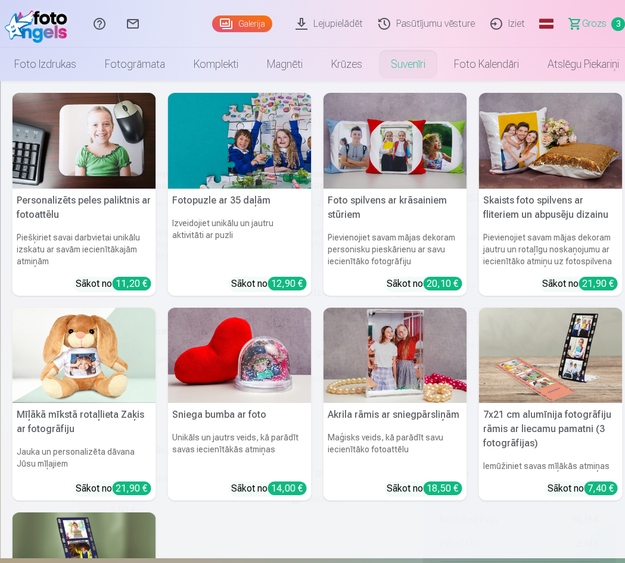
click at [400, 64] on link "Suvenīri" at bounding box center [407, 64] width 63 height 33
click at [412, 62] on link "Suvenīri" at bounding box center [407, 64] width 63 height 33
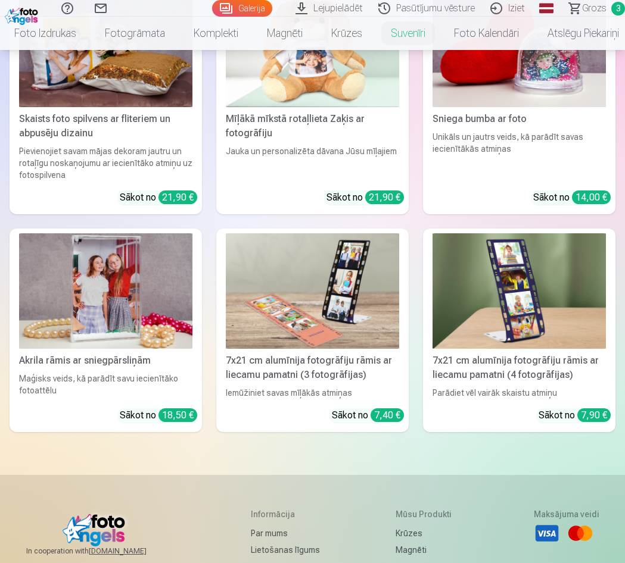
scroll to position [477, 0]
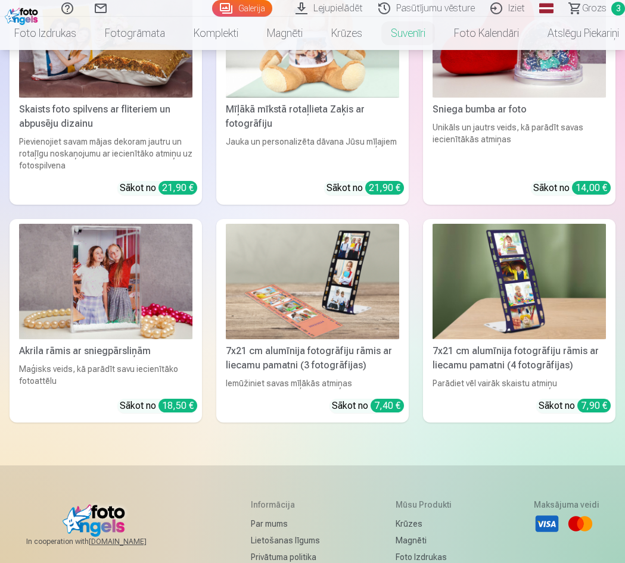
click at [99, 362] on link "Akrila rāmis ar sniegpārsliņām Maģisks veids, kā parādīt savu iecienītāko fotoa…" at bounding box center [106, 321] width 192 height 204
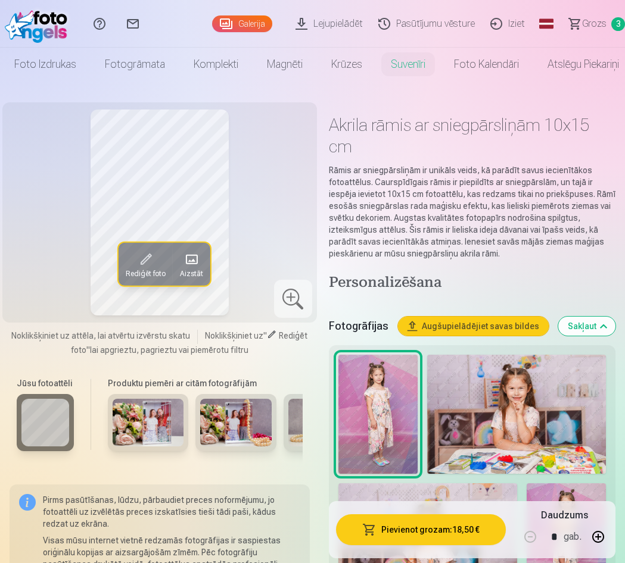
click at [151, 424] on img at bounding box center [148, 423] width 71 height 48
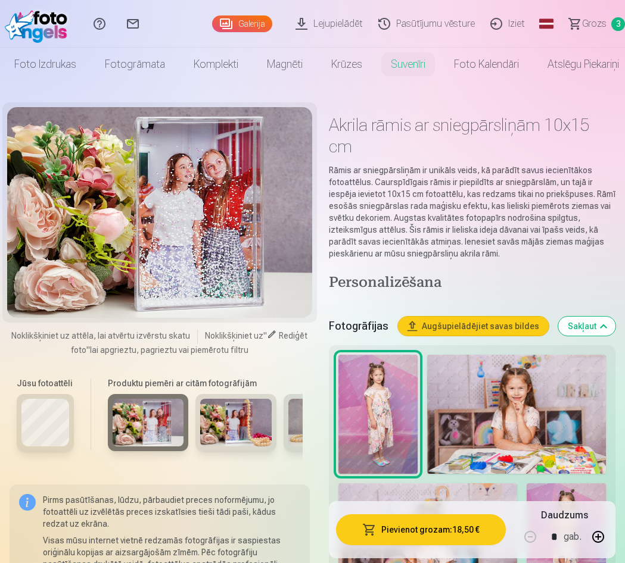
click at [243, 416] on img at bounding box center [235, 423] width 71 height 48
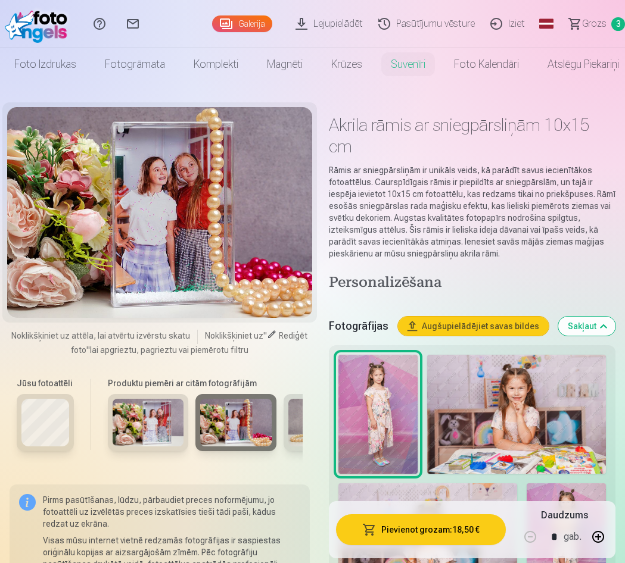
click at [298, 419] on img at bounding box center [323, 423] width 71 height 48
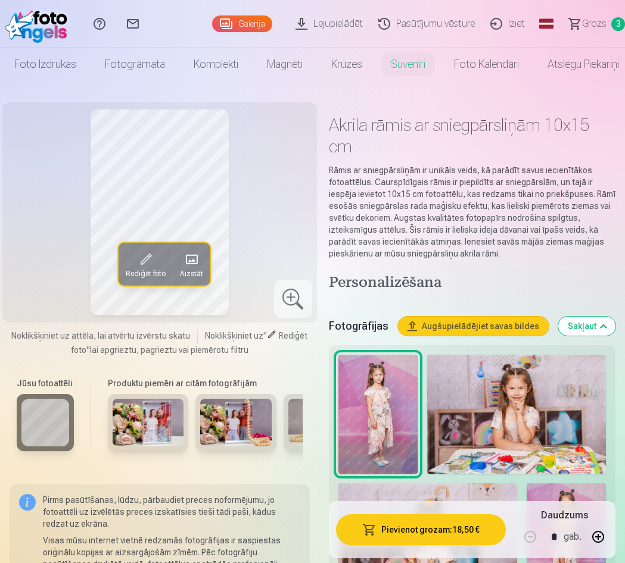
click at [192, 263] on span at bounding box center [191, 259] width 19 height 19
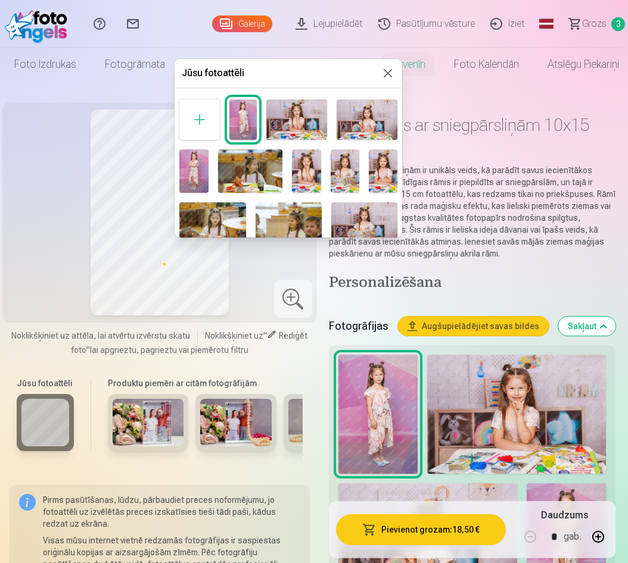
click at [310, 164] on img at bounding box center [306, 171] width 29 height 43
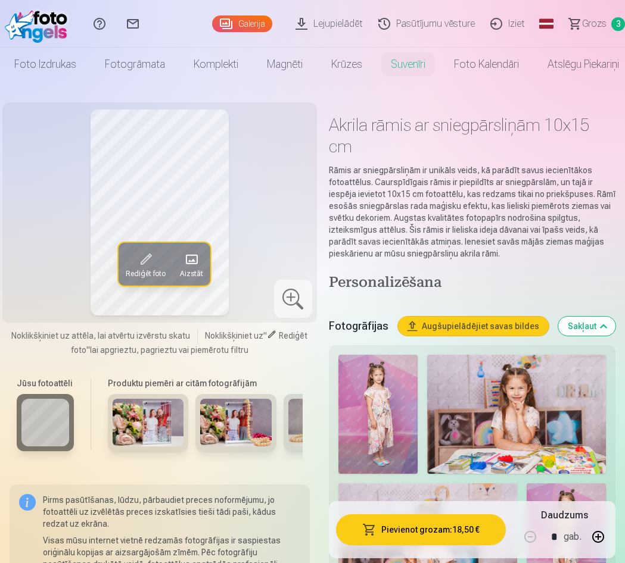
click at [196, 257] on span at bounding box center [191, 259] width 19 height 19
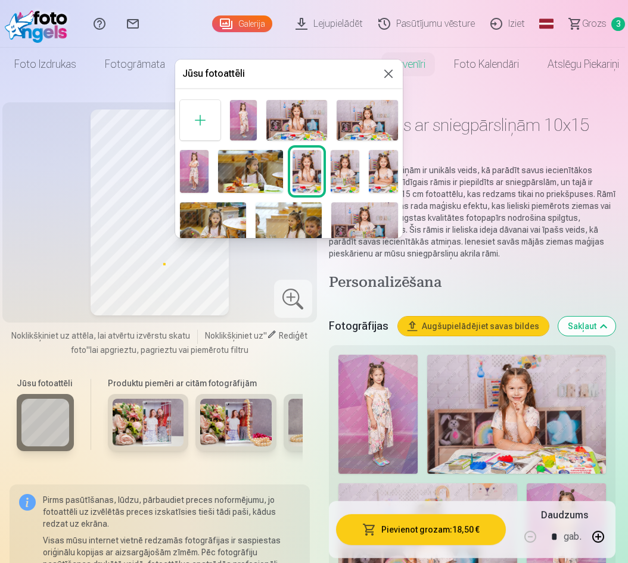
click at [378, 170] on img at bounding box center [383, 171] width 29 height 43
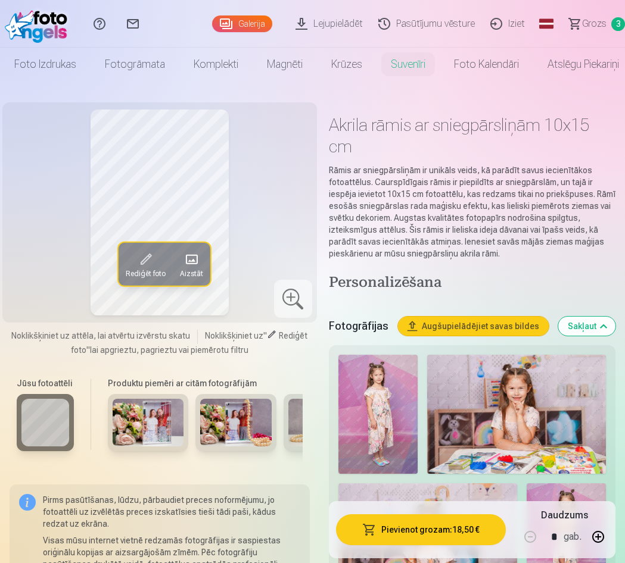
click at [147, 264] on span at bounding box center [145, 259] width 19 height 19
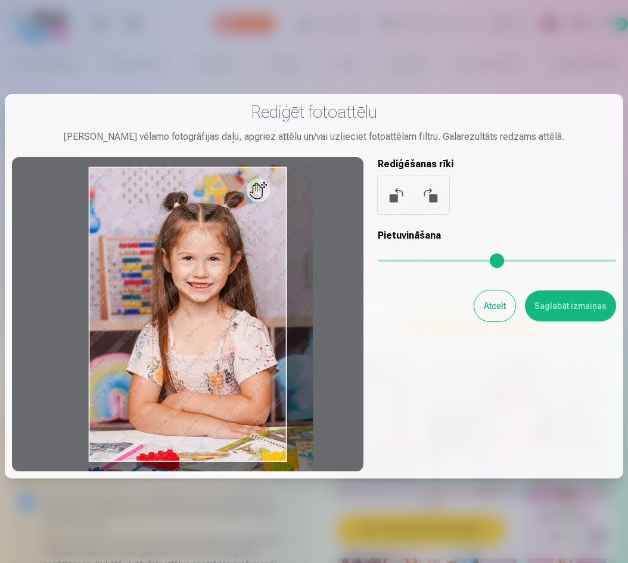
drag, startPoint x: 379, startPoint y: 260, endPoint x: 456, endPoint y: 262, distance: 76.3
type input "****"
click at [456, 262] on input "range" at bounding box center [497, 261] width 238 height 2
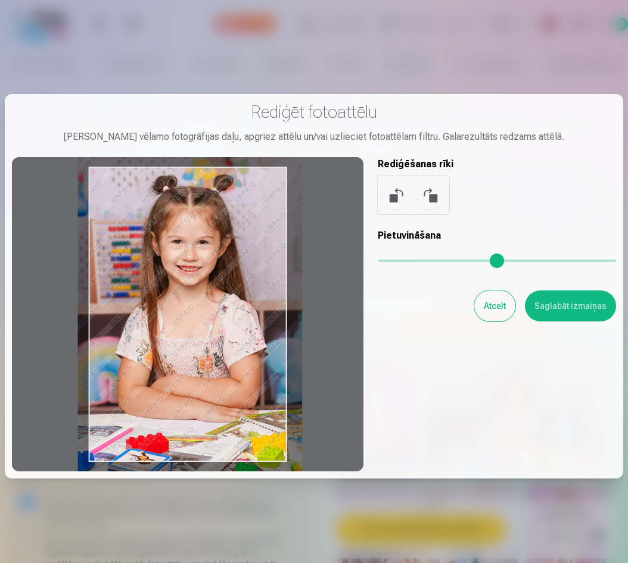
drag, startPoint x: 211, startPoint y: 290, endPoint x: 228, endPoint y: 282, distance: 18.6
click at [228, 282] on div at bounding box center [187, 314] width 351 height 314
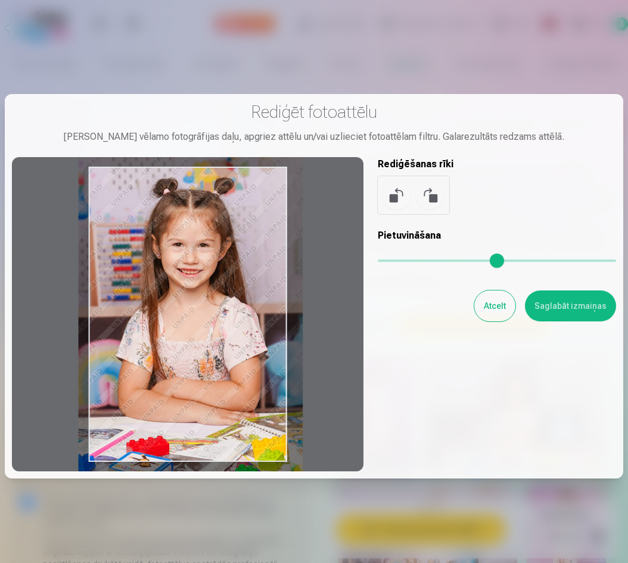
click at [228, 284] on div at bounding box center [187, 314] width 351 height 314
click at [549, 303] on button "Saglabāt izmaiņas" at bounding box center [570, 306] width 91 height 31
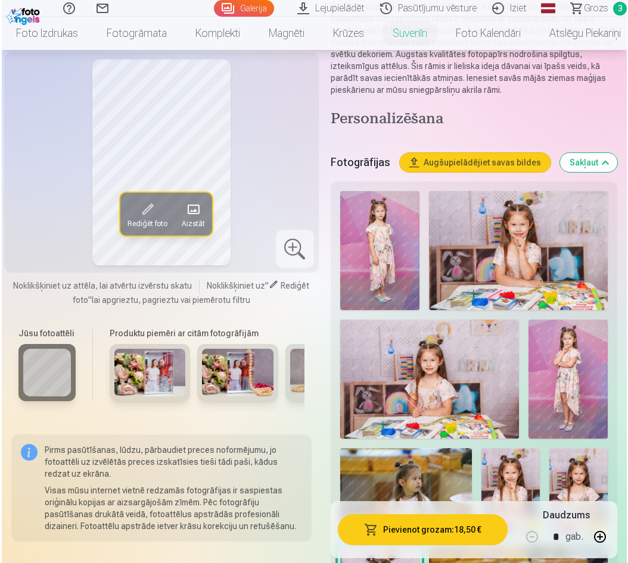
scroll to position [179, 0]
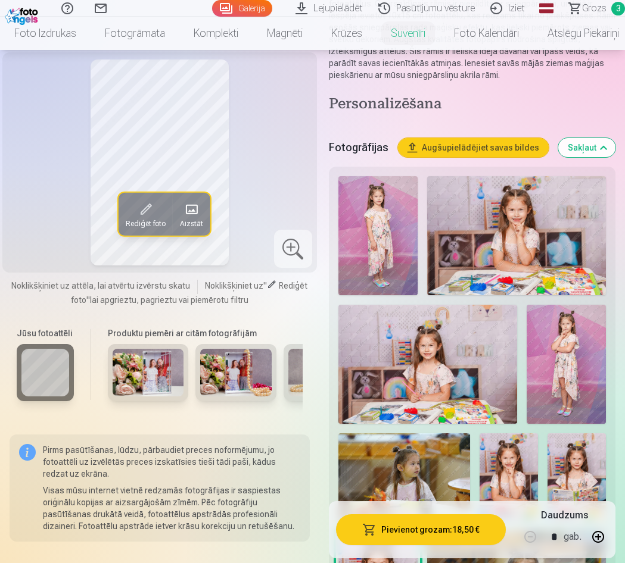
click at [431, 527] on button "Pievienot grozam : 18,50 €" at bounding box center [421, 530] width 170 height 31
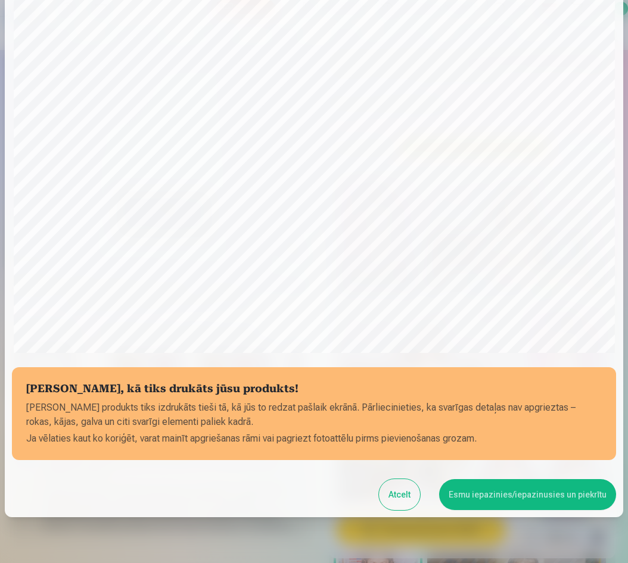
scroll to position [119, 0]
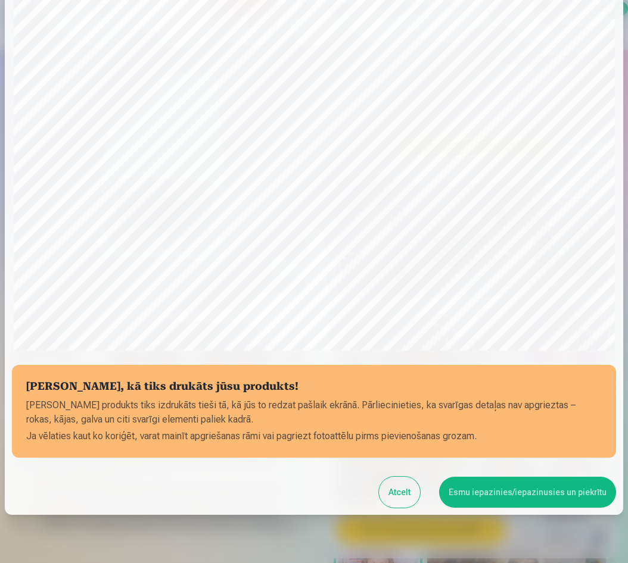
click at [521, 484] on button "Esmu iepazinies/iepazinusies un piekrītu" at bounding box center [527, 492] width 177 height 31
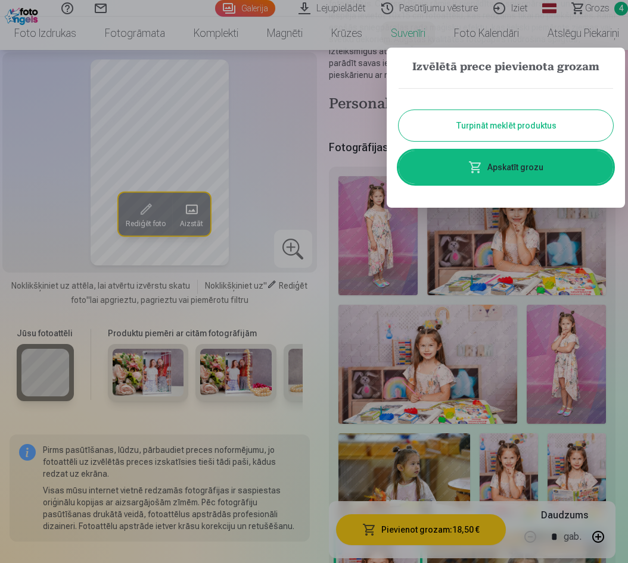
click at [493, 166] on link "Apskatīt grozu" at bounding box center [505, 167] width 214 height 33
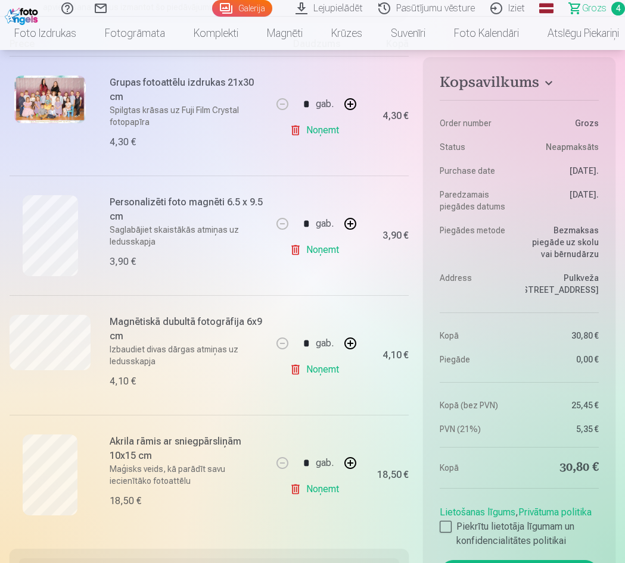
scroll to position [238, 0]
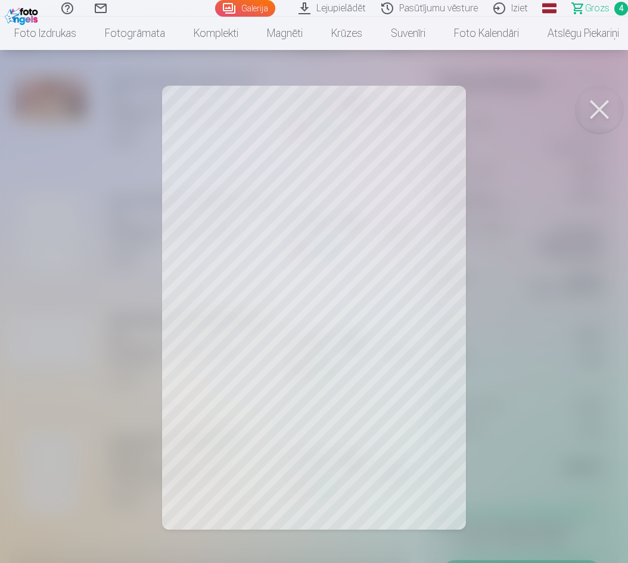
click at [597, 107] on button at bounding box center [599, 110] width 48 height 48
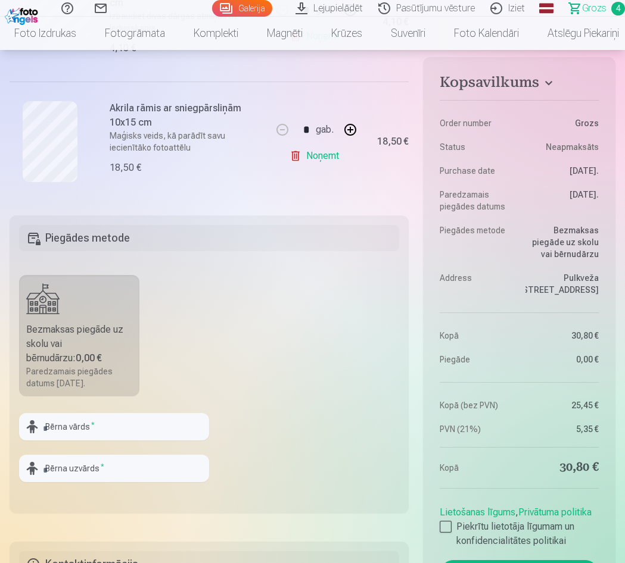
scroll to position [596, 0]
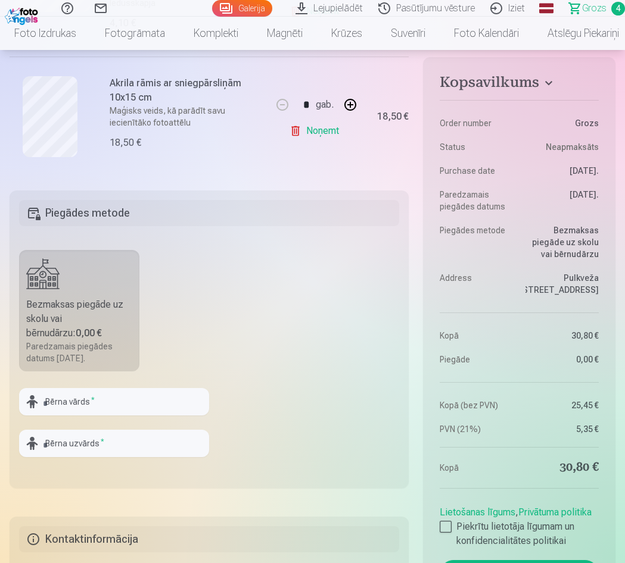
click at [56, 297] on label "Bezmaksas piegāde uz skolu vai bērnudārzu : 0,00 € Paredzamais piegādes datums …" at bounding box center [79, 311] width 120 height 122
click at [92, 400] on input "text" at bounding box center [114, 401] width 190 height 27
type input "*****"
click at [86, 449] on input "text" at bounding box center [114, 443] width 190 height 27
type input "******"
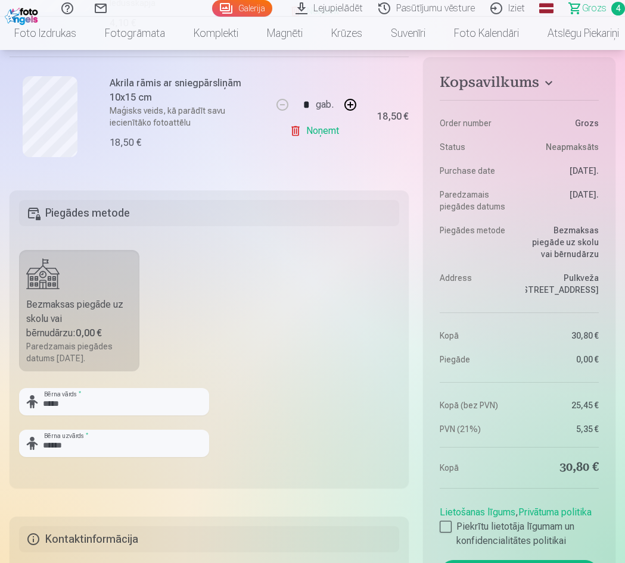
click at [233, 420] on fieldset "Piegādes metode Bezmaksas piegāde uz skolu vai bērnudārzu : 0,00 € Paredzamais …" at bounding box center [209, 340] width 399 height 298
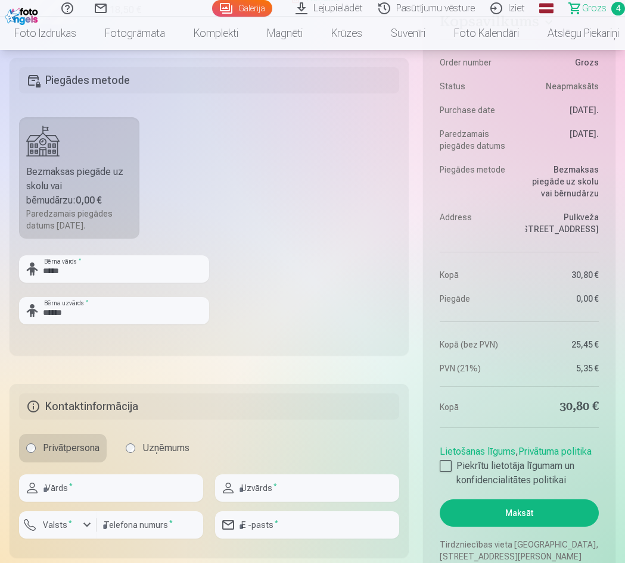
scroll to position [774, 0]
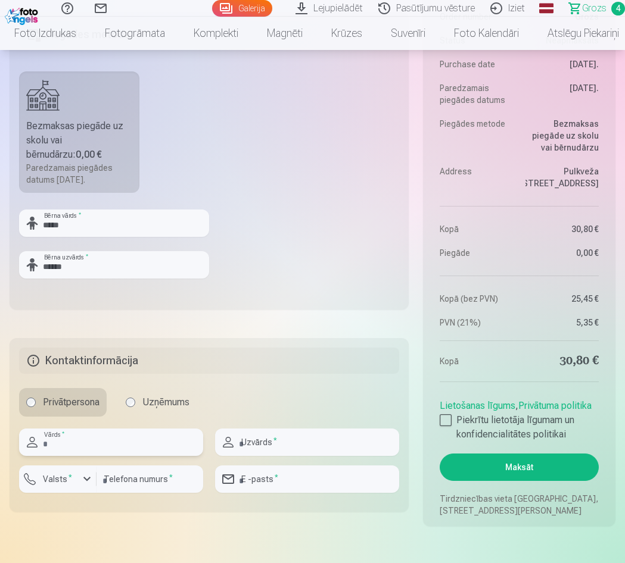
click at [99, 444] on input "text" at bounding box center [111, 442] width 184 height 27
type input "*****"
click at [253, 440] on input "text" at bounding box center [307, 442] width 184 height 27
type input "**********"
click at [129, 482] on input "number" at bounding box center [149, 479] width 107 height 27
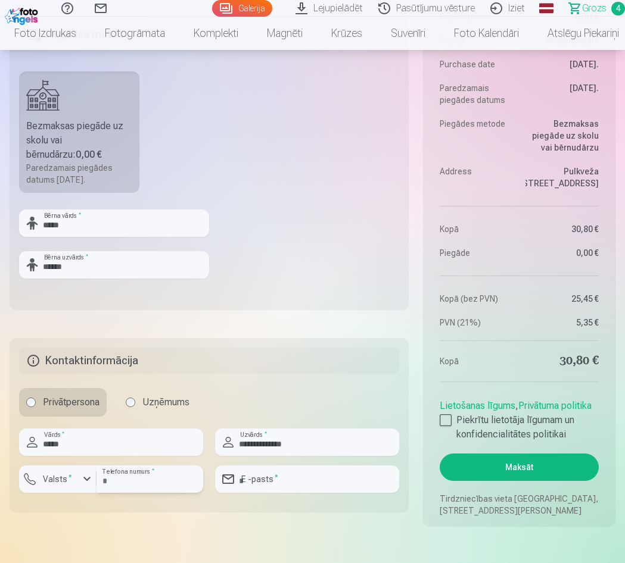
type input "********"
click at [81, 479] on div "button" at bounding box center [87, 479] width 14 height 14
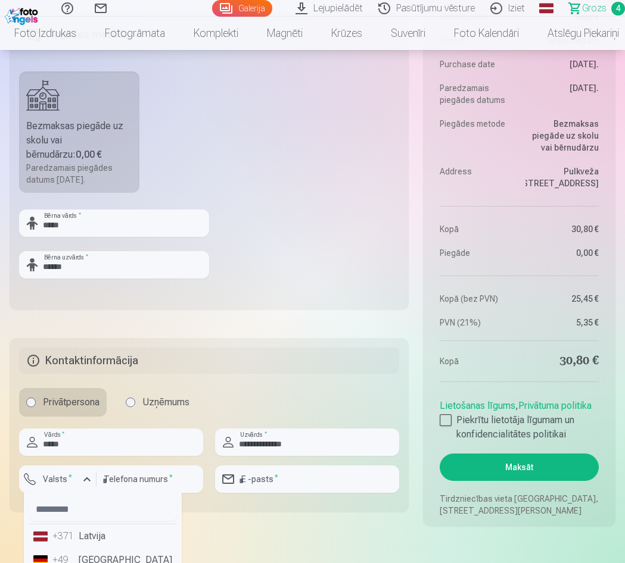
click at [85, 536] on li "+371 Latvija" at bounding box center [103, 537] width 148 height 24
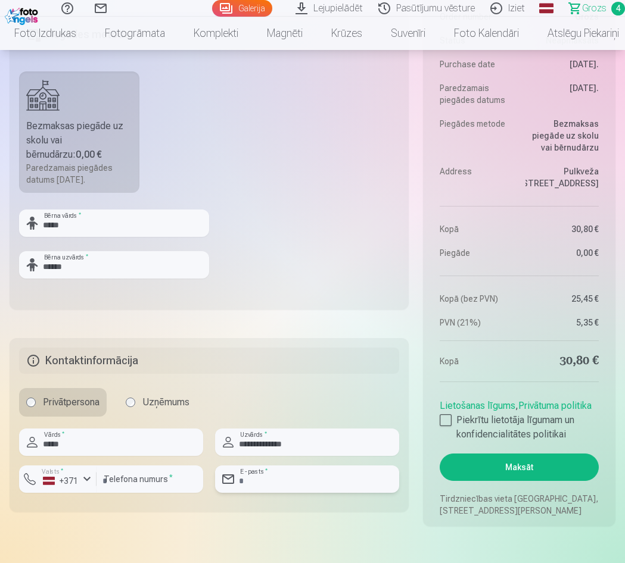
click at [273, 477] on input "email" at bounding box center [307, 479] width 184 height 27
type input "**********"
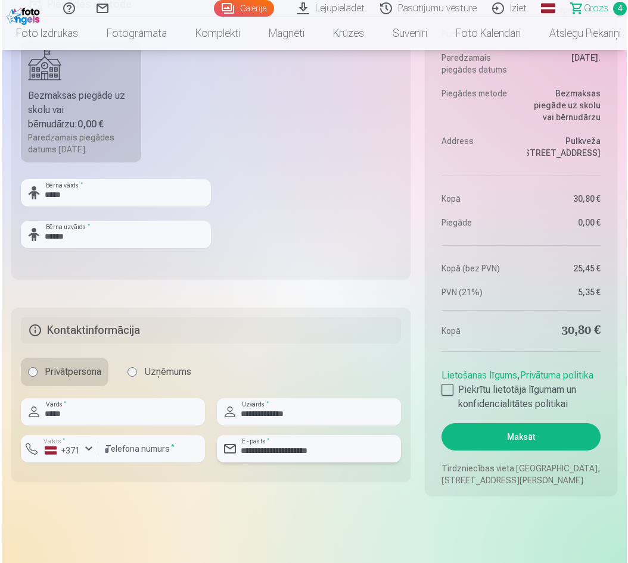
scroll to position [834, 0]
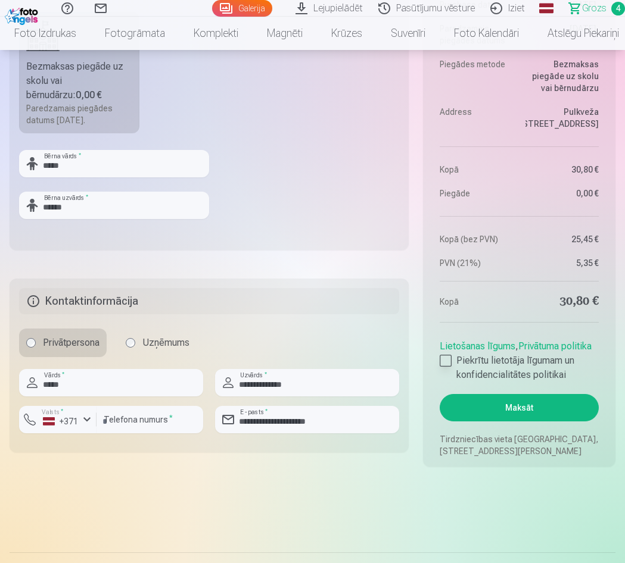
click at [449, 366] on div at bounding box center [446, 361] width 12 height 12
click at [472, 406] on button "Maksāt" at bounding box center [519, 407] width 159 height 27
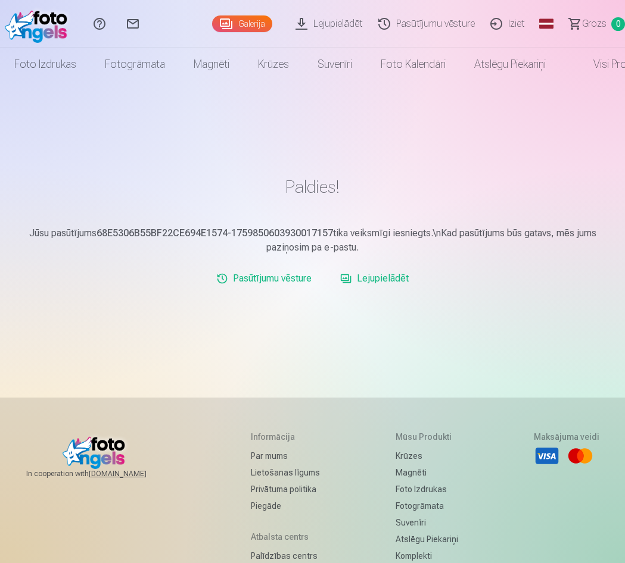
click at [379, 279] on link "Lejupielādēt" at bounding box center [374, 279] width 78 height 24
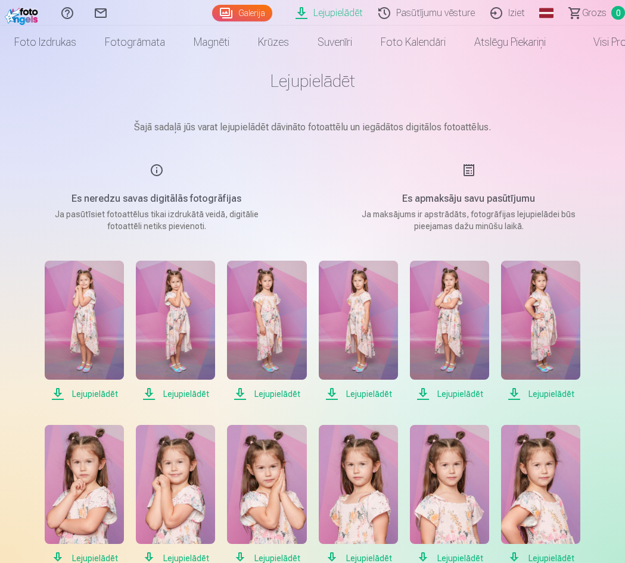
scroll to position [60, 0]
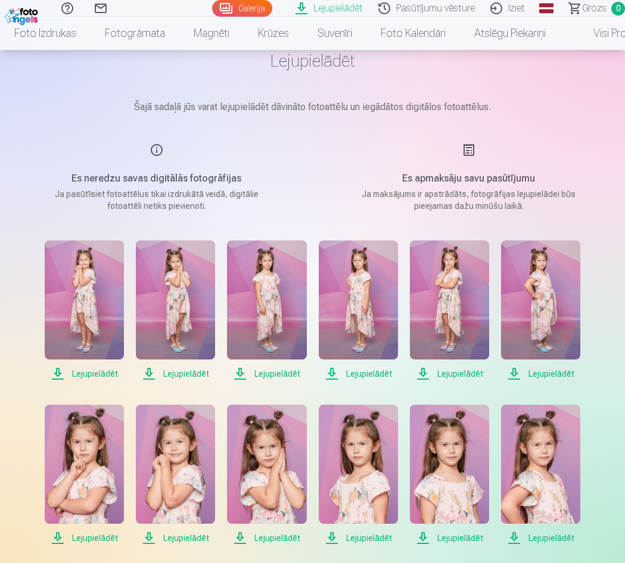
click at [92, 370] on span "Lejupielādēt" at bounding box center [84, 374] width 79 height 14
click at [186, 372] on span "Lejupielādēt" at bounding box center [175, 374] width 79 height 14
click at [274, 372] on span "Lejupielādēt" at bounding box center [266, 374] width 79 height 14
click at [363, 375] on span "Lejupielādēt" at bounding box center [358, 374] width 79 height 14
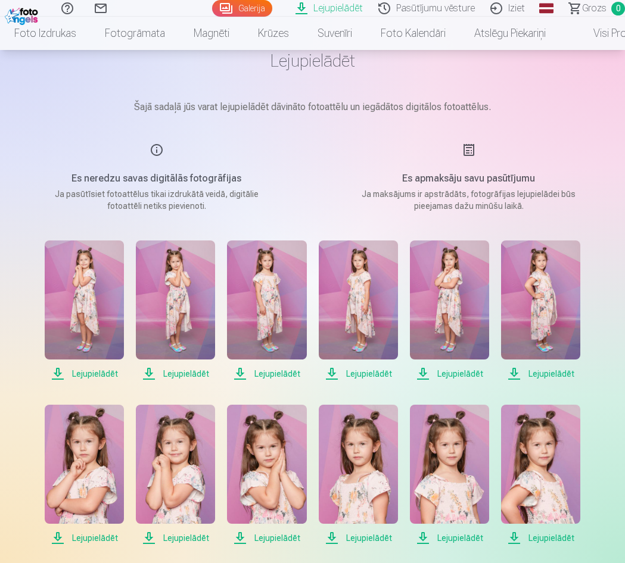
click at [461, 375] on span "Lejupielādēt" at bounding box center [449, 374] width 79 height 14
click at [551, 376] on span "Lejupielādēt" at bounding box center [540, 374] width 79 height 14
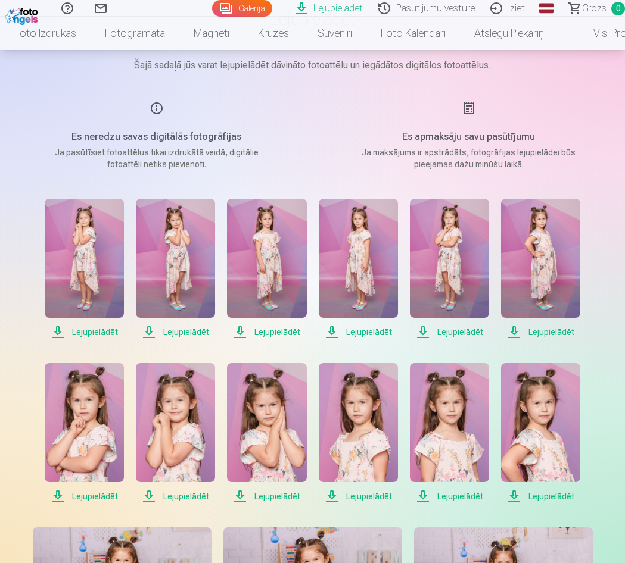
scroll to position [119, 0]
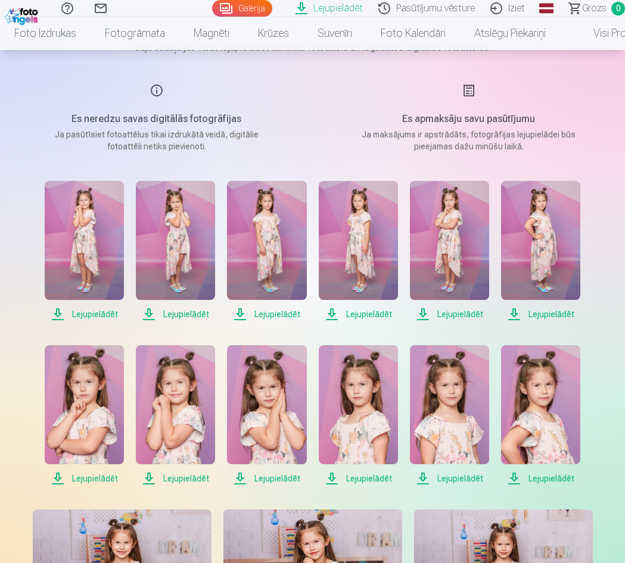
click at [93, 475] on span "Lejupielādēt" at bounding box center [84, 479] width 79 height 14
click at [172, 478] on span "Lejupielādēt" at bounding box center [175, 479] width 79 height 14
click at [268, 477] on span "Lejupielādēt" at bounding box center [266, 479] width 79 height 14
click at [357, 479] on span "Lejupielādēt" at bounding box center [358, 479] width 79 height 14
click at [459, 479] on span "Lejupielādēt" at bounding box center [449, 479] width 79 height 14
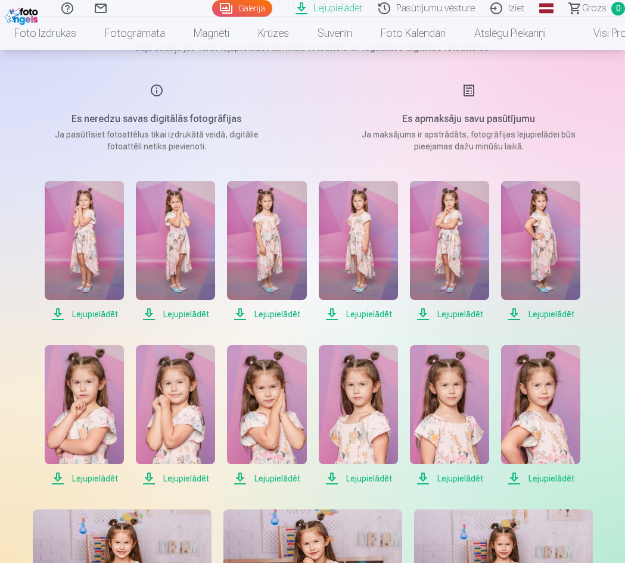
click at [548, 479] on span "Lejupielādēt" at bounding box center [540, 479] width 79 height 14
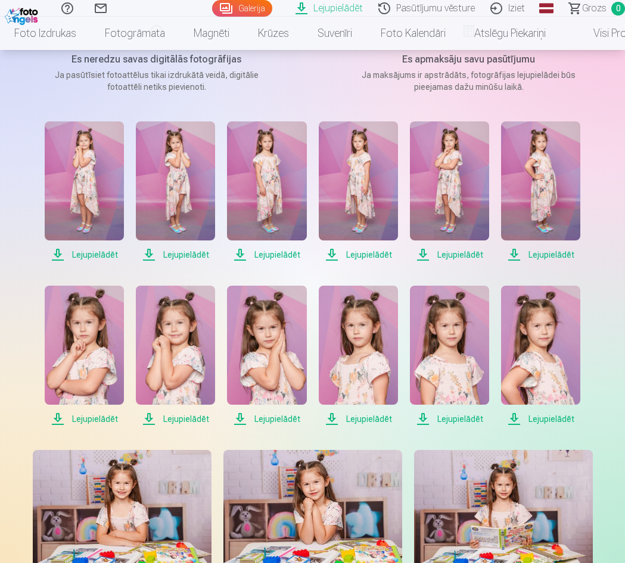
scroll to position [238, 0]
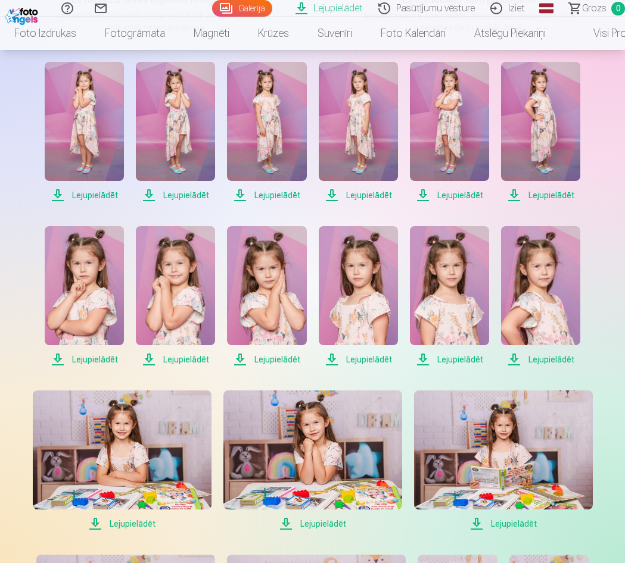
click at [513, 520] on span "Lejupielādēt" at bounding box center [503, 524] width 179 height 14
click at [320, 522] on span "Lejupielādēt" at bounding box center [312, 524] width 179 height 14
click at [142, 522] on span "Lejupielādēt" at bounding box center [122, 524] width 179 height 14
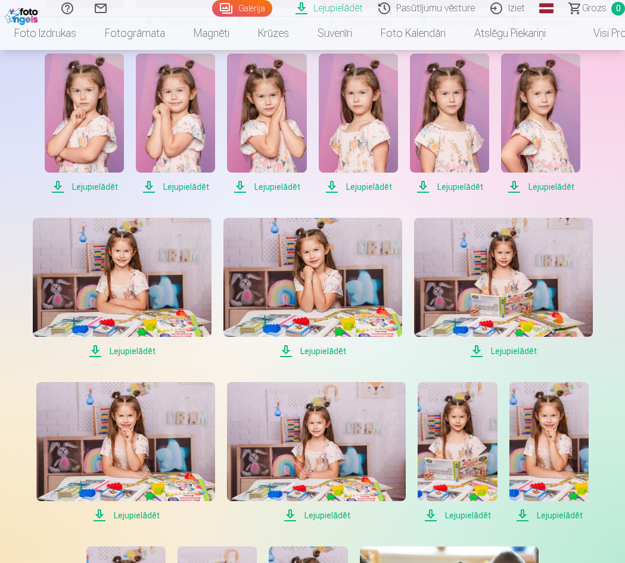
scroll to position [417, 0]
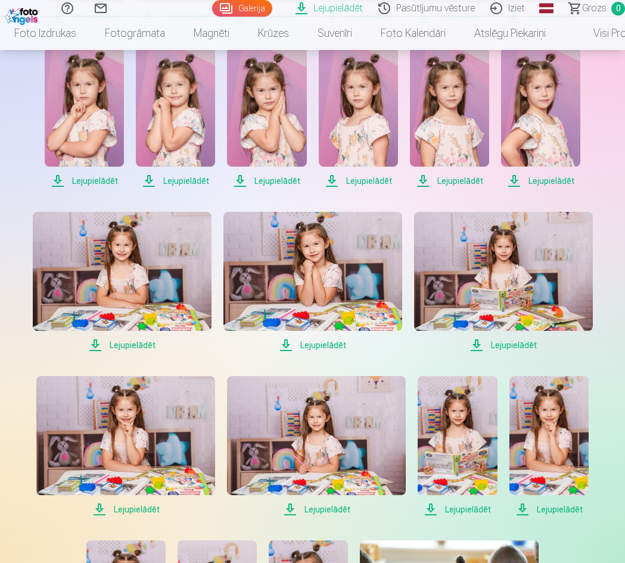
click at [133, 509] on span "Lejupielādēt" at bounding box center [125, 510] width 179 height 14
click at [334, 510] on span "Lejupielādēt" at bounding box center [316, 510] width 179 height 14
click at [479, 510] on span "Lejupielādēt" at bounding box center [457, 510] width 79 height 14
click at [565, 509] on span "Lejupielādēt" at bounding box center [548, 510] width 79 height 14
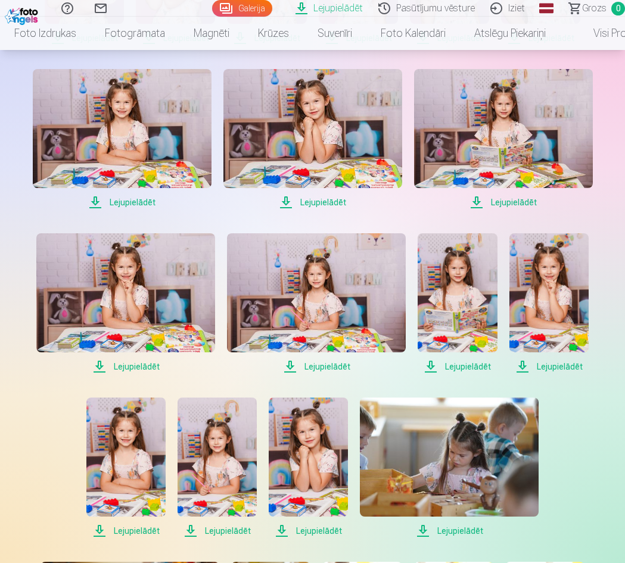
scroll to position [596, 0]
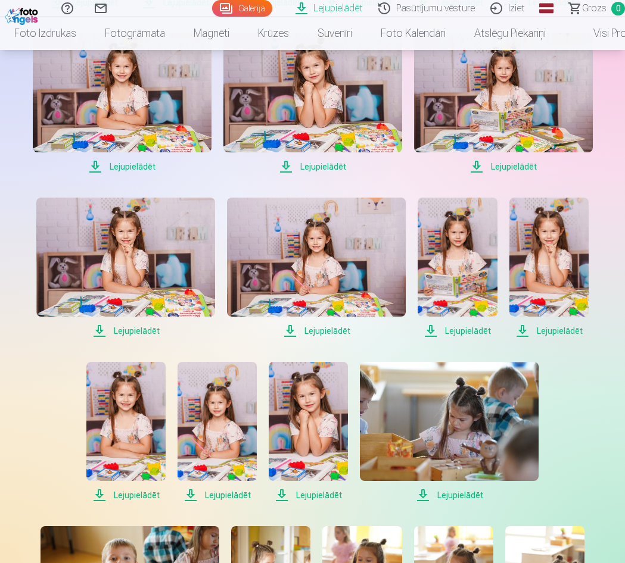
click at [125, 495] on span "Lejupielādēt" at bounding box center [125, 495] width 79 height 14
click at [216, 496] on span "Lejupielādēt" at bounding box center [217, 495] width 79 height 14
click at [306, 496] on span "Lejupielādēt" at bounding box center [308, 495] width 79 height 14
click at [457, 496] on span "Lejupielādēt" at bounding box center [449, 495] width 179 height 14
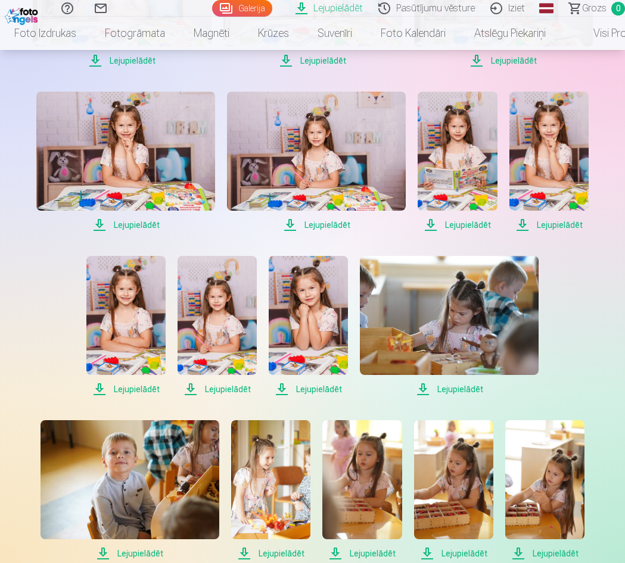
scroll to position [715, 0]
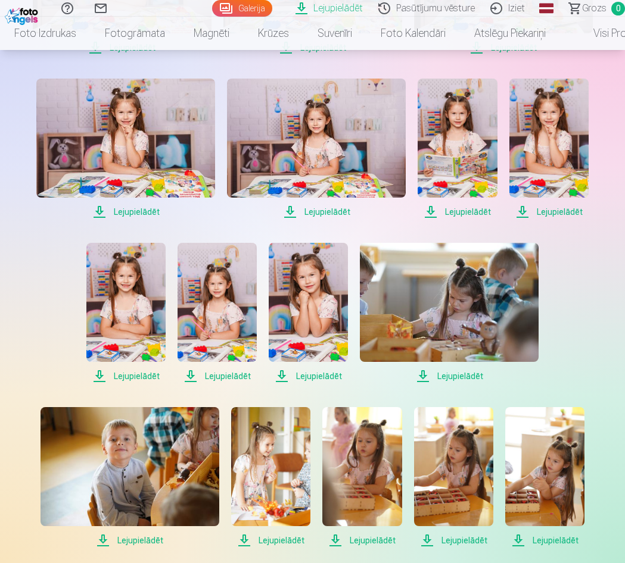
click at [273, 539] on span "Lejupielādēt" at bounding box center [270, 541] width 79 height 14
click at [370, 537] on span "Lejupielādēt" at bounding box center [361, 541] width 79 height 14
click at [456, 540] on span "Lejupielādēt" at bounding box center [453, 541] width 79 height 14
click at [560, 540] on span "Lejupielādēt" at bounding box center [544, 541] width 79 height 14
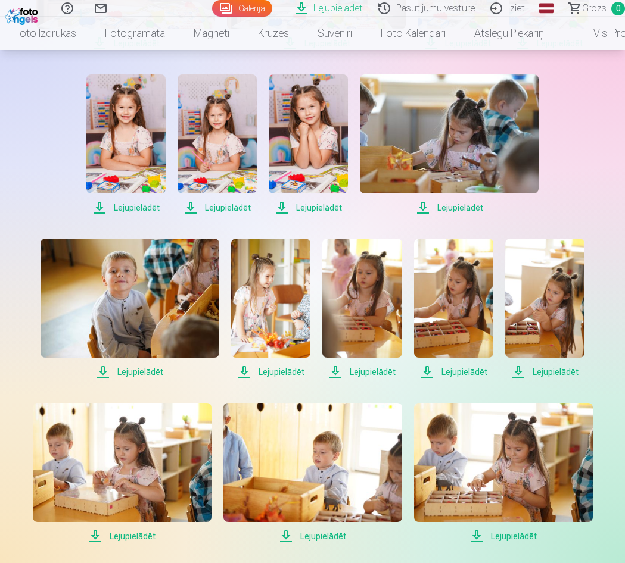
scroll to position [893, 0]
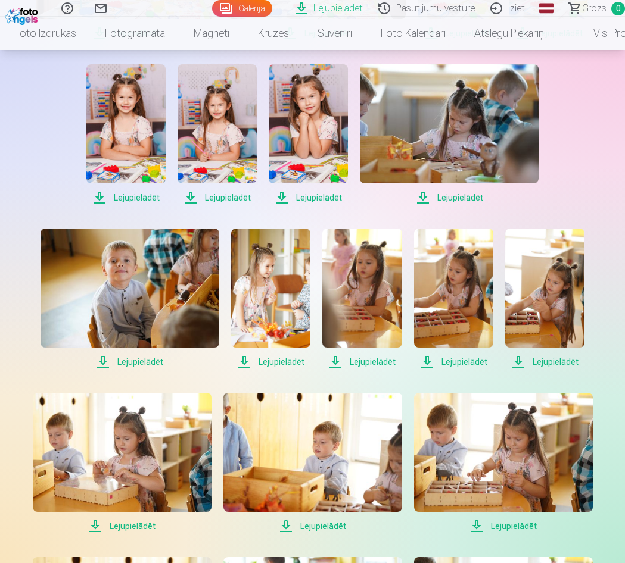
click at [139, 526] on span "Lejupielādēt" at bounding box center [122, 526] width 179 height 14
click at [512, 526] on span "Lejupielādēt" at bounding box center [503, 526] width 179 height 14
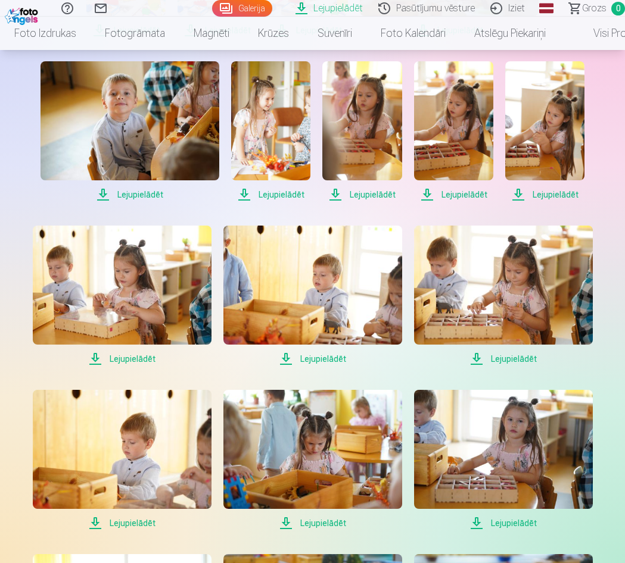
scroll to position [1072, 0]
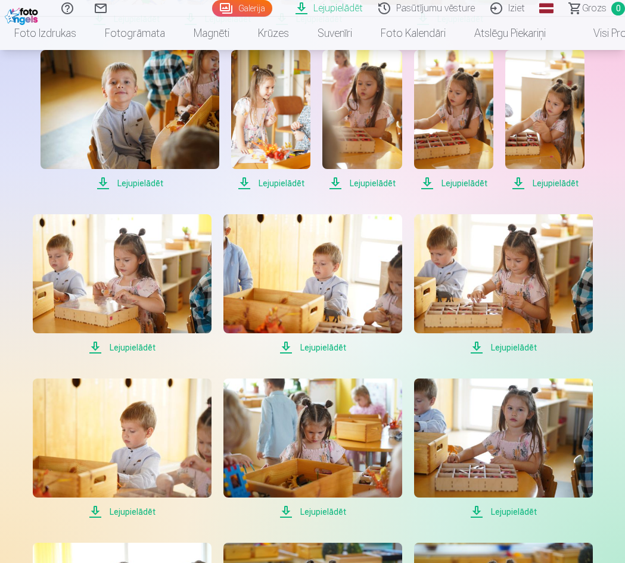
click at [327, 512] on span "Lejupielādēt" at bounding box center [312, 512] width 179 height 14
click at [513, 512] on span "Lejupielādēt" at bounding box center [503, 512] width 179 height 14
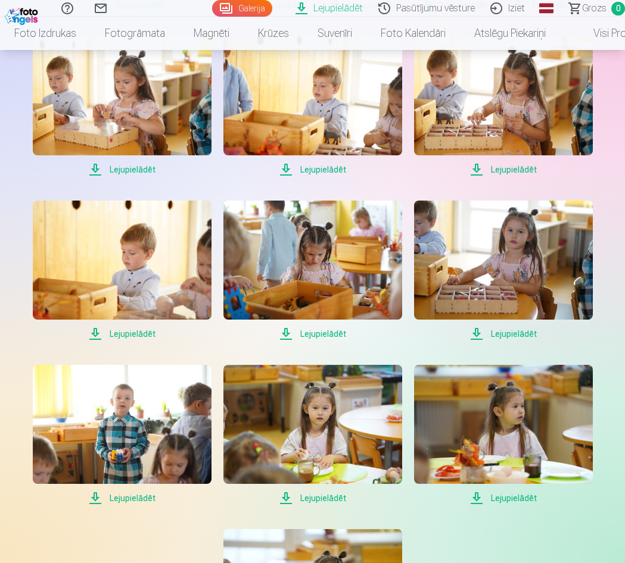
scroll to position [1251, 0]
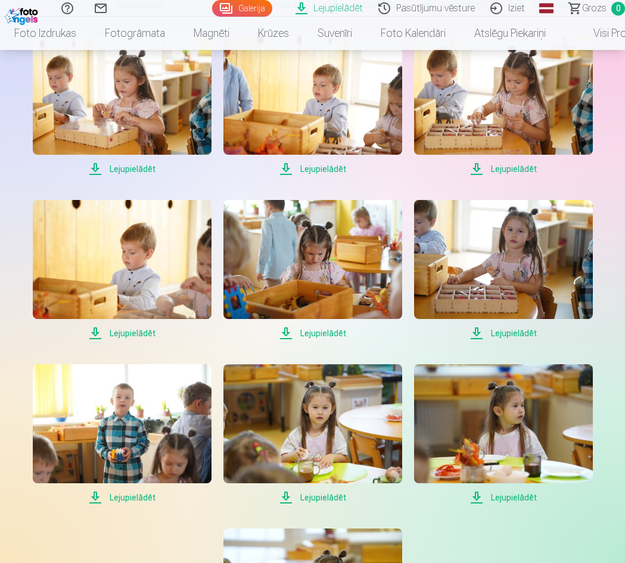
click at [316, 498] on span "Lejupielādēt" at bounding box center [312, 498] width 179 height 14
click at [524, 499] on span "Lejupielādēt" at bounding box center [503, 498] width 179 height 14
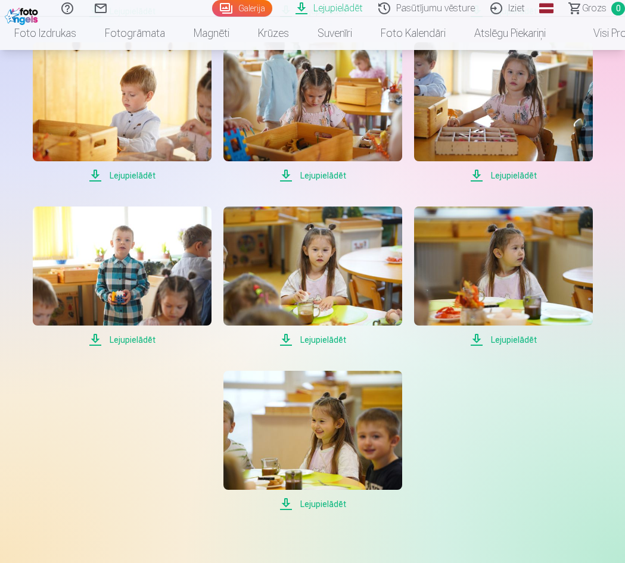
scroll to position [1430, 0]
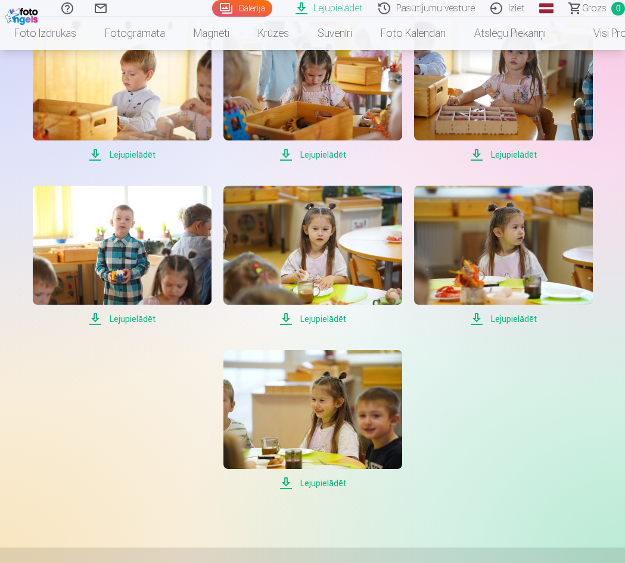
click at [332, 482] on span "Lejupielādēt" at bounding box center [312, 484] width 179 height 14
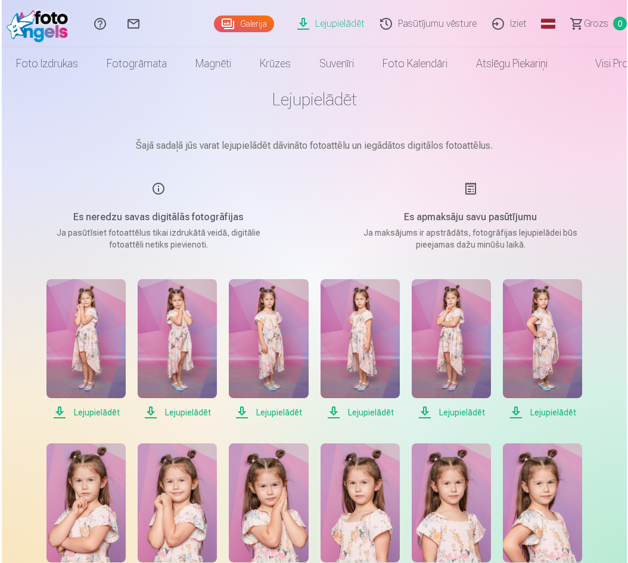
scroll to position [0, 0]
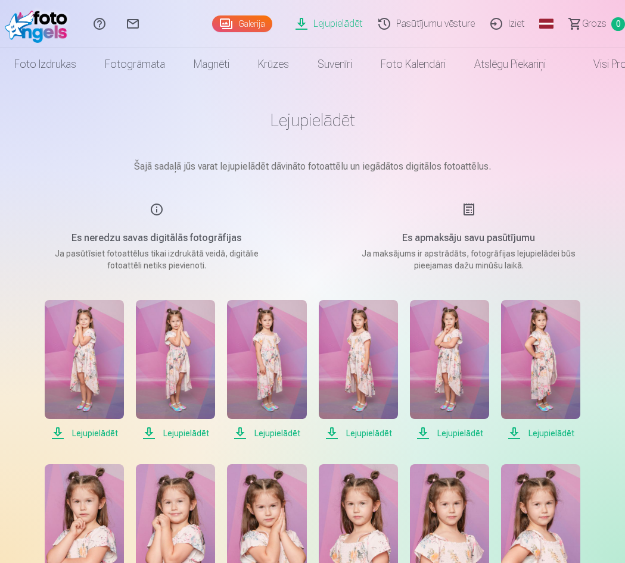
click at [342, 22] on link "Lejupielādēt" at bounding box center [330, 24] width 83 height 48
click at [254, 24] on link "Galerija" at bounding box center [242, 23] width 60 height 17
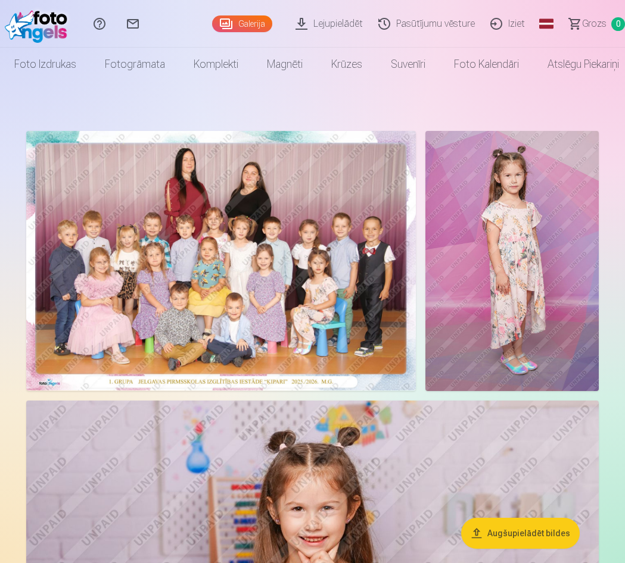
click at [282, 279] on img at bounding box center [221, 261] width 390 height 260
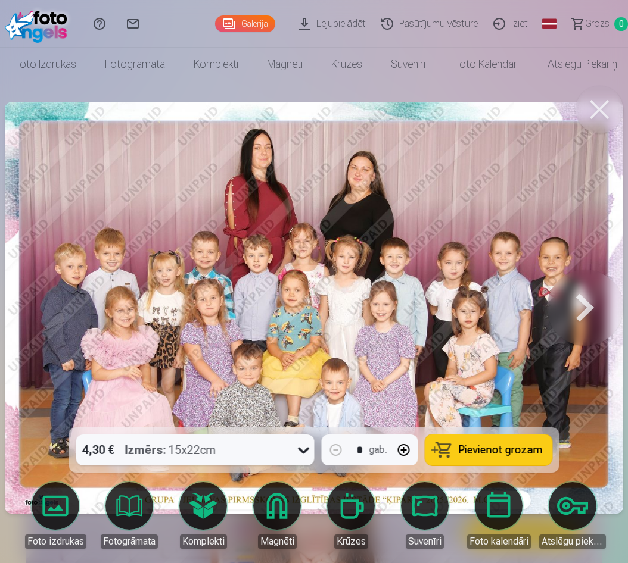
click at [304, 446] on icon at bounding box center [303, 450] width 19 height 19
click at [409, 204] on img at bounding box center [314, 308] width 618 height 412
click at [55, 517] on link "Foto izdrukas" at bounding box center [55, 515] width 67 height 67
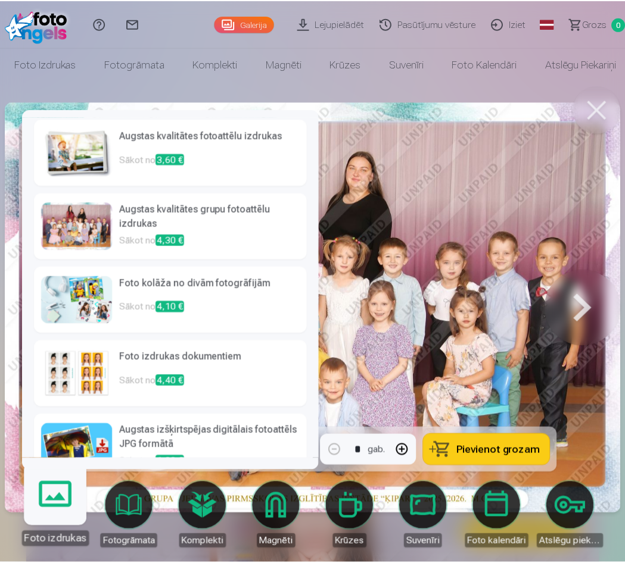
scroll to position [25, 0]
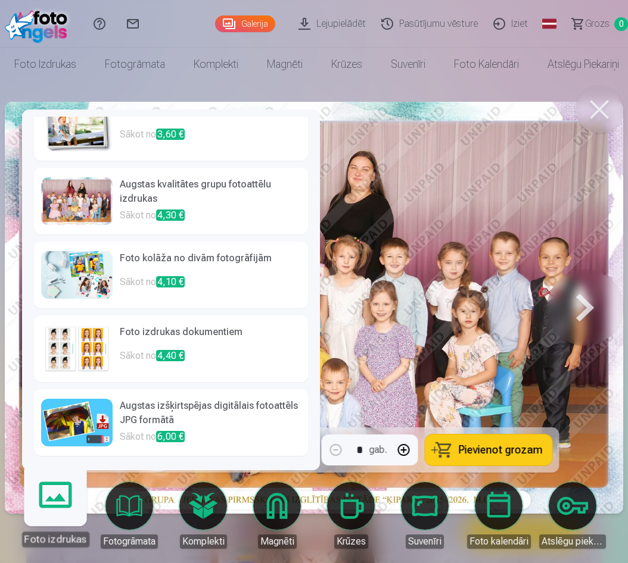
click at [247, 413] on h6 "Augstas izšķirtspējas digitālais fotoattēls JPG formātā" at bounding box center [210, 414] width 181 height 31
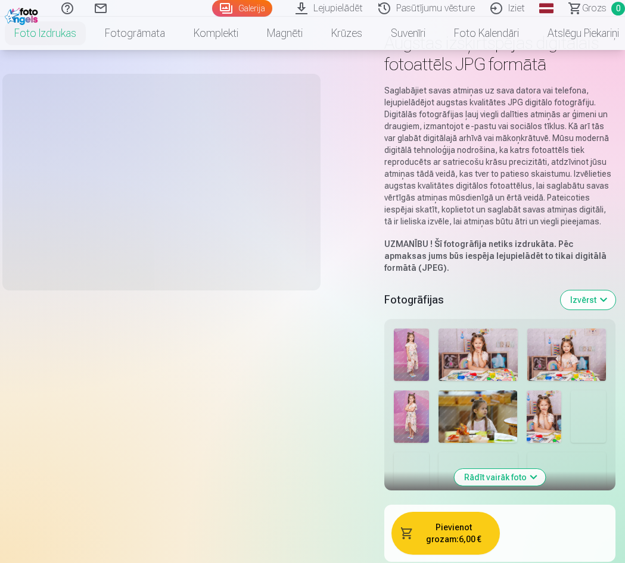
scroll to position [119, 0]
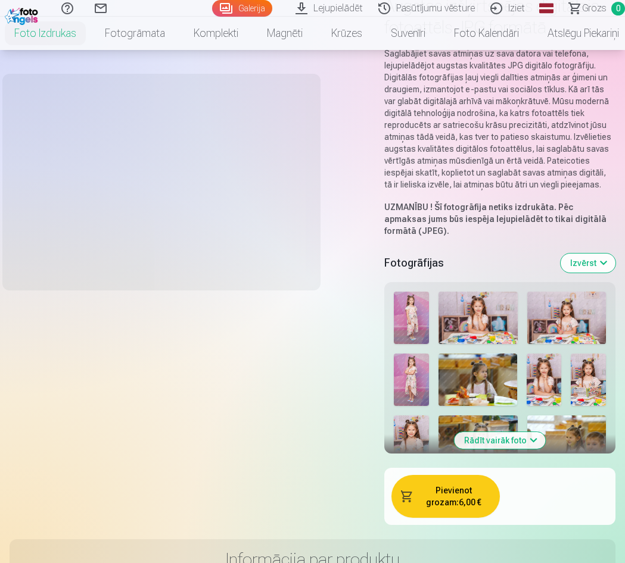
click at [513, 438] on button "Rādīt vairāk foto" at bounding box center [499, 440] width 91 height 17
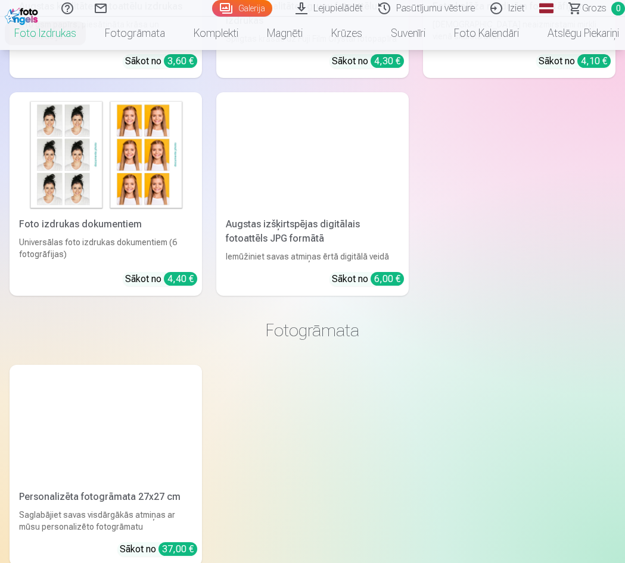
scroll to position [3574, 0]
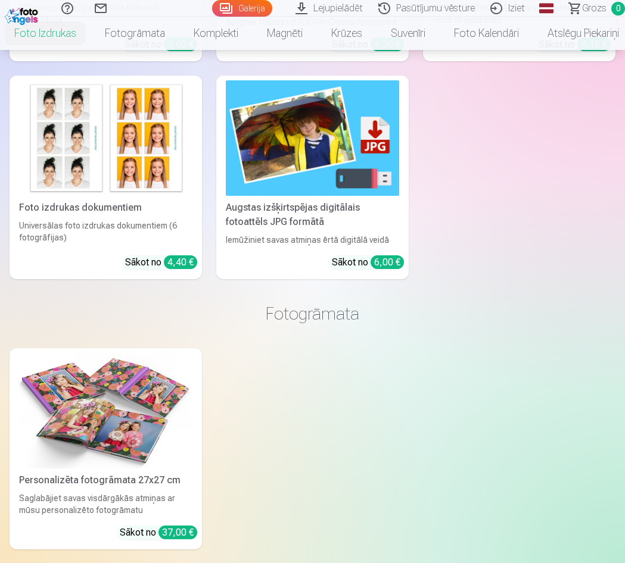
click at [291, 217] on div "Augstas izšķirtspējas digitālais fotoattēls JPG formātā" at bounding box center [312, 215] width 183 height 29
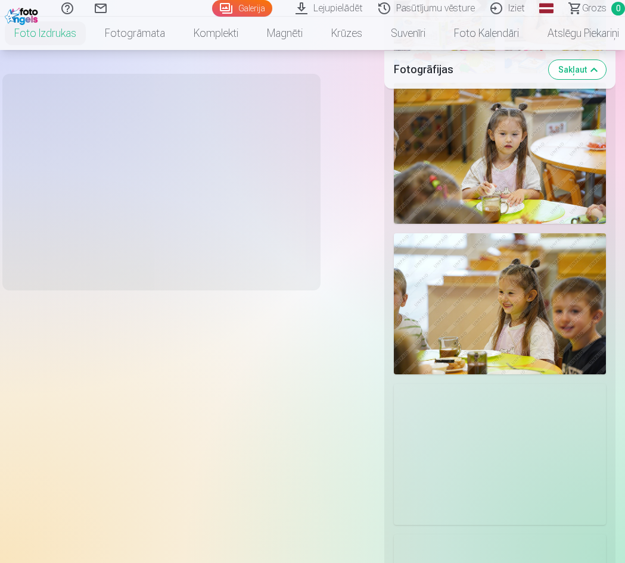
scroll to position [655, 0]
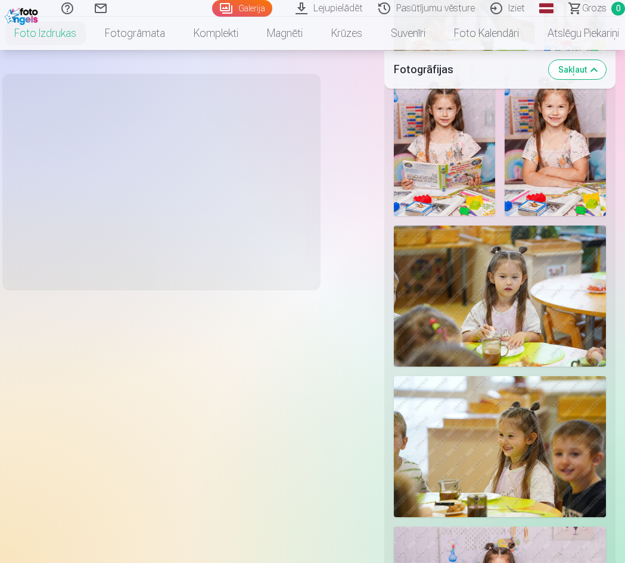
click at [231, 5] on link "Galerija" at bounding box center [242, 8] width 60 height 17
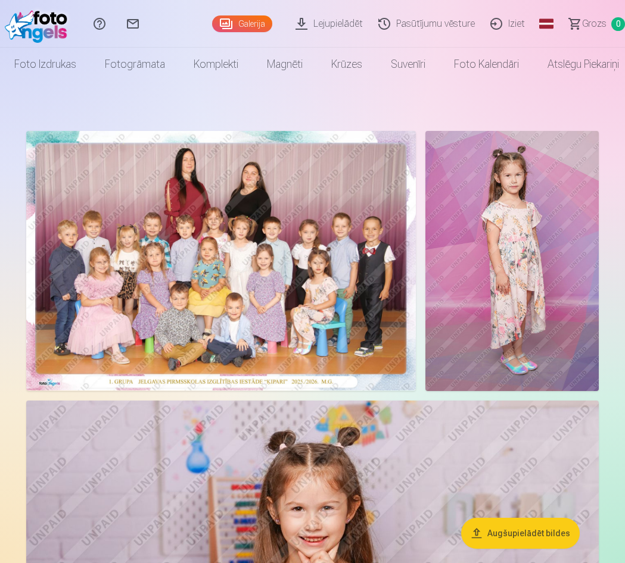
click at [445, 29] on link "Pasūtījumu vēsture" at bounding box center [428, 24] width 112 height 48
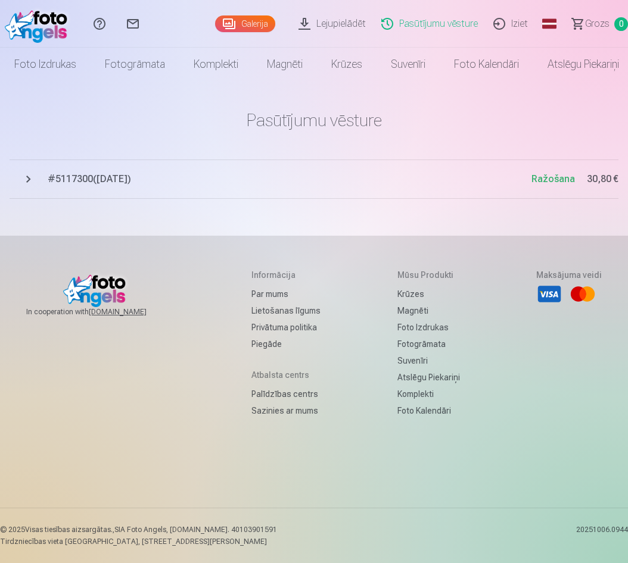
click at [133, 178] on span "# 5117300 ( 7.10.2025 )" at bounding box center [290, 179] width 484 height 14
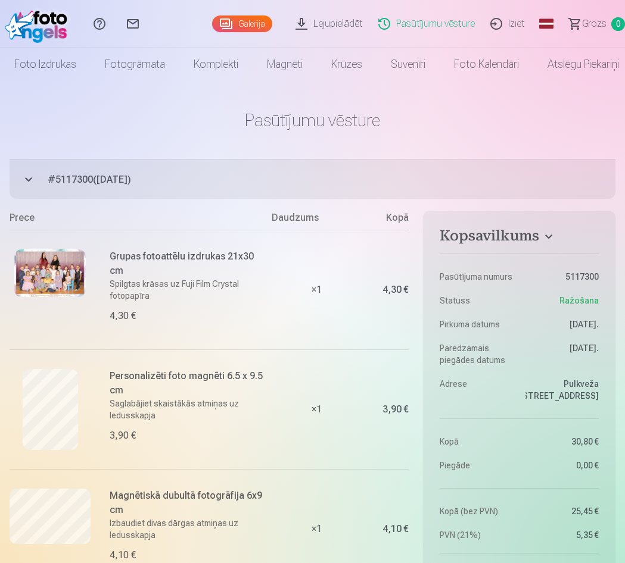
click at [522, 26] on link "Iziet" at bounding box center [509, 24] width 50 height 48
